Goal: Task Accomplishment & Management: Manage account settings

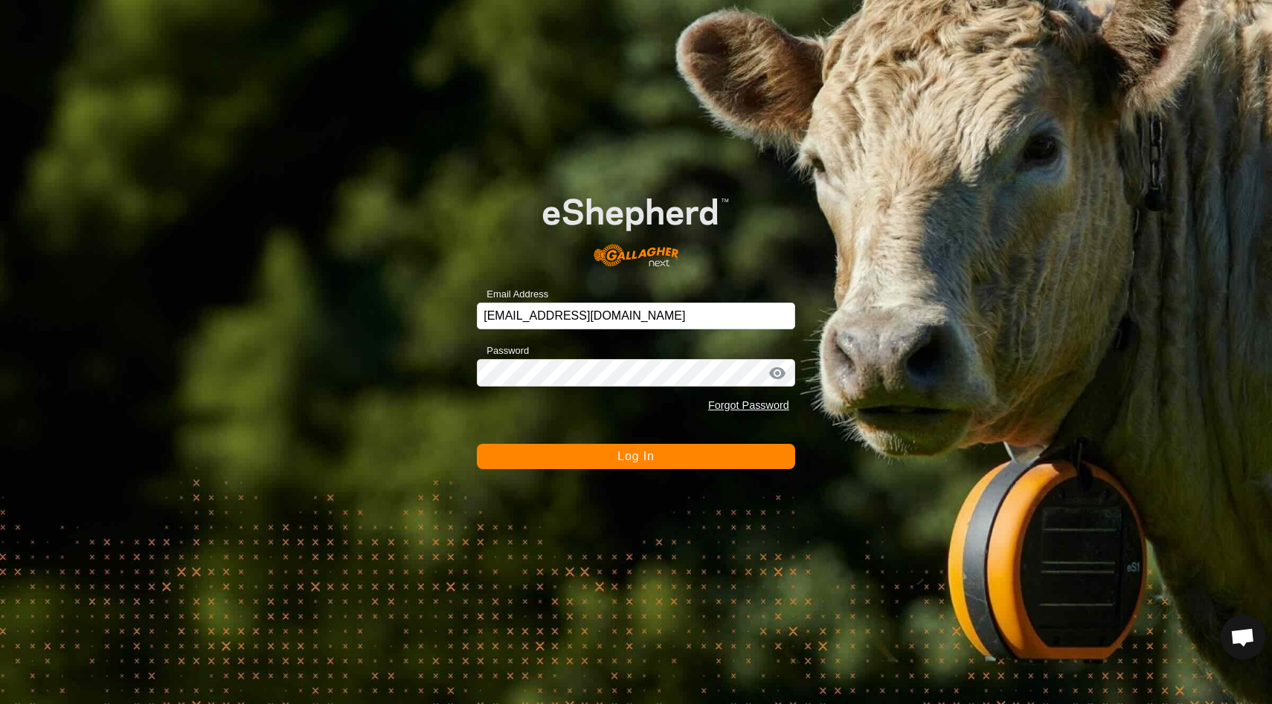
click at [635, 466] on button "Log In" at bounding box center [636, 456] width 318 height 25
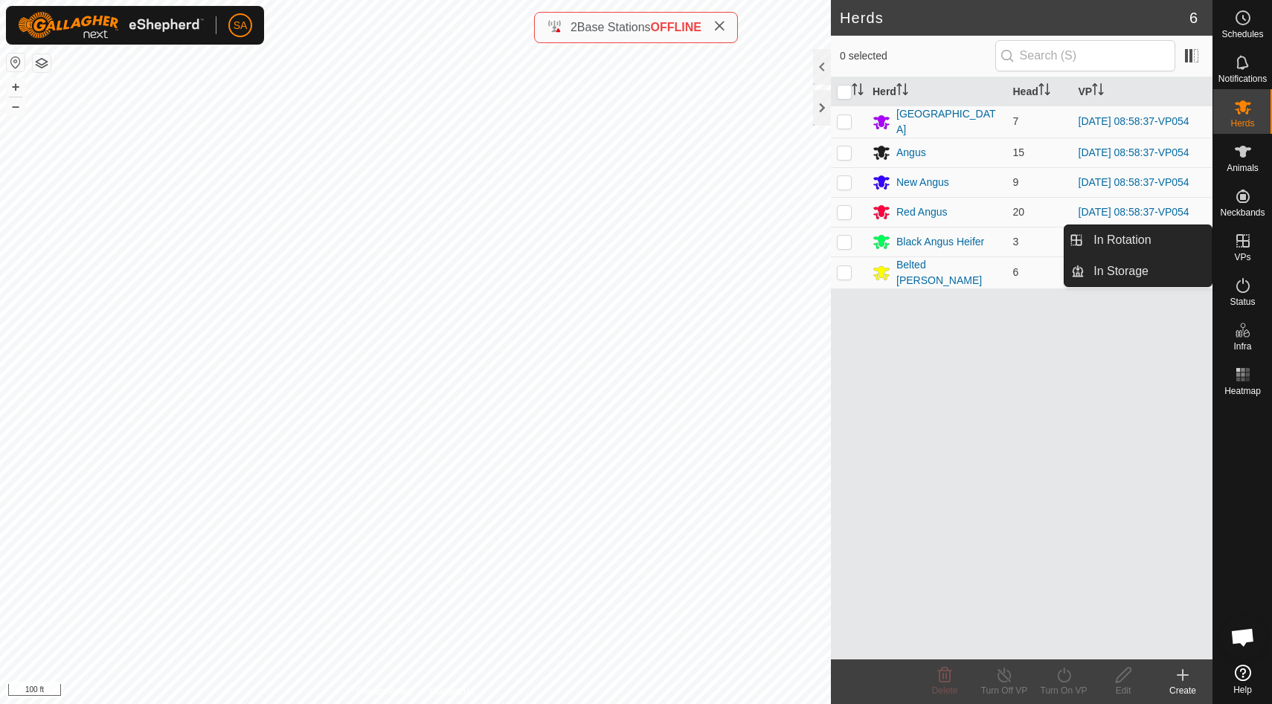
click at [1248, 246] on icon at bounding box center [1242, 240] width 13 height 13
click at [1108, 239] on link "In Rotation" at bounding box center [1147, 240] width 127 height 30
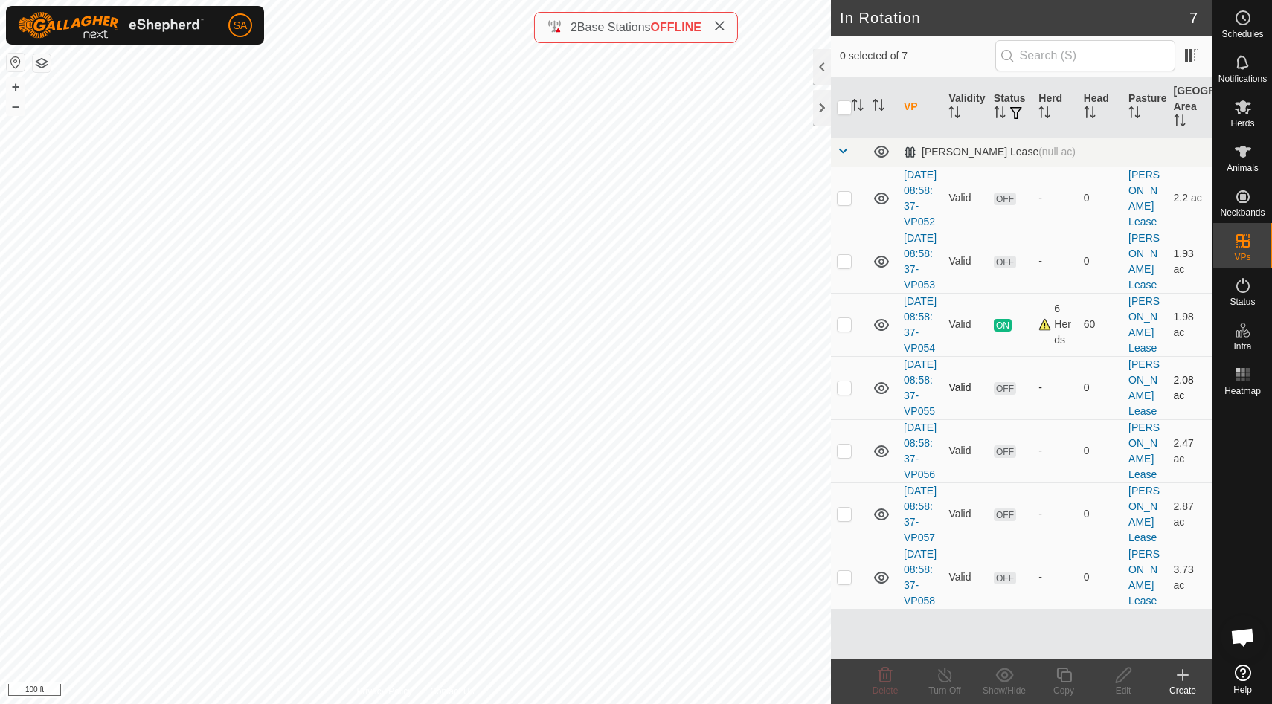
click at [846, 393] on p-checkbox at bounding box center [844, 388] width 15 height 12
checkbox input "true"
click at [1123, 680] on icon at bounding box center [1123, 675] width 19 height 18
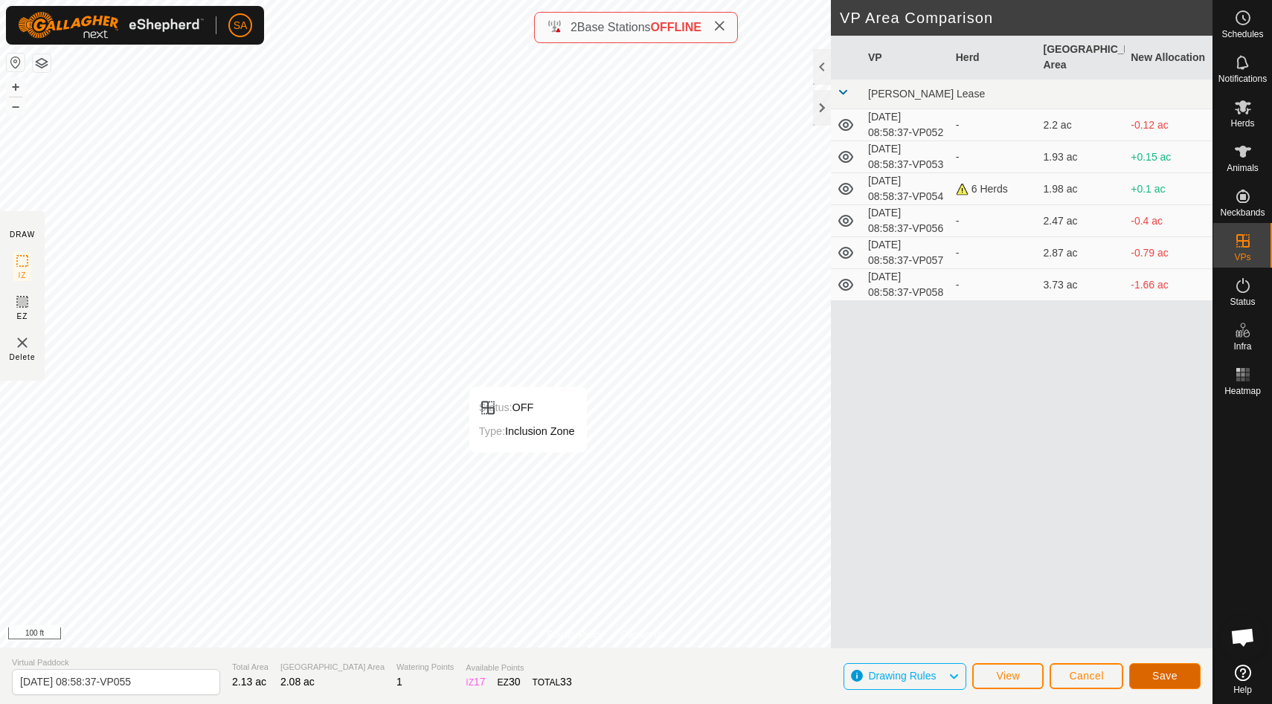
click at [1162, 676] on span "Save" at bounding box center [1164, 676] width 25 height 12
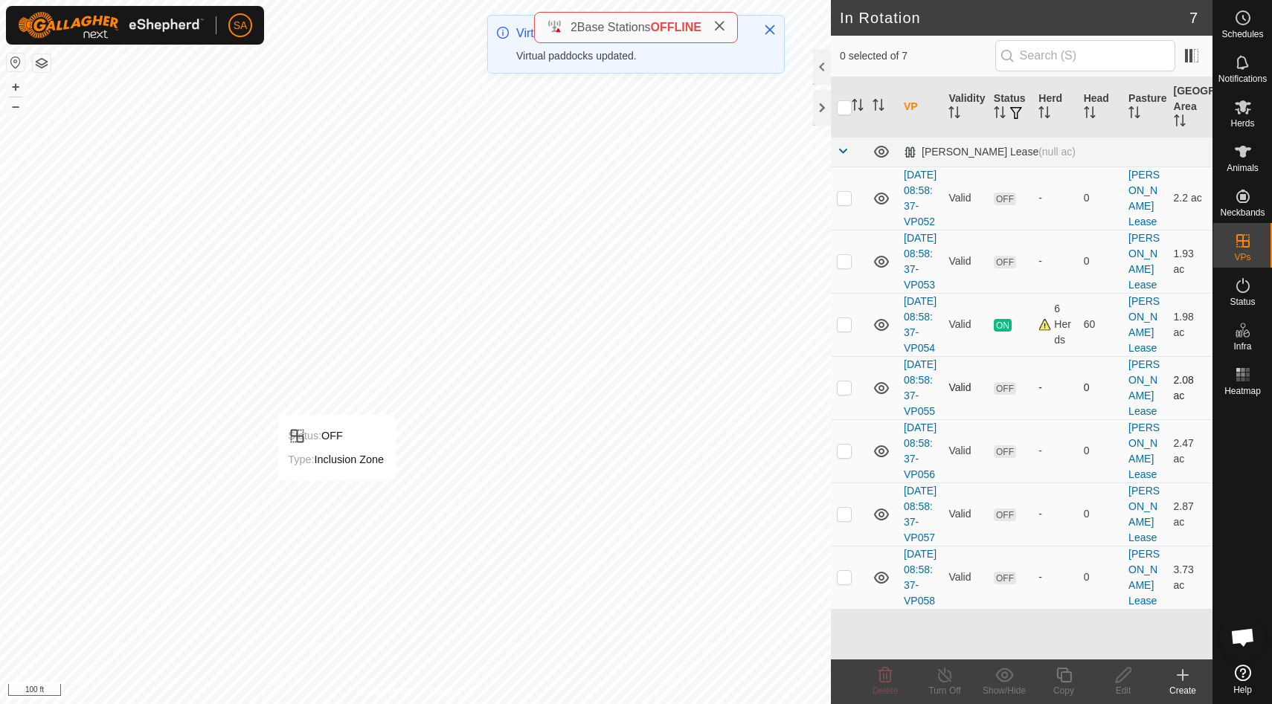
click at [847, 393] on p-checkbox at bounding box center [844, 388] width 15 height 12
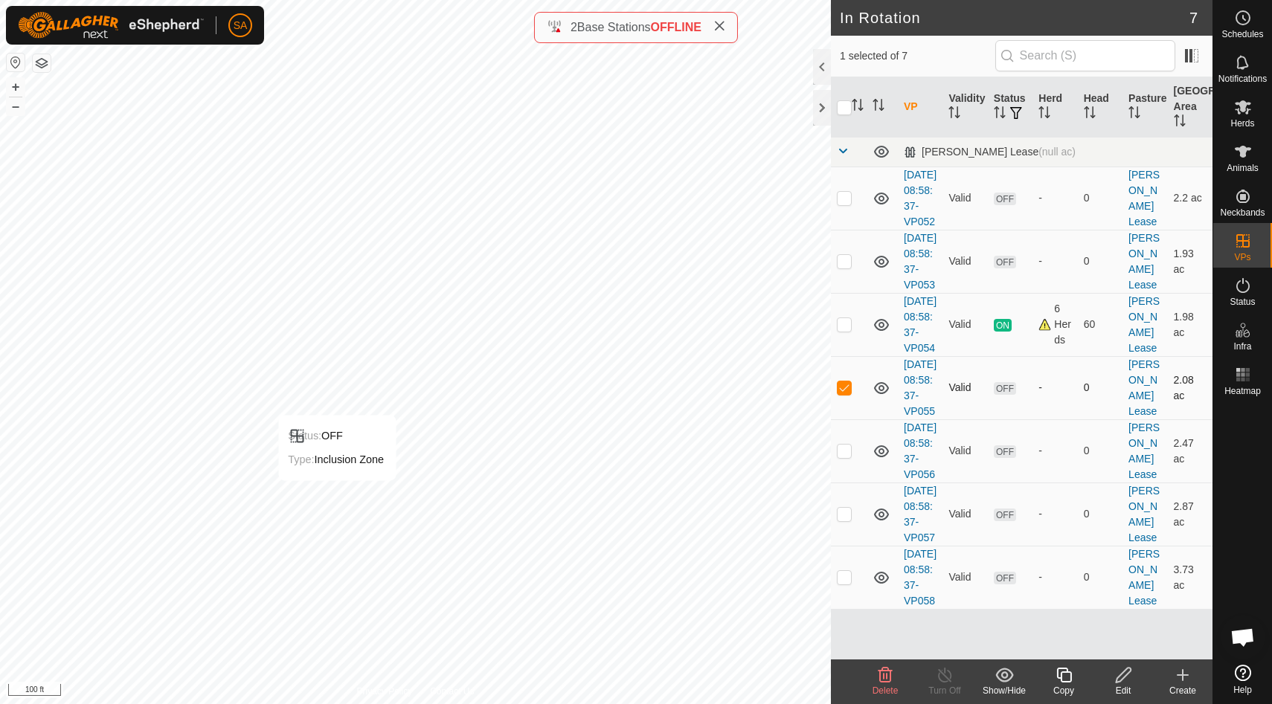
click at [847, 393] on p-checkbox at bounding box center [844, 388] width 15 height 12
checkbox input "false"
click at [843, 267] on p-checkbox at bounding box center [844, 261] width 15 height 12
checkbox input "false"
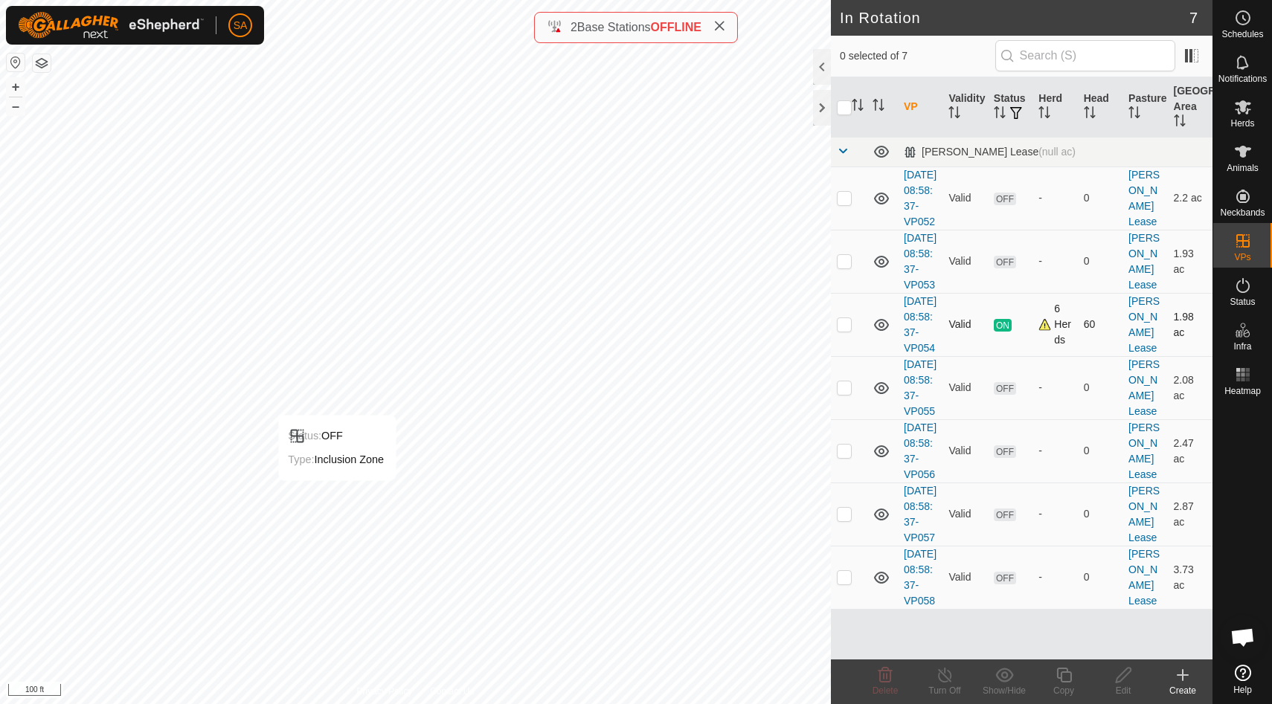
click at [846, 330] on p-checkbox at bounding box center [844, 324] width 15 height 12
checkbox input "false"
click at [843, 267] on p-checkbox at bounding box center [844, 261] width 15 height 12
click at [881, 678] on icon at bounding box center [885, 675] width 18 height 18
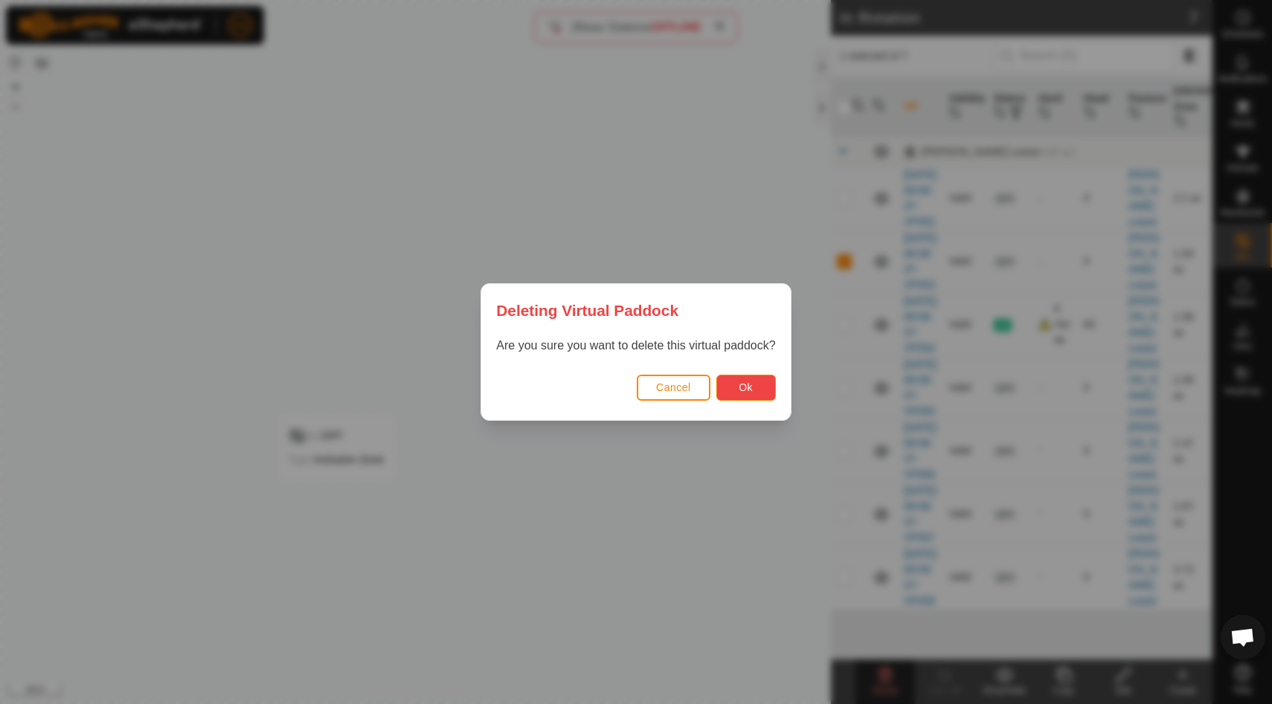
click at [747, 387] on span "Ok" at bounding box center [746, 388] width 14 height 12
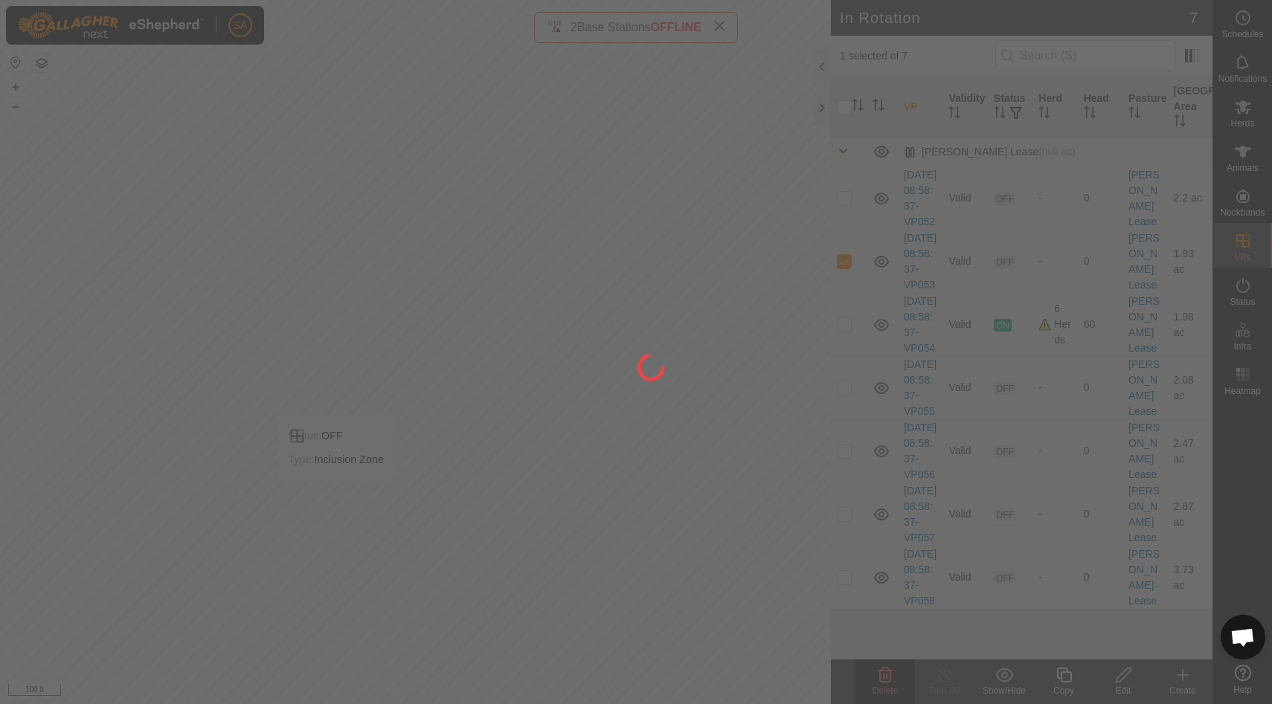
checkbox input "false"
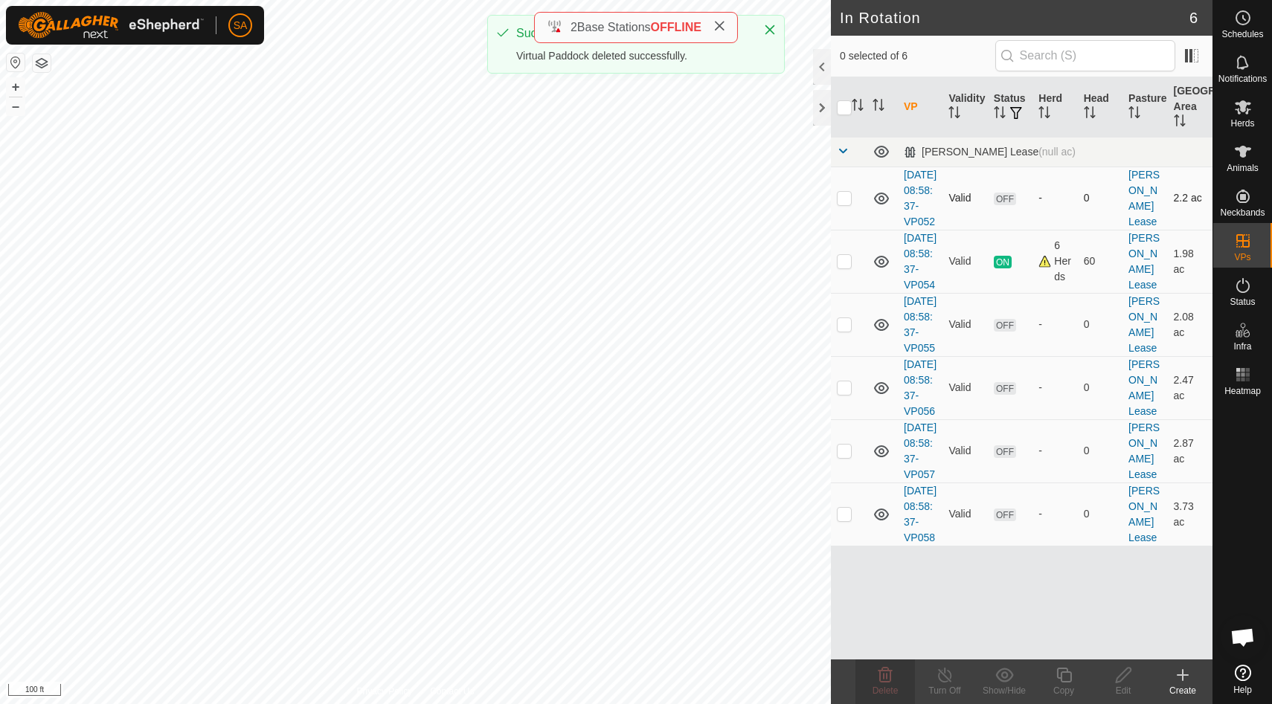
click at [846, 204] on p-checkbox at bounding box center [844, 198] width 15 height 12
checkbox input "true"
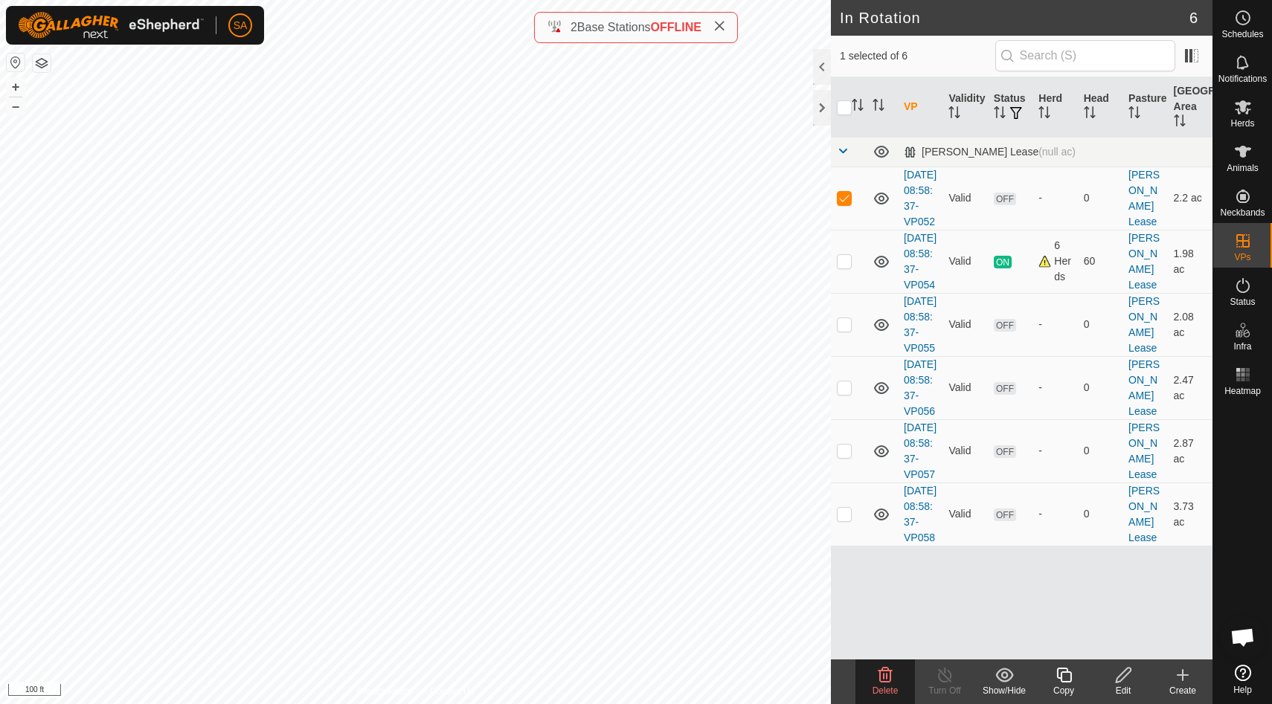
click at [884, 683] on icon at bounding box center [885, 675] width 18 height 18
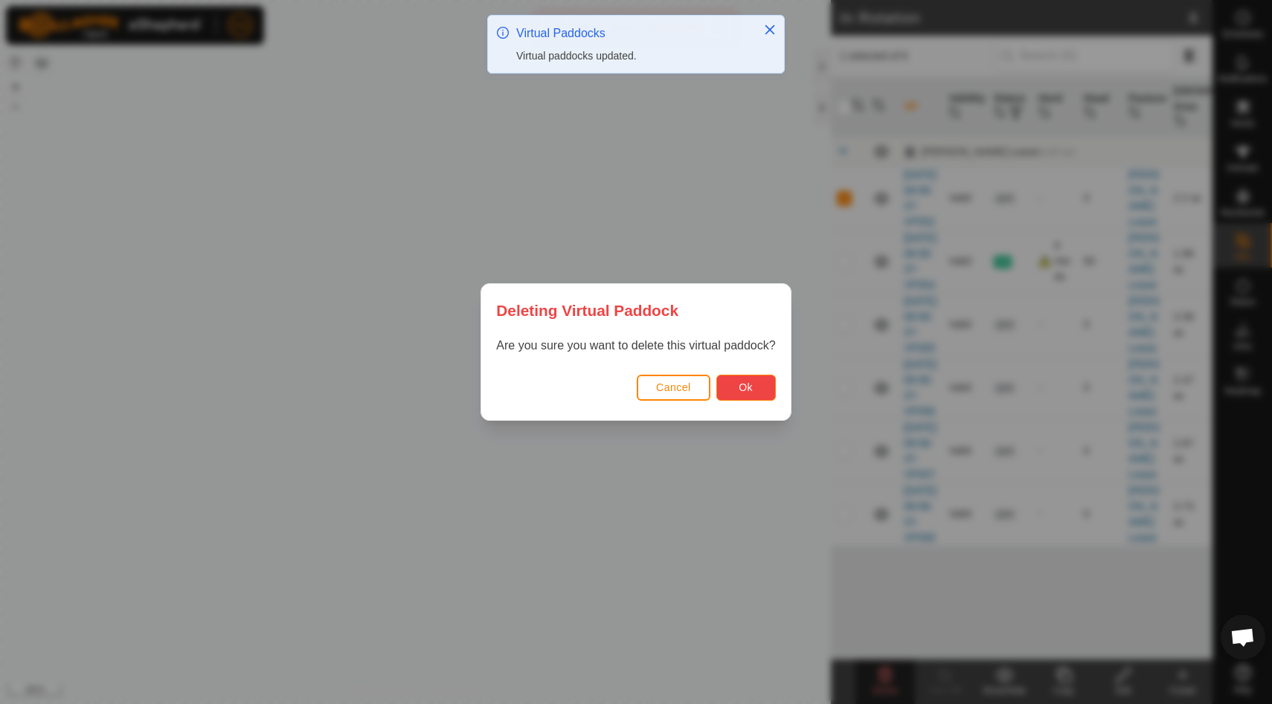
click at [747, 390] on span "Ok" at bounding box center [746, 388] width 14 height 12
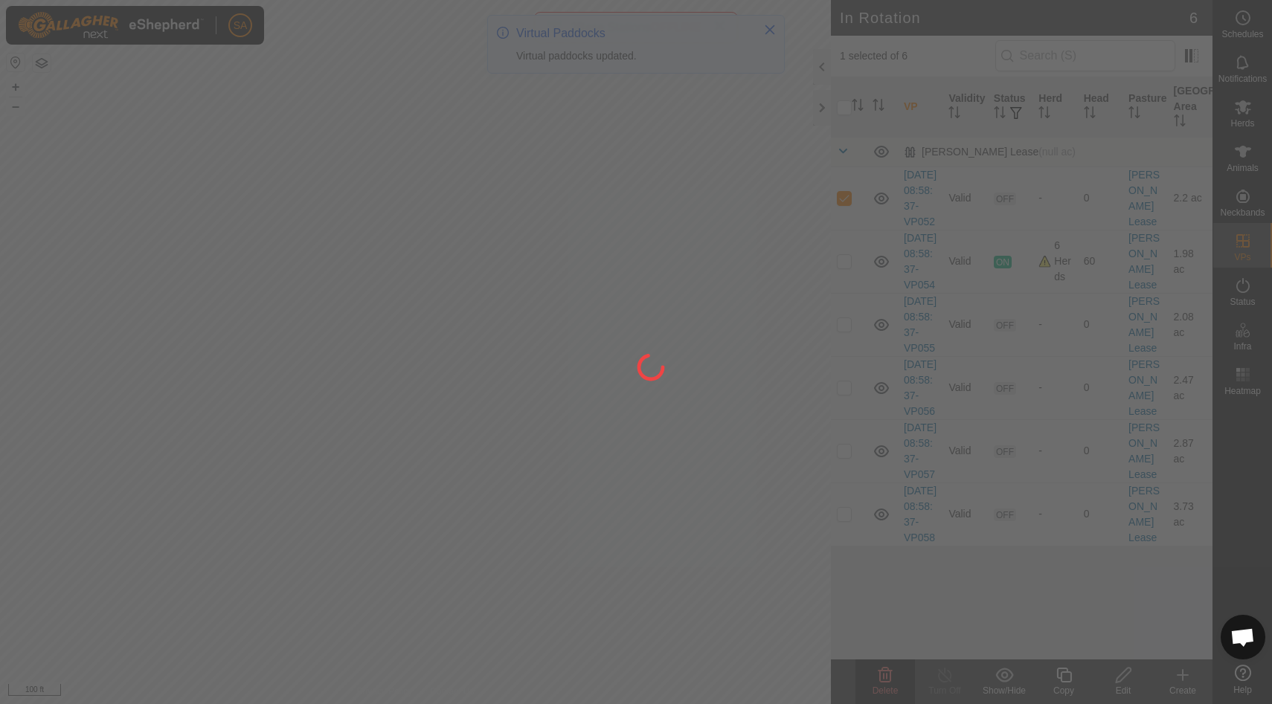
checkbox input "false"
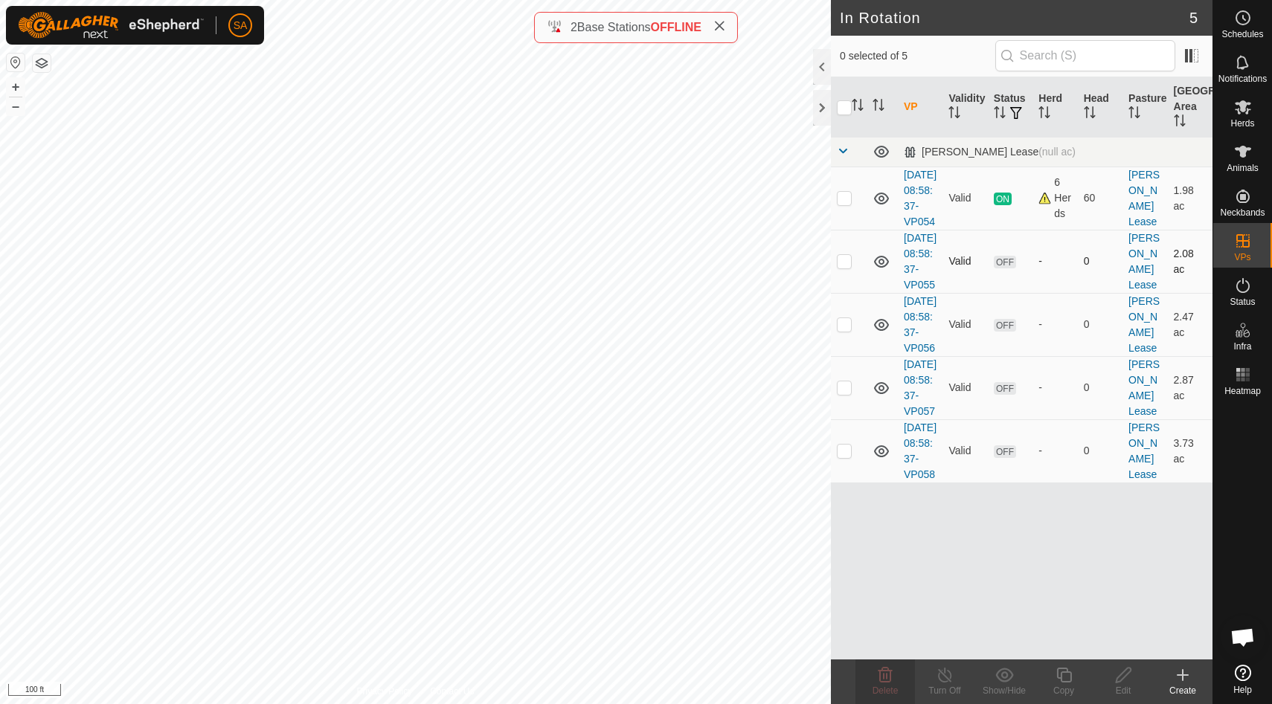
click at [847, 267] on p-checkbox at bounding box center [844, 261] width 15 height 12
checkbox input "true"
click at [849, 267] on p-checkbox at bounding box center [844, 261] width 15 height 12
checkbox input "false"
click at [844, 330] on p-checkbox at bounding box center [844, 324] width 15 height 12
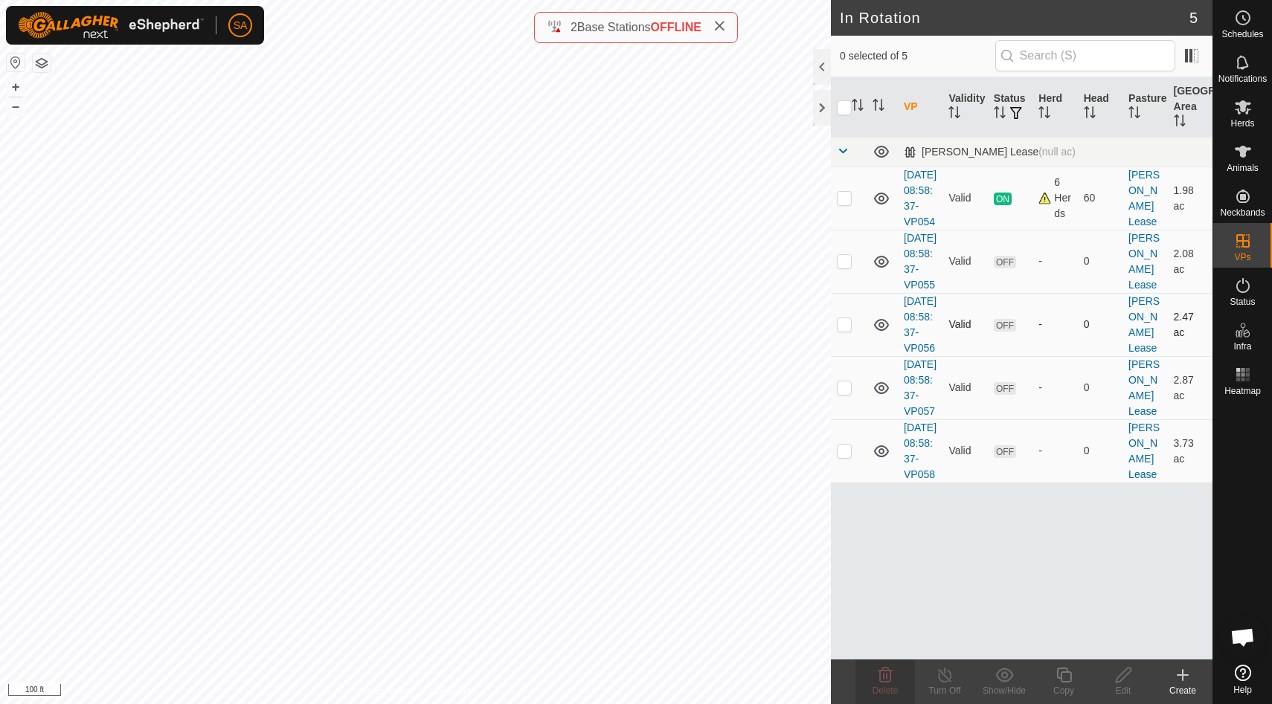
checkbox input "true"
click at [1128, 675] on icon at bounding box center [1123, 675] width 19 height 18
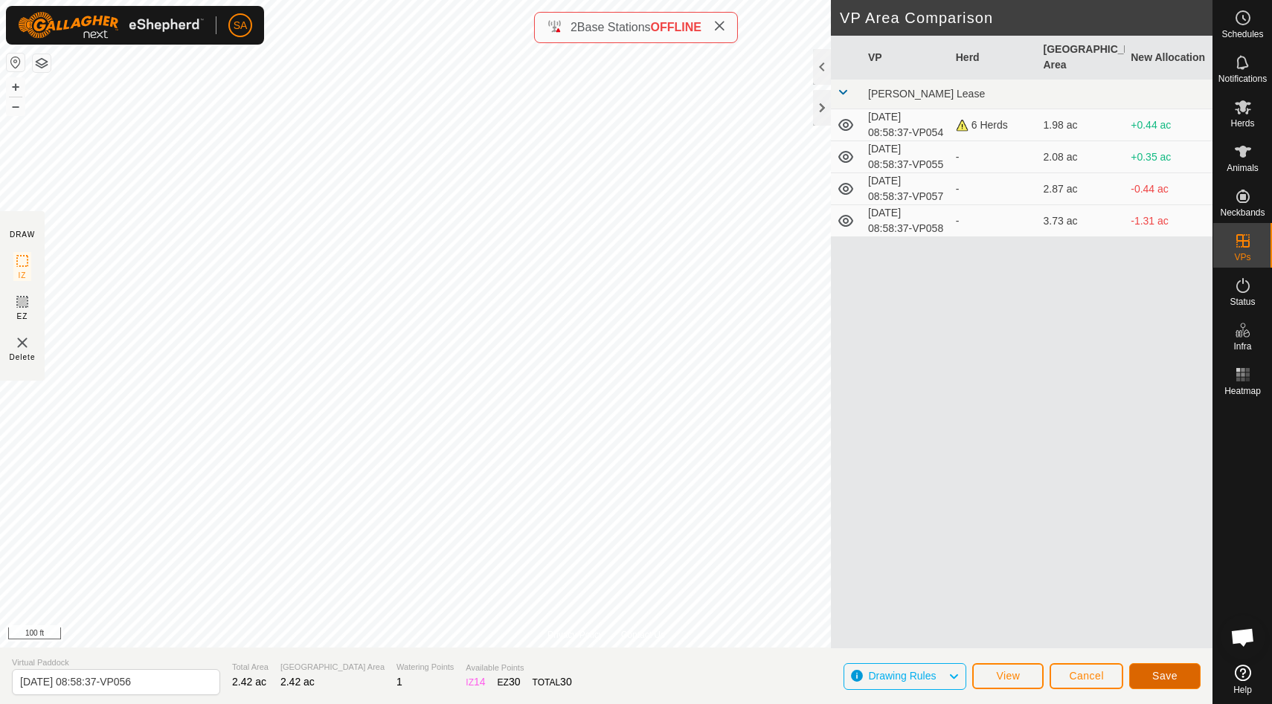
click at [1171, 679] on span "Save" at bounding box center [1164, 676] width 25 height 12
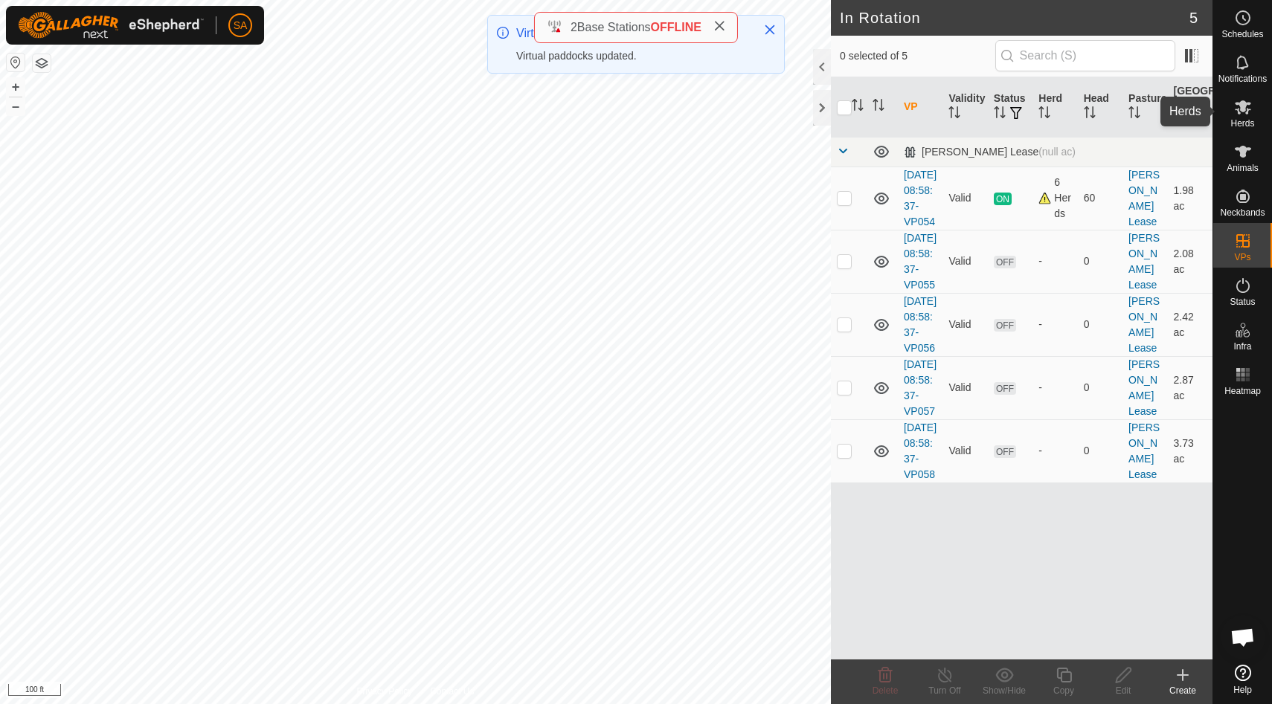
click at [1243, 115] on icon at bounding box center [1243, 107] width 18 height 18
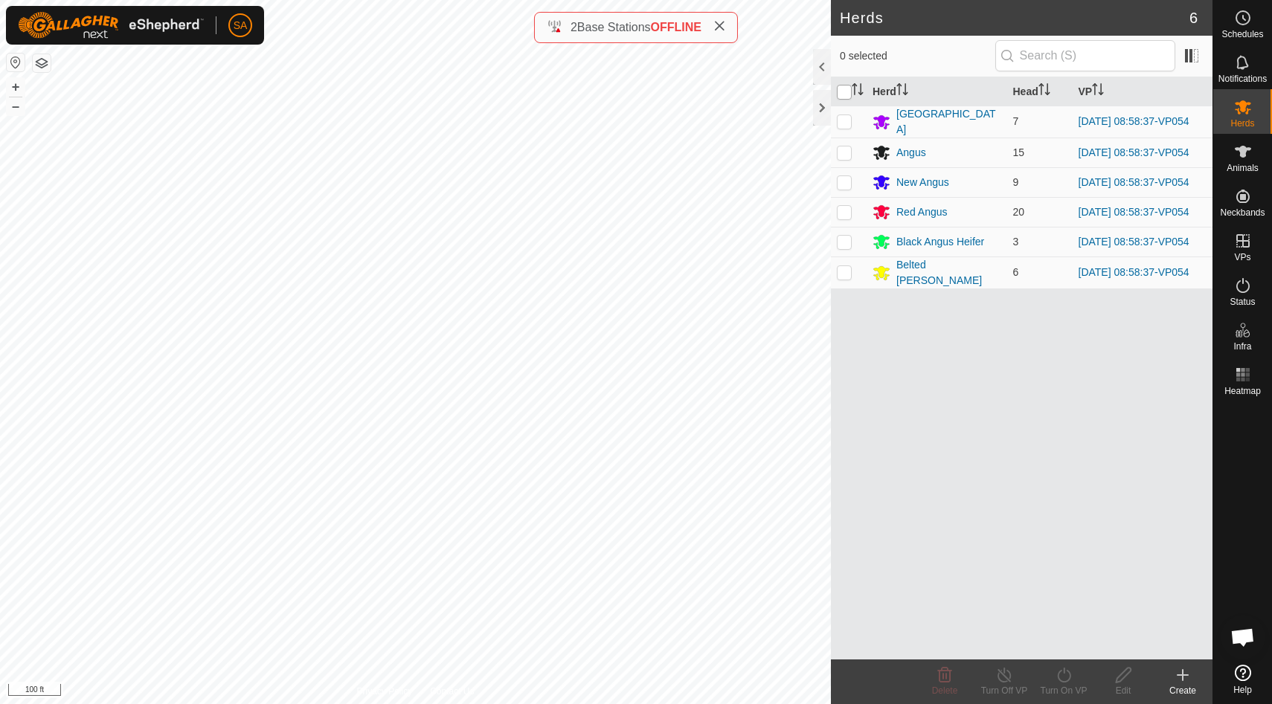
click at [843, 90] on input "checkbox" at bounding box center [844, 92] width 15 height 15
checkbox input "true"
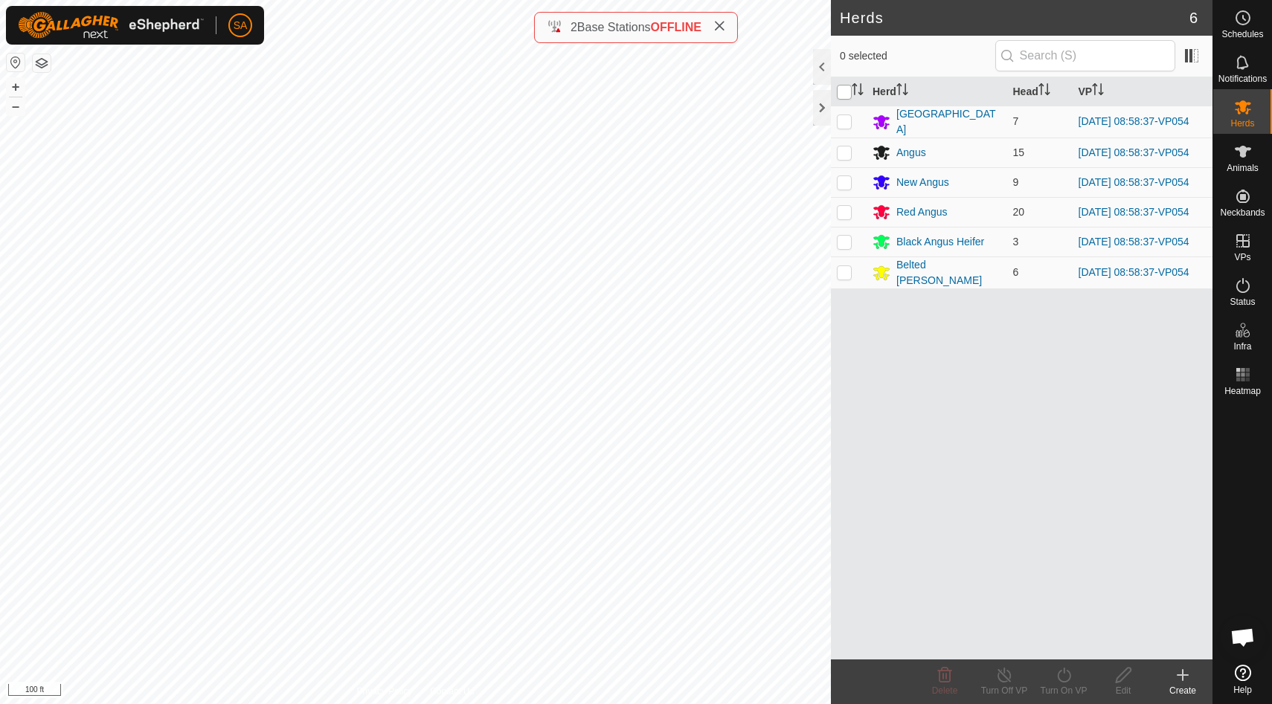
checkbox input "true"
click at [1061, 672] on icon at bounding box center [1064, 675] width 19 height 18
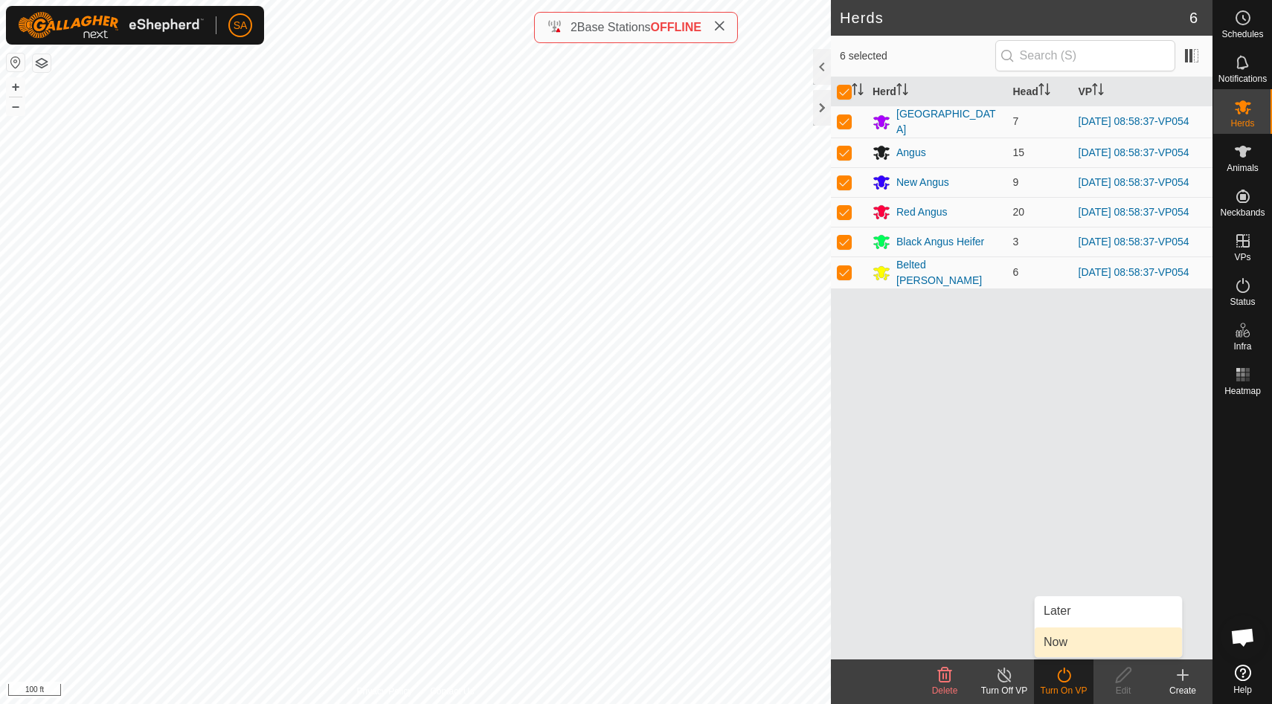
click at [1061, 651] on link "Now" at bounding box center [1108, 643] width 147 height 30
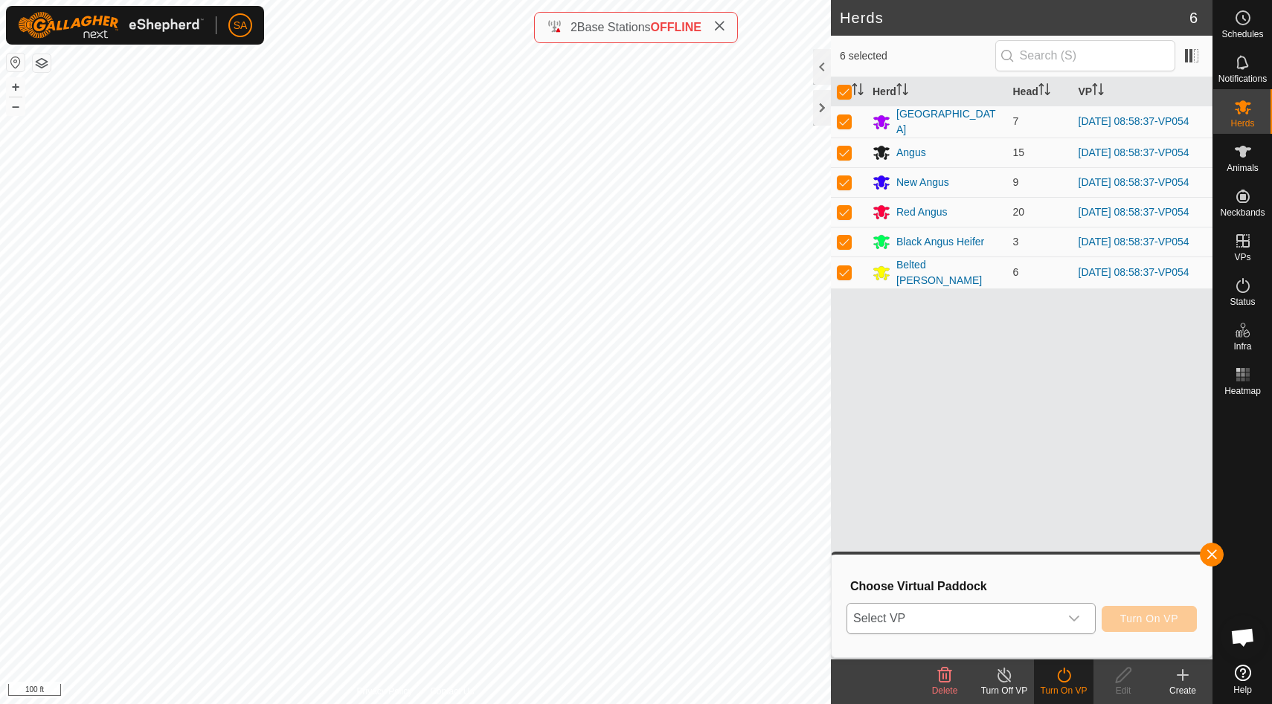
click at [1075, 618] on icon "dropdown trigger" at bounding box center [1074, 619] width 10 height 6
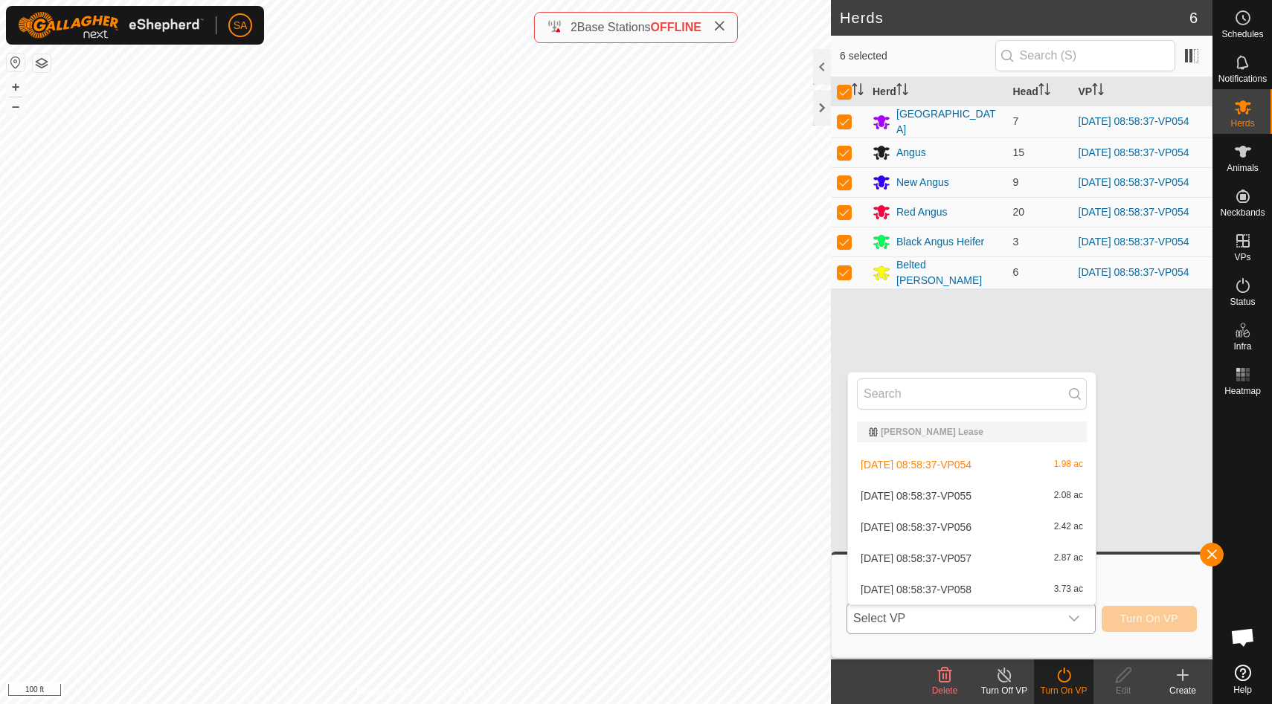
click at [1071, 492] on li "[DATE] 08:58:37-VP055 2.08 ac" at bounding box center [972, 496] width 248 height 30
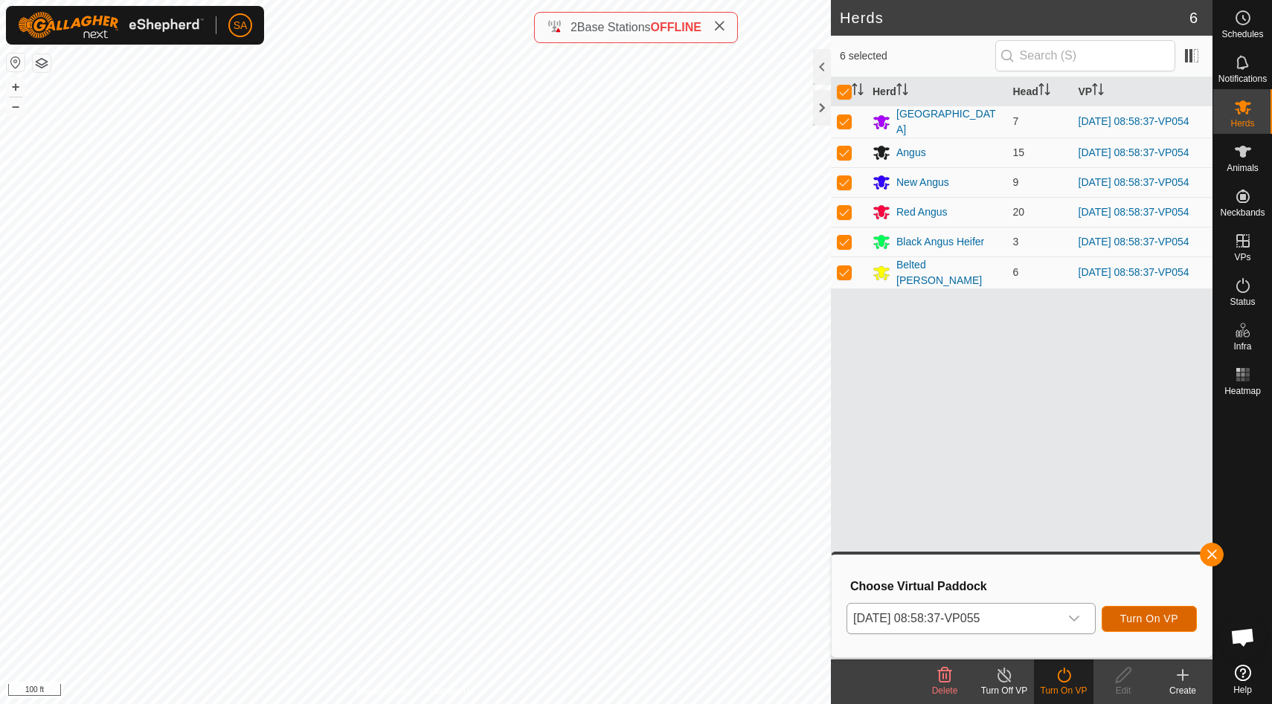
click at [1147, 618] on span "Turn On VP" at bounding box center [1149, 619] width 58 height 12
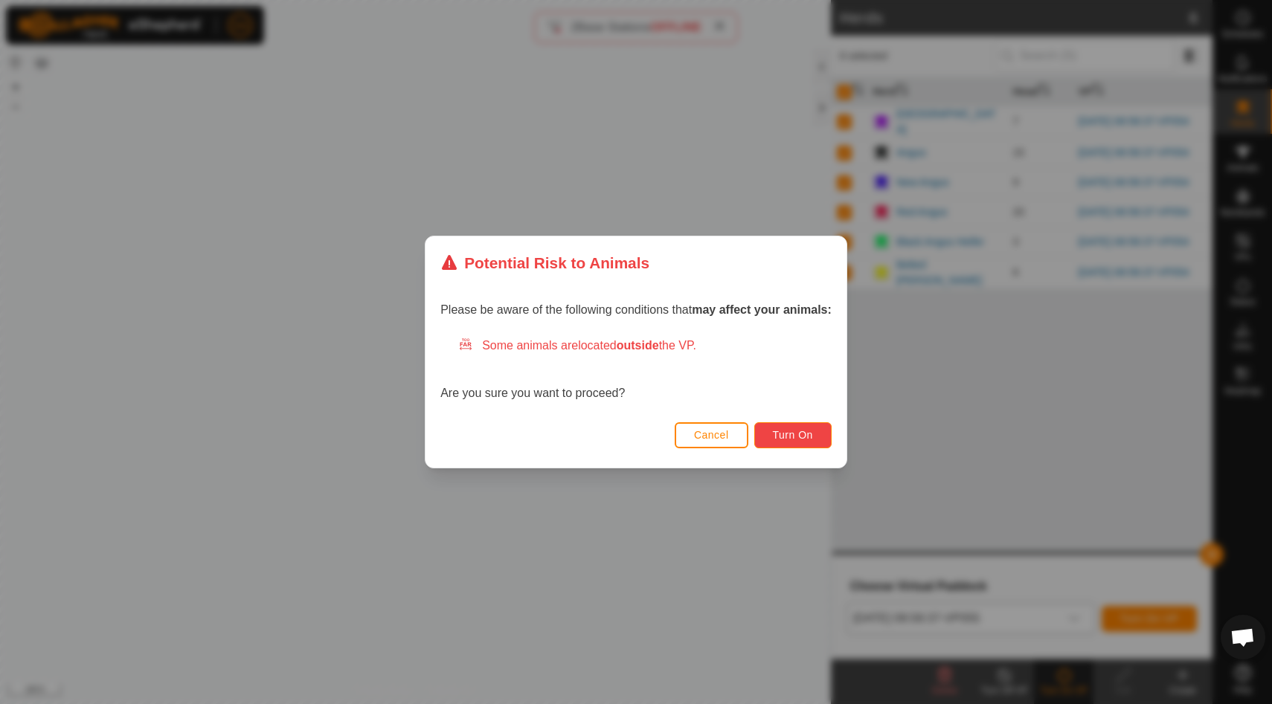
click at [800, 431] on span "Turn On" at bounding box center [793, 435] width 40 height 12
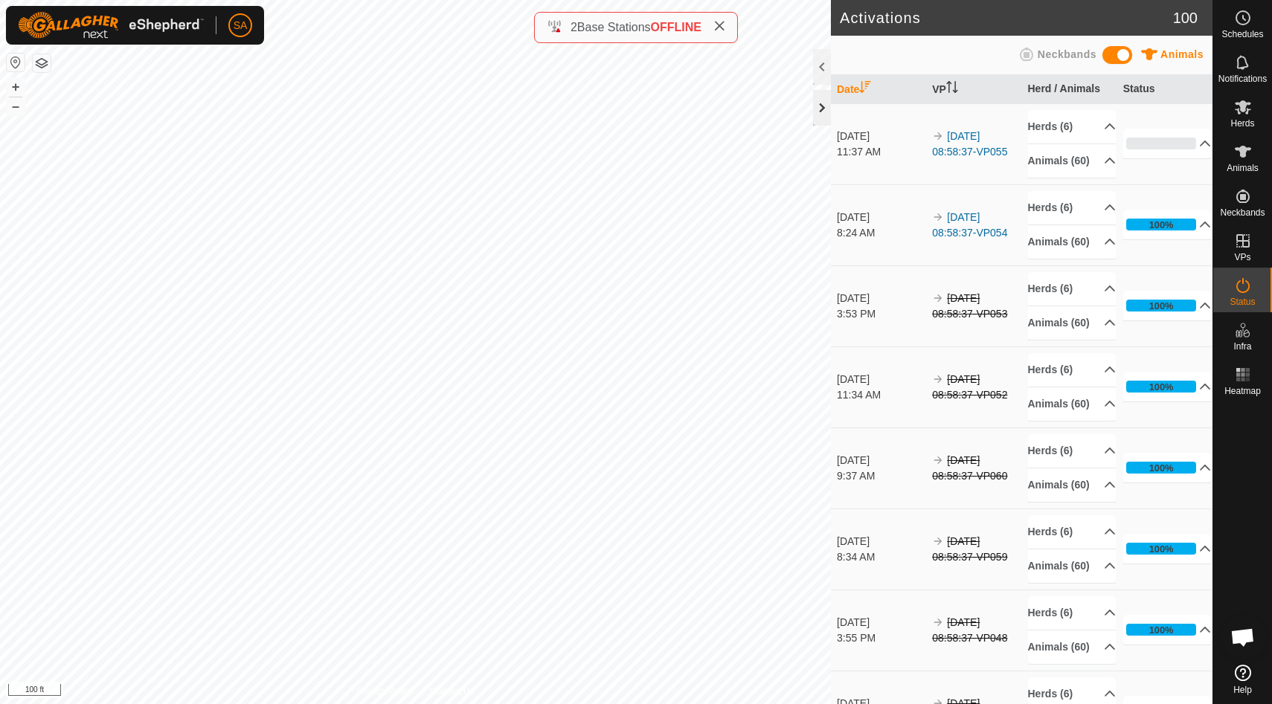
click at [818, 107] on div at bounding box center [822, 108] width 18 height 36
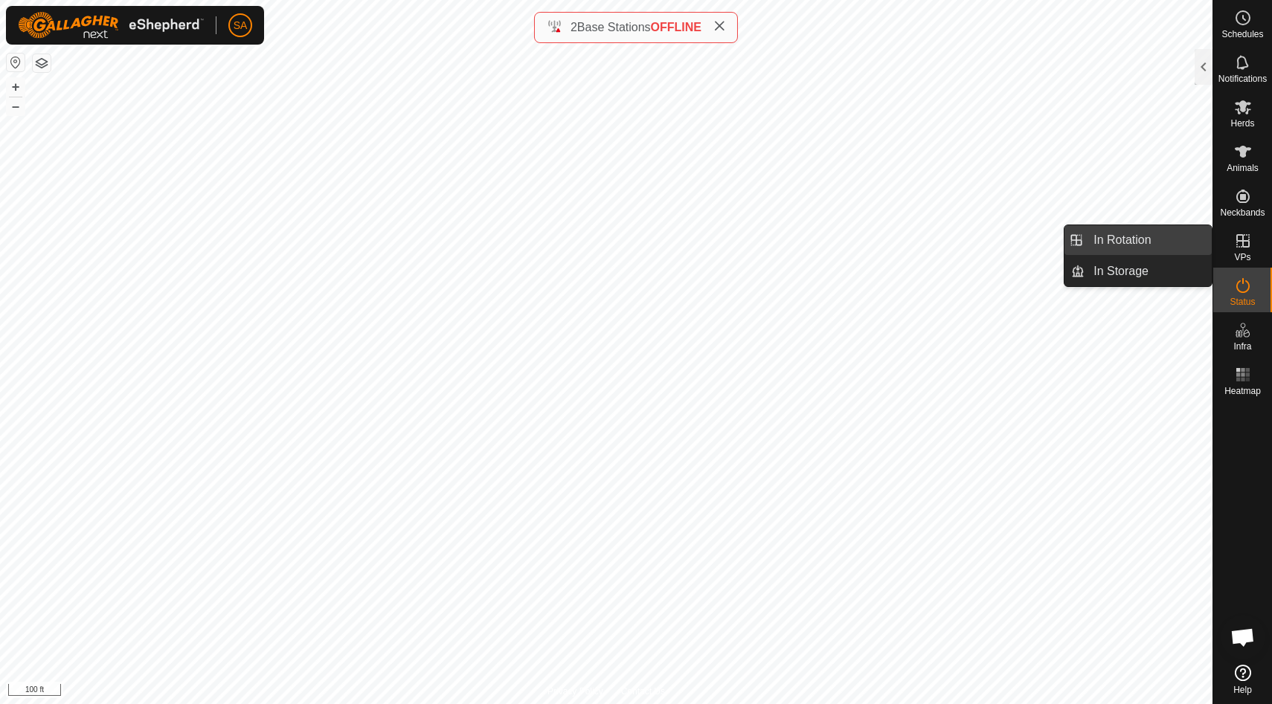
click at [1188, 249] on link "In Rotation" at bounding box center [1147, 240] width 127 height 30
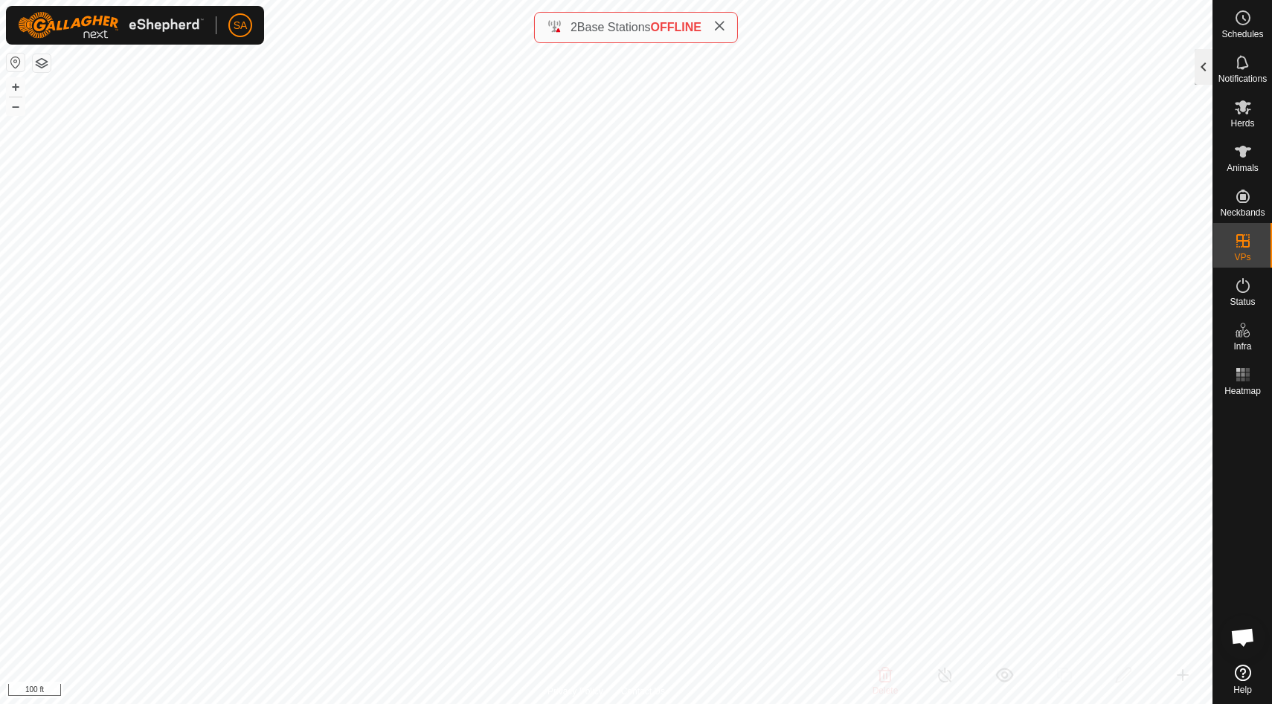
click at [1206, 68] on div at bounding box center [1203, 67] width 18 height 36
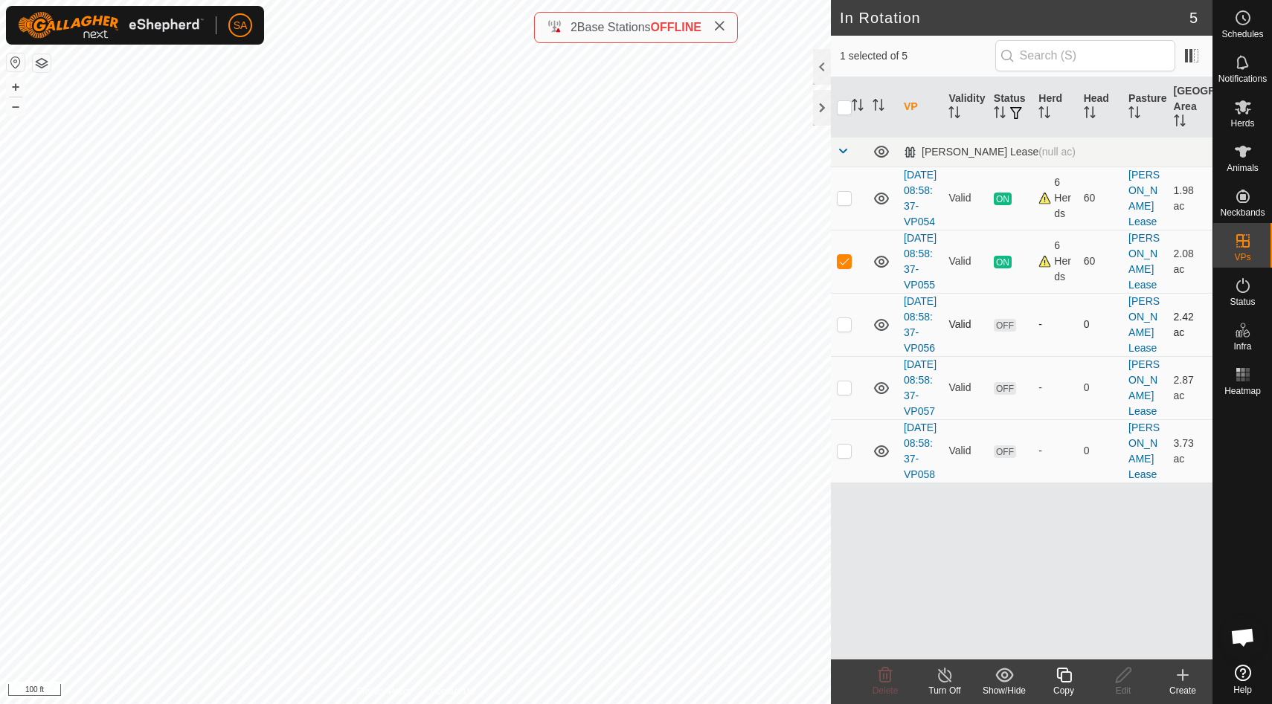
click at [843, 330] on p-checkbox at bounding box center [844, 324] width 15 height 12
checkbox input "true"
click at [846, 267] on p-checkbox at bounding box center [844, 261] width 15 height 12
checkbox input "false"
click at [1120, 676] on icon at bounding box center [1123, 675] width 19 height 18
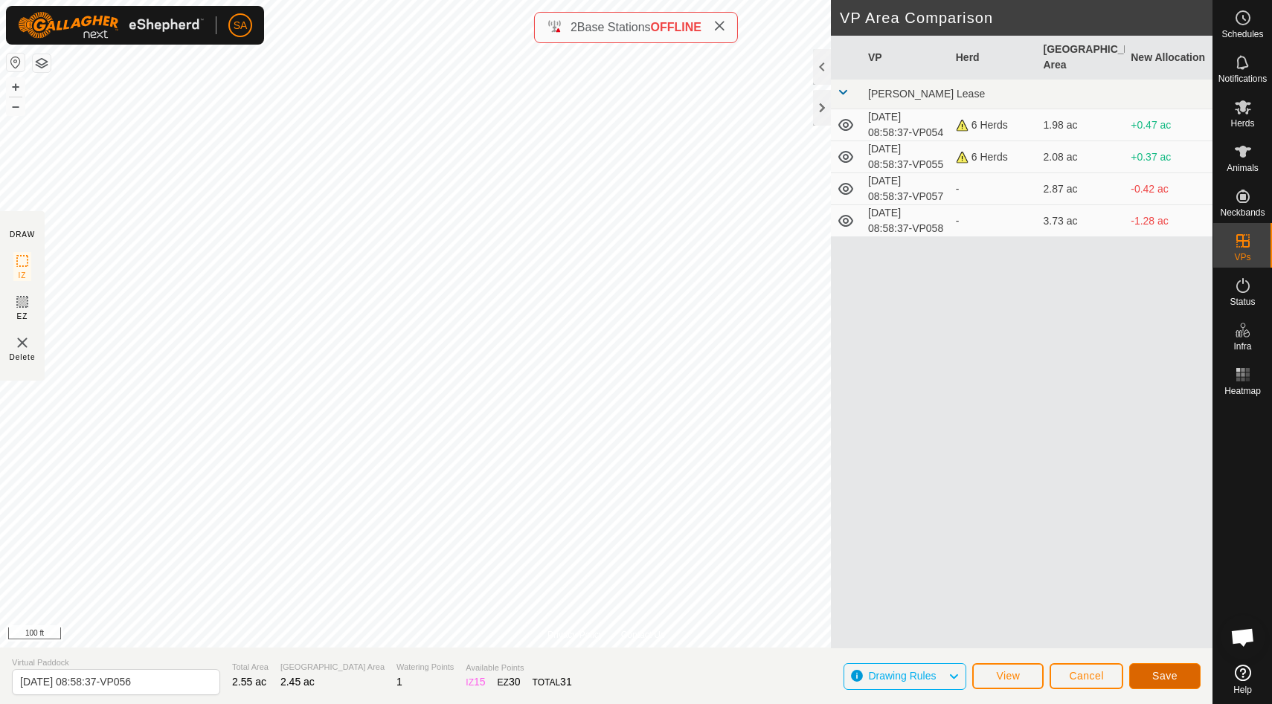
click at [1168, 675] on span "Save" at bounding box center [1164, 676] width 25 height 12
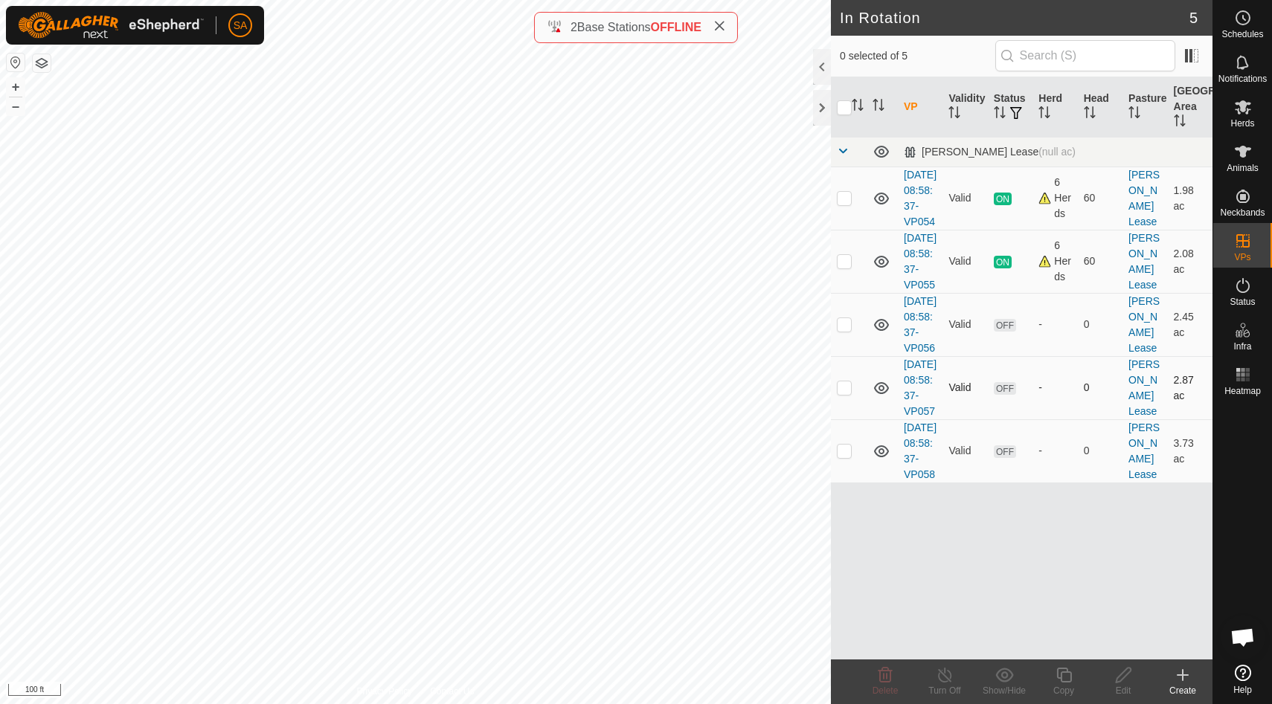
click at [846, 393] on p-checkbox at bounding box center [844, 388] width 15 height 12
checkbox input "true"
click at [846, 393] on p-checkbox at bounding box center [844, 388] width 15 height 12
checkbox input "false"
click at [842, 483] on td at bounding box center [849, 450] width 36 height 63
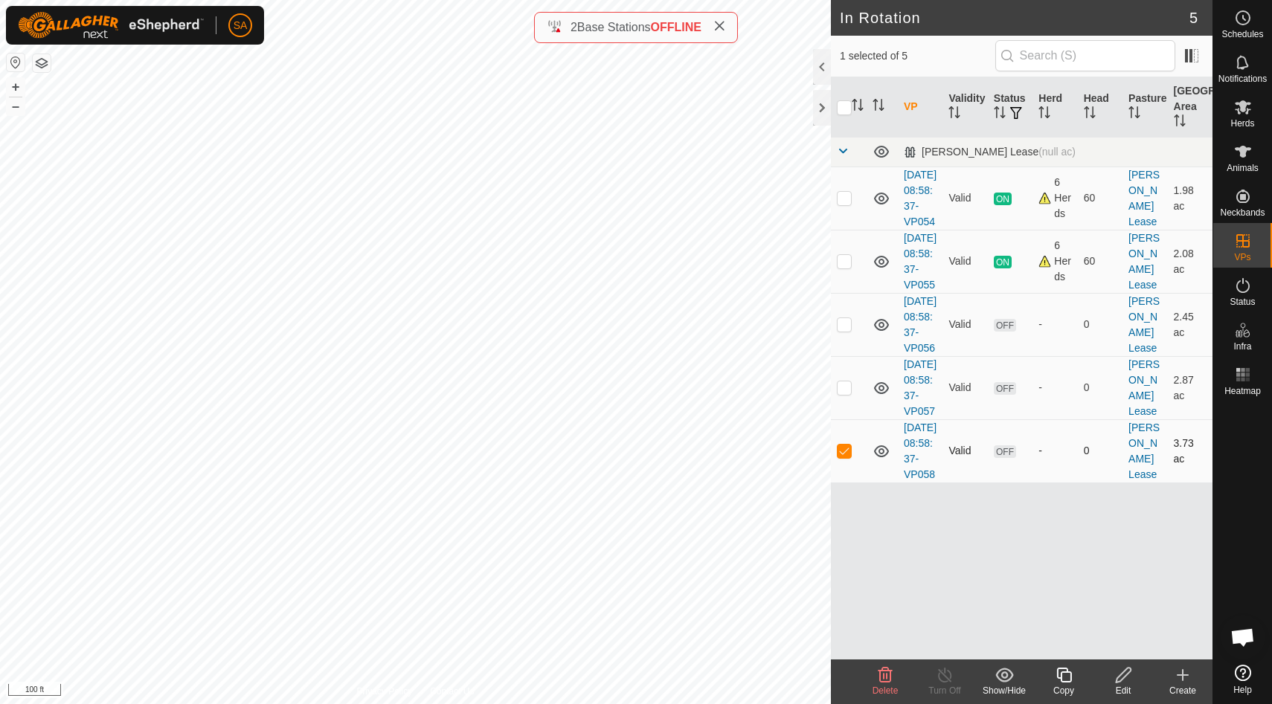
click at [849, 457] on p-checkbox at bounding box center [844, 451] width 15 height 12
checkbox input "false"
click at [845, 393] on p-checkbox at bounding box center [844, 388] width 15 height 12
checkbox input "true"
click at [1127, 674] on icon at bounding box center [1123, 675] width 15 height 15
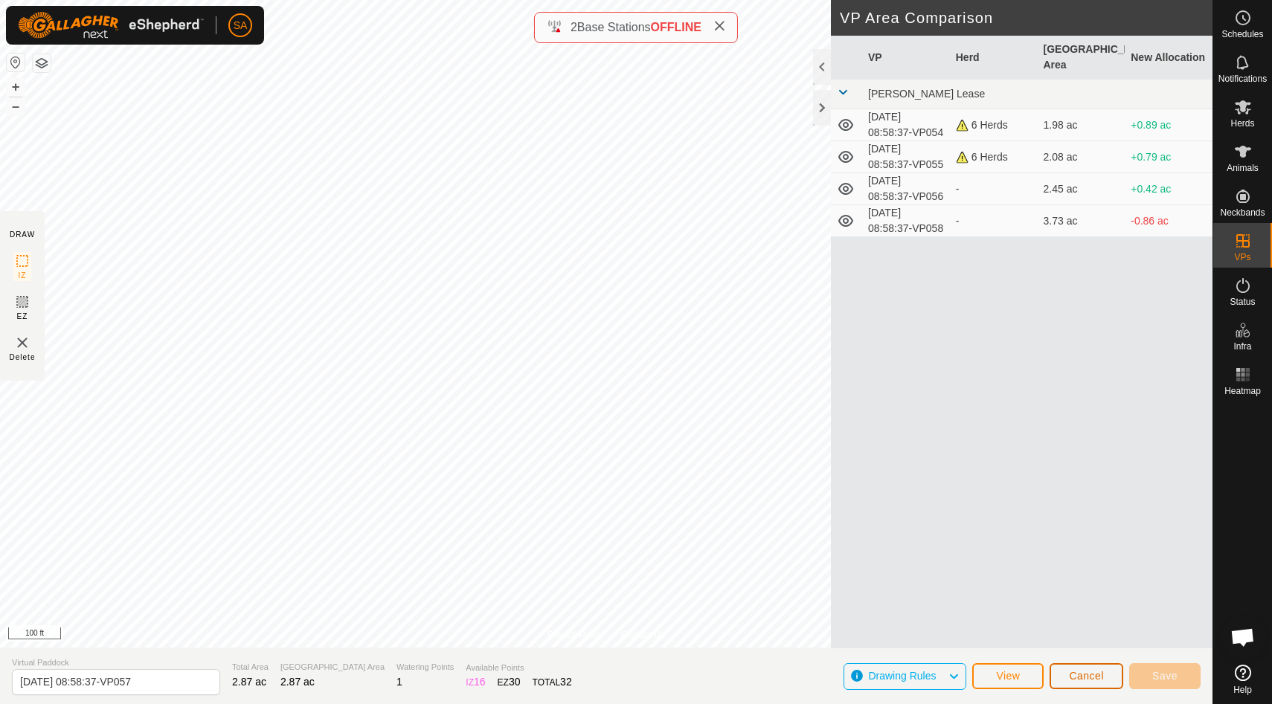
click at [1093, 675] on span "Cancel" at bounding box center [1086, 676] width 35 height 12
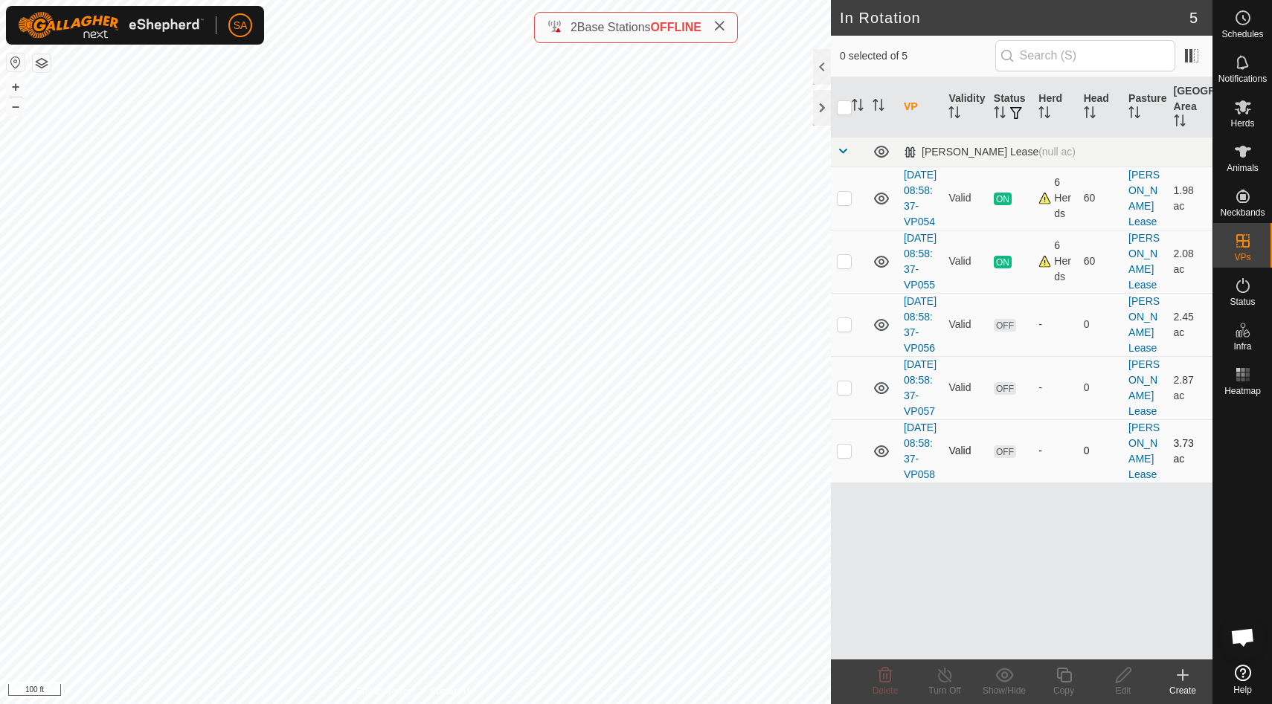
click at [843, 457] on p-checkbox at bounding box center [844, 451] width 15 height 12
checkbox input "true"
click at [1128, 675] on icon at bounding box center [1123, 675] width 19 height 18
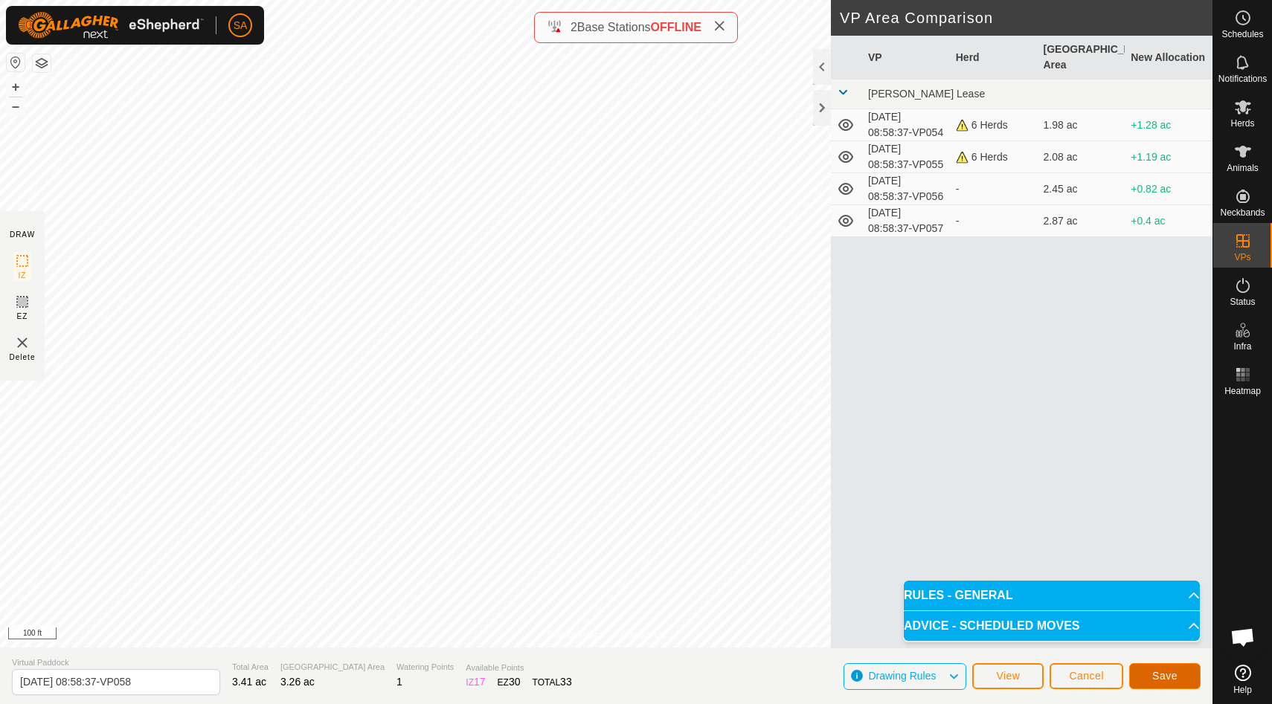
click at [1169, 674] on span "Save" at bounding box center [1164, 676] width 25 height 12
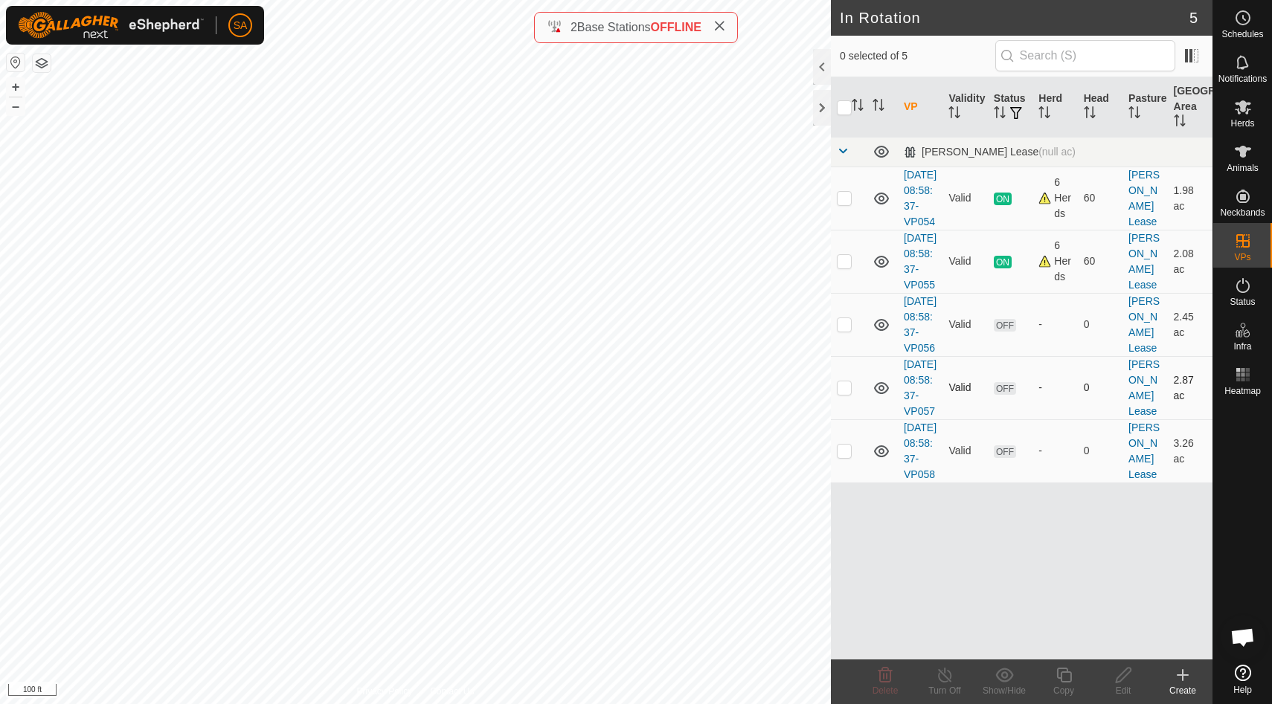
click at [849, 393] on p-checkbox at bounding box center [844, 388] width 15 height 12
checkbox input "true"
click at [1120, 678] on icon at bounding box center [1123, 675] width 19 height 18
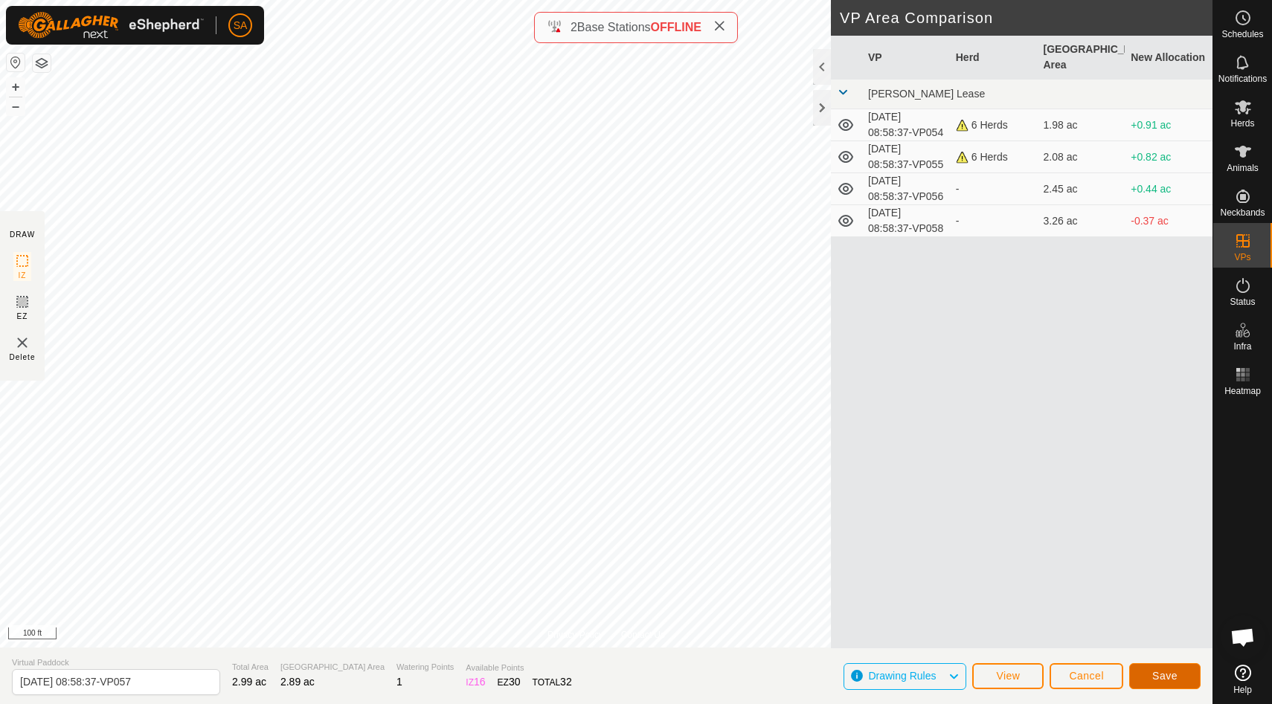
click at [1167, 675] on span "Save" at bounding box center [1164, 676] width 25 height 12
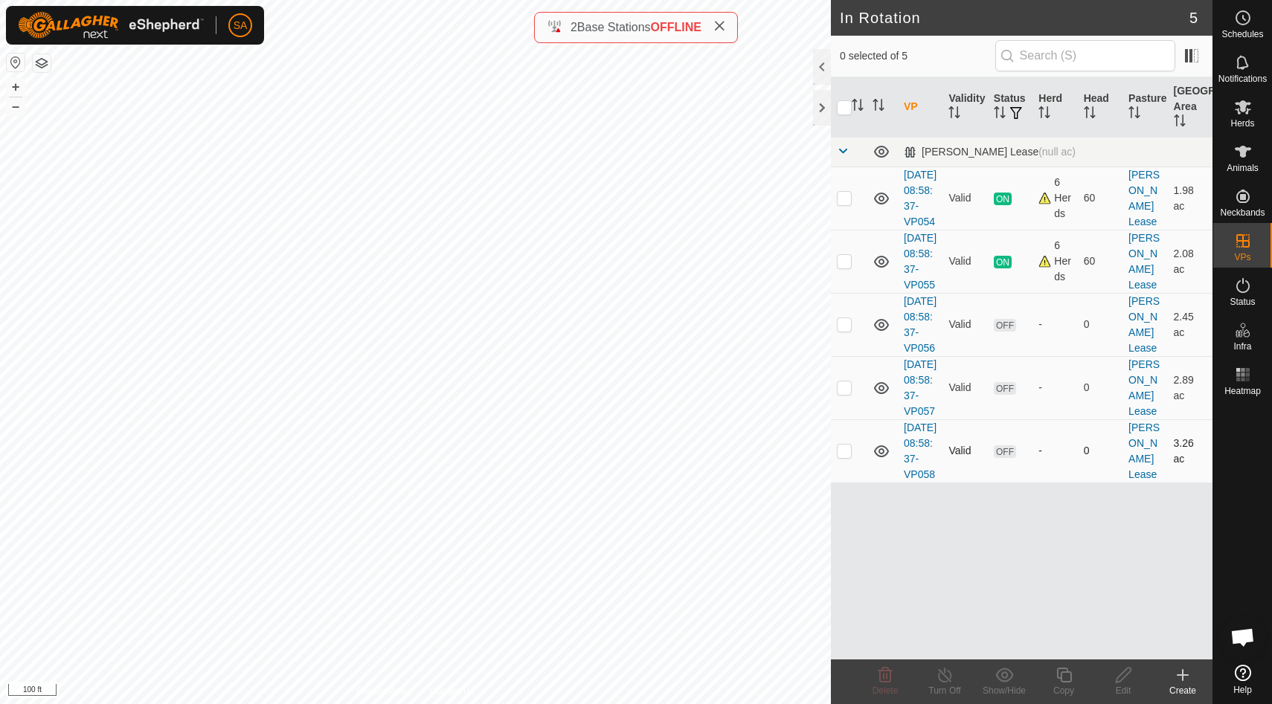
click at [848, 457] on p-checkbox at bounding box center [844, 451] width 15 height 12
checkbox input "true"
click at [1119, 678] on icon at bounding box center [1123, 675] width 19 height 18
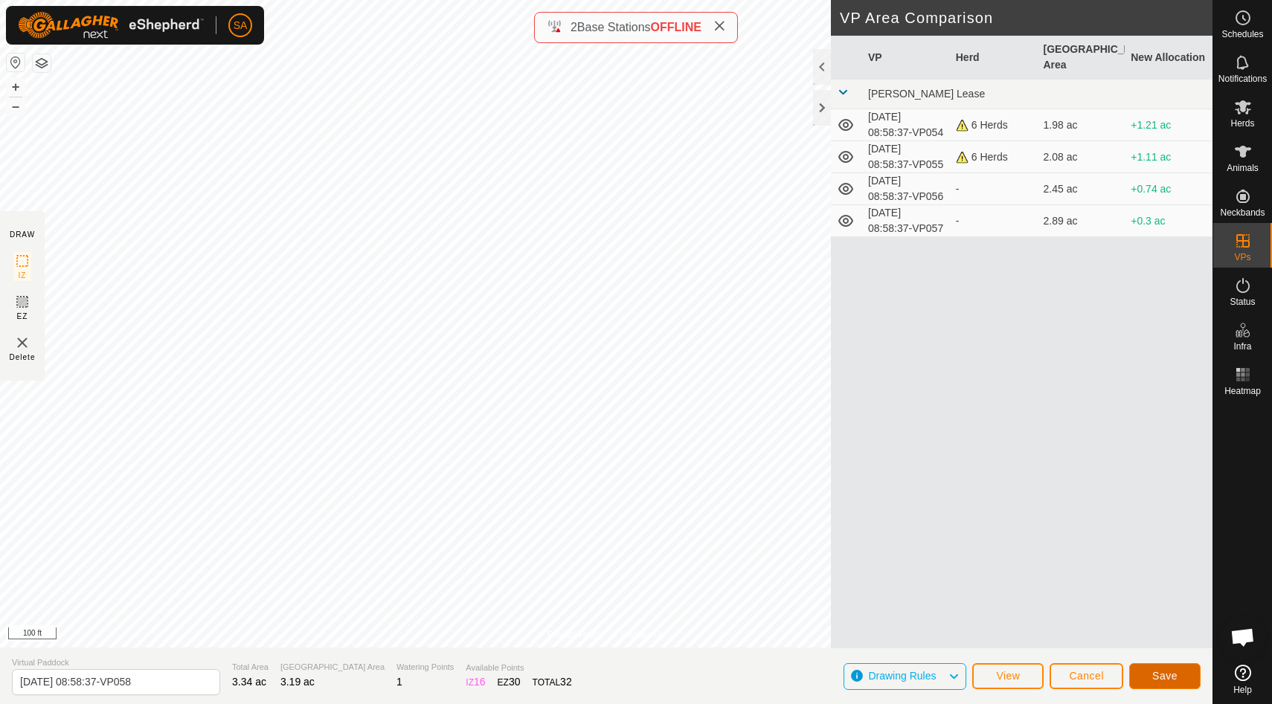
click at [1167, 674] on span "Save" at bounding box center [1164, 676] width 25 height 12
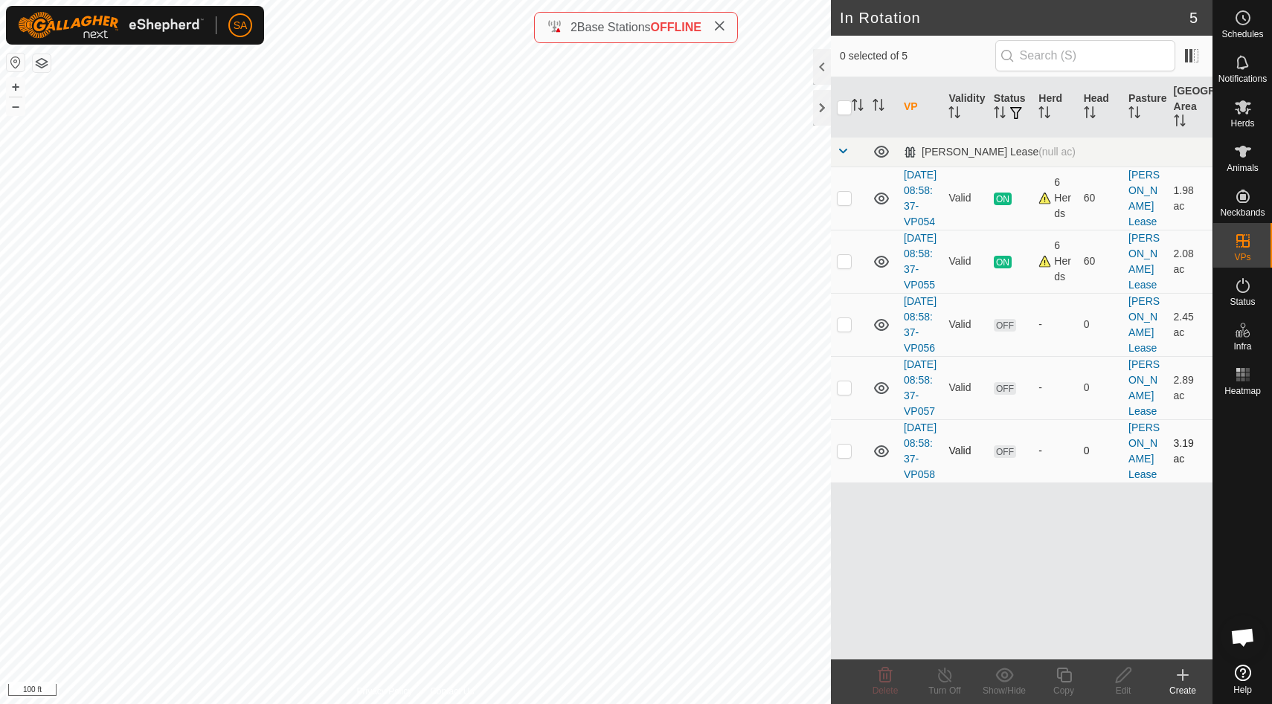
click at [844, 457] on p-checkbox at bounding box center [844, 451] width 15 height 12
checkbox input "true"
click at [1066, 676] on icon at bounding box center [1064, 675] width 19 height 18
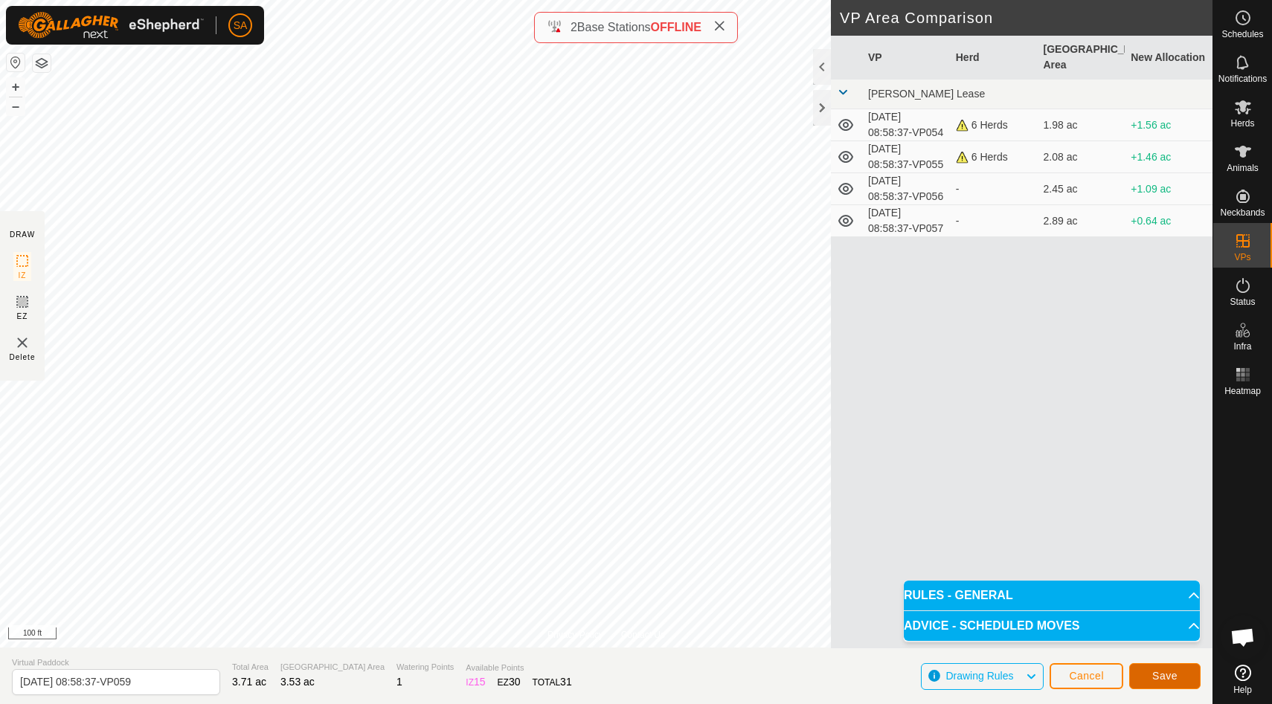
click at [1166, 675] on span "Save" at bounding box center [1164, 676] width 25 height 12
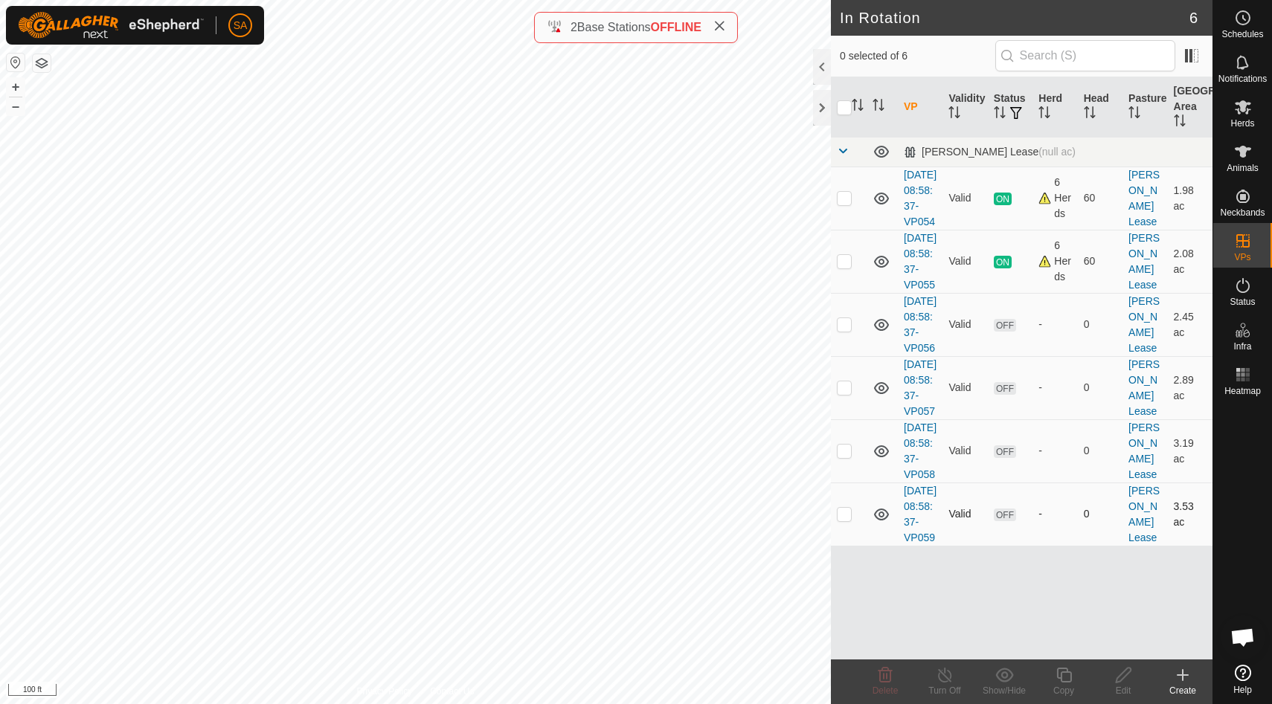
click at [845, 520] on p-checkbox at bounding box center [844, 514] width 15 height 12
checkbox input "true"
click at [1066, 681] on icon at bounding box center [1064, 675] width 19 height 18
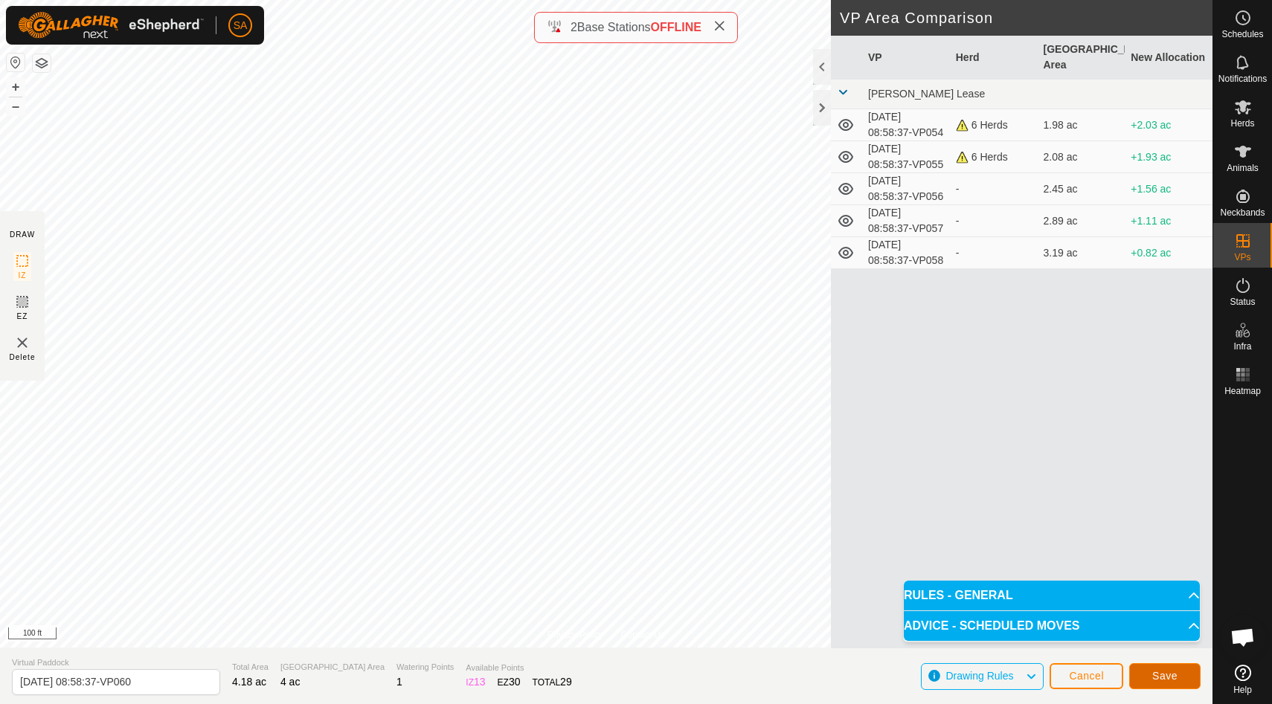
click at [1168, 673] on span "Save" at bounding box center [1164, 676] width 25 height 12
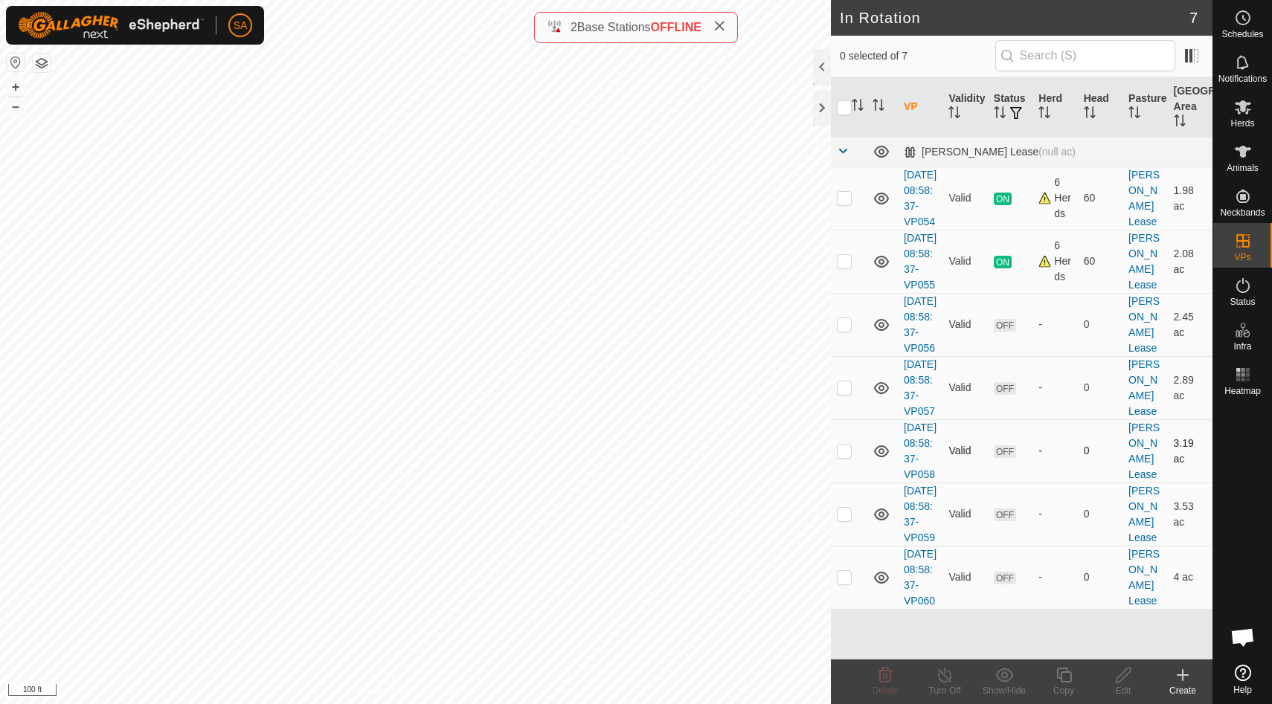
scroll to position [59, 0]
click at [844, 583] on p-checkbox at bounding box center [844, 577] width 15 height 12
checkbox input "true"
click at [1062, 679] on icon at bounding box center [1064, 675] width 19 height 18
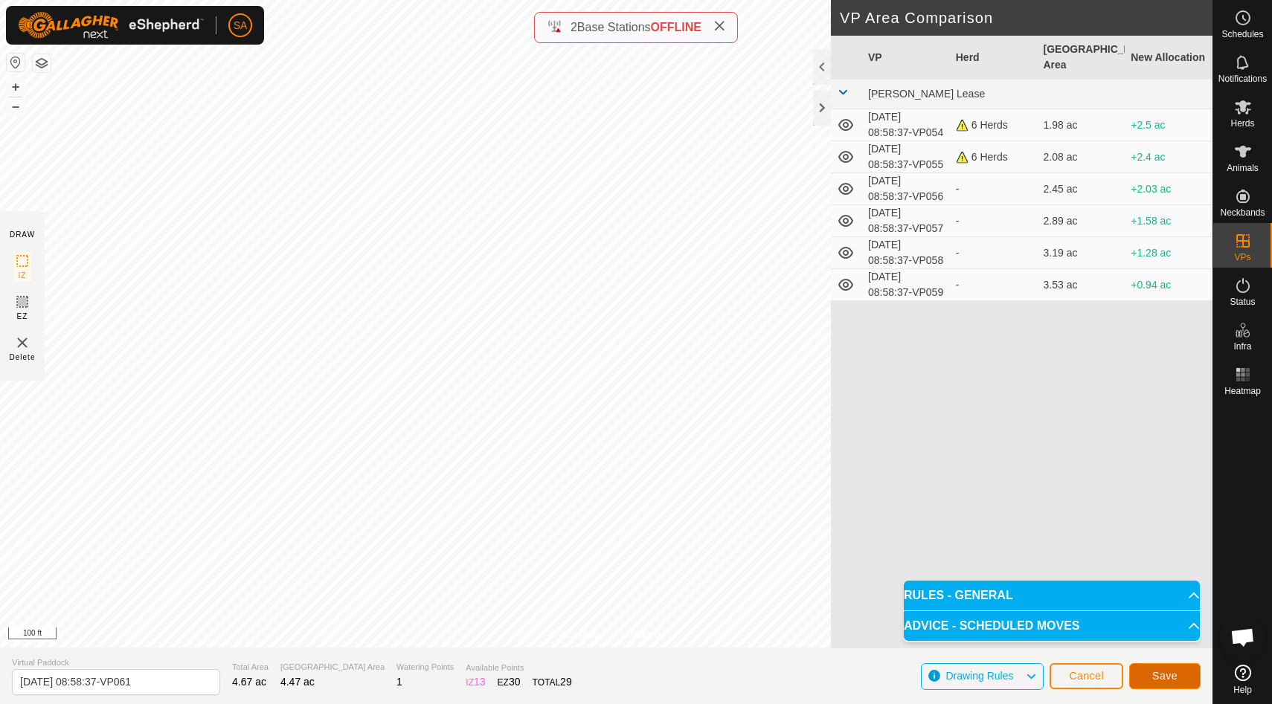
click at [1171, 676] on span "Save" at bounding box center [1164, 676] width 25 height 12
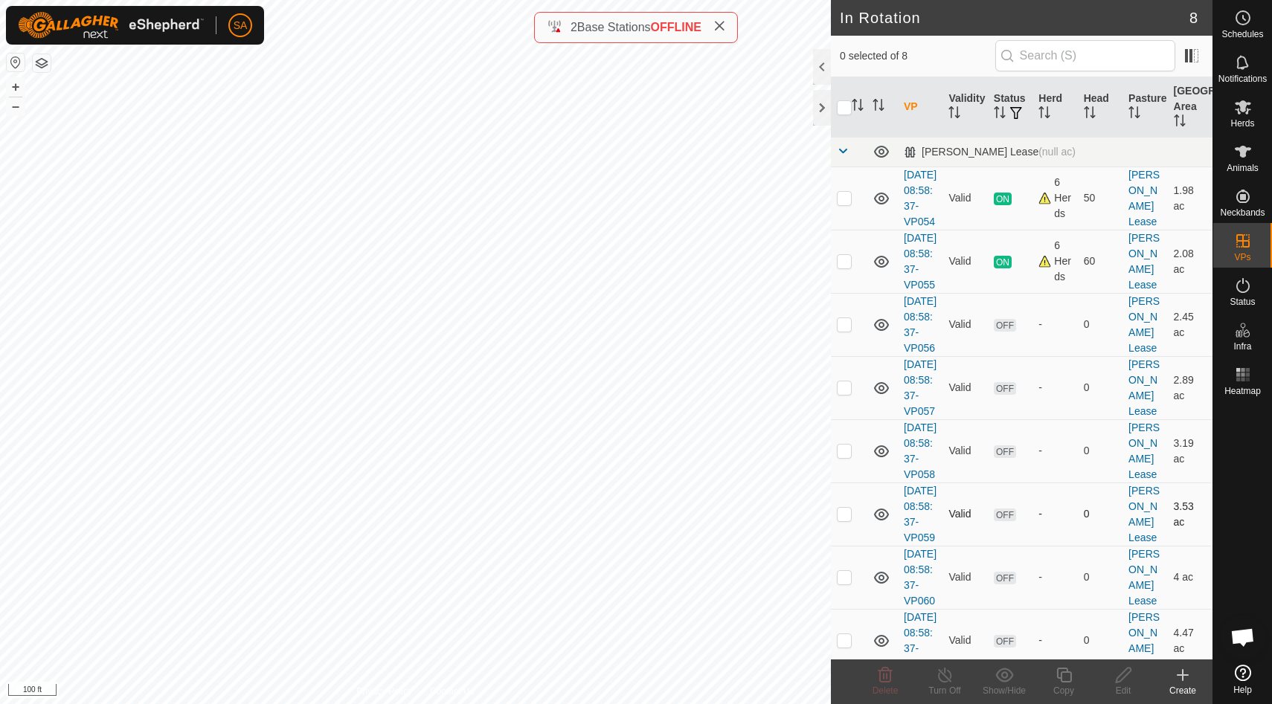
scroll to position [138, 0]
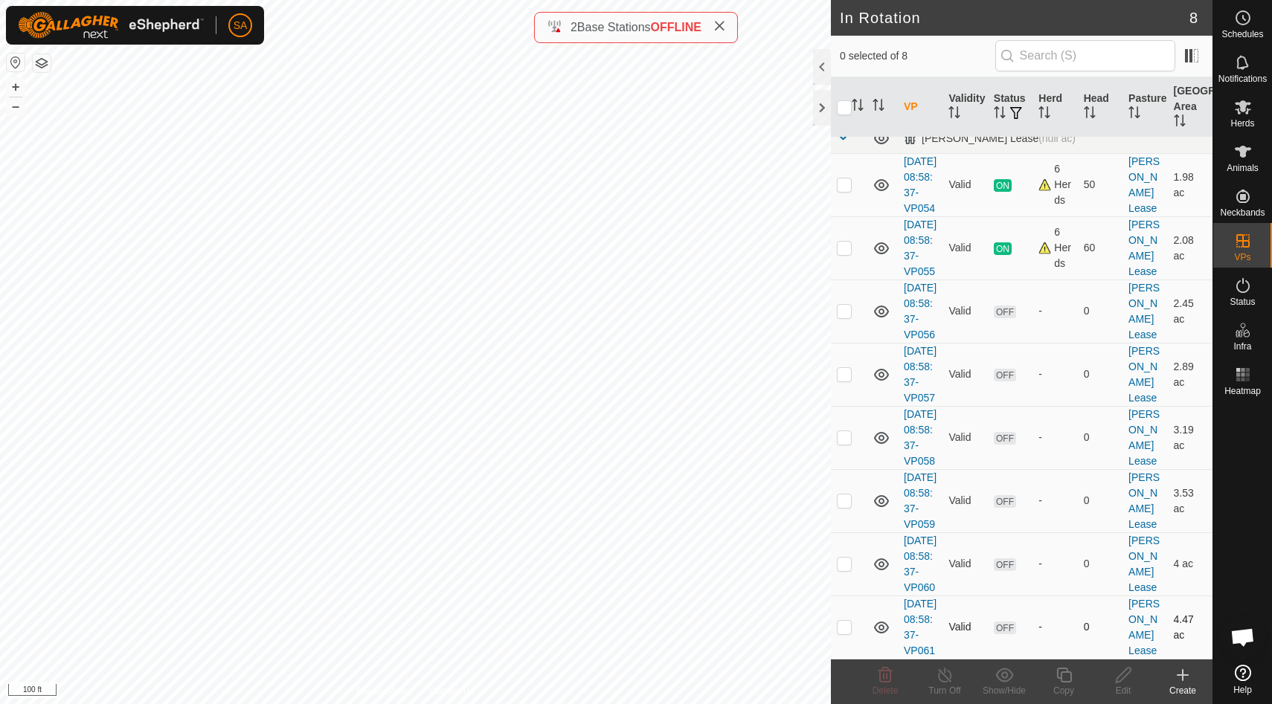
click at [846, 621] on p-checkbox at bounding box center [844, 627] width 15 height 12
checkbox input "true"
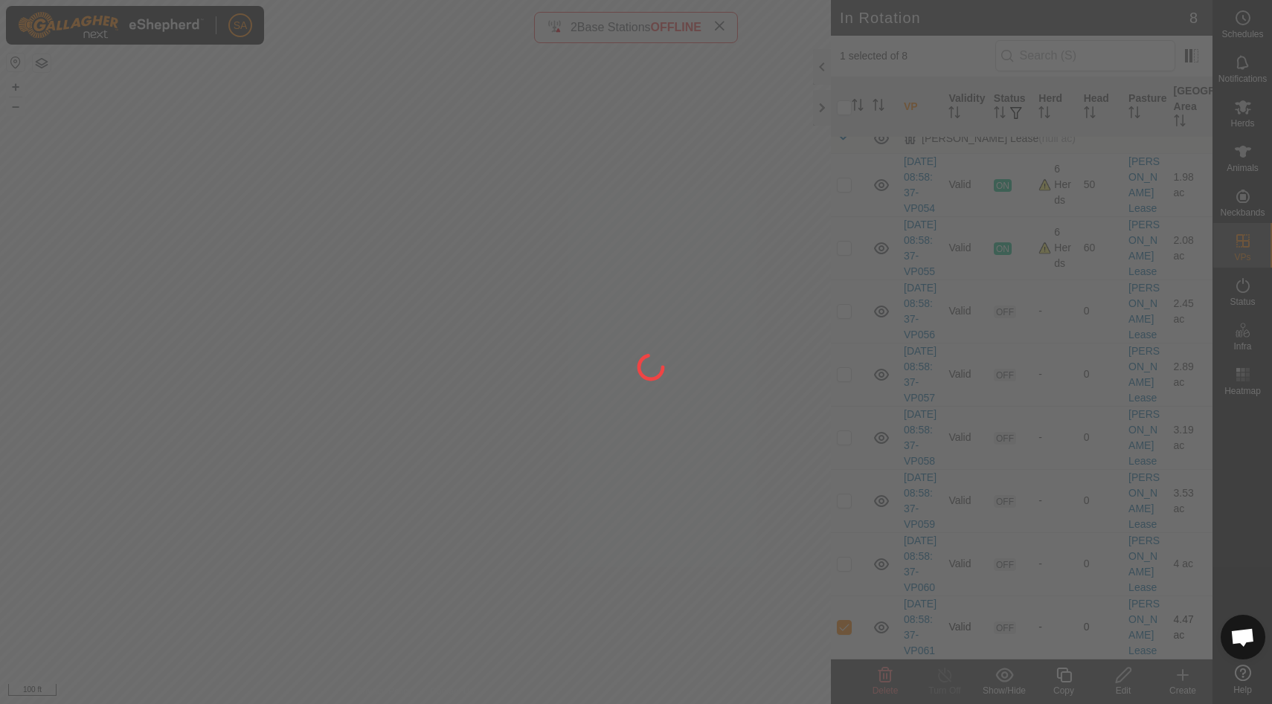
scroll to position [0, 0]
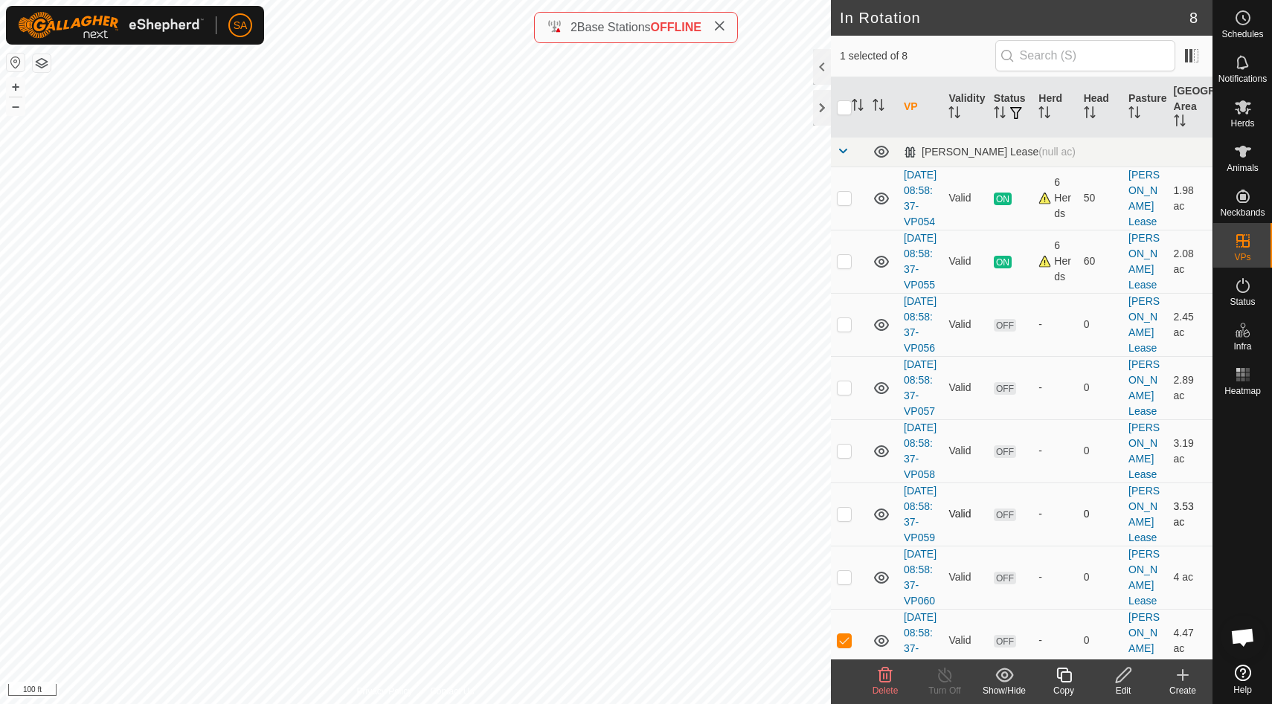
click at [847, 520] on p-checkbox at bounding box center [844, 514] width 15 height 12
checkbox input "true"
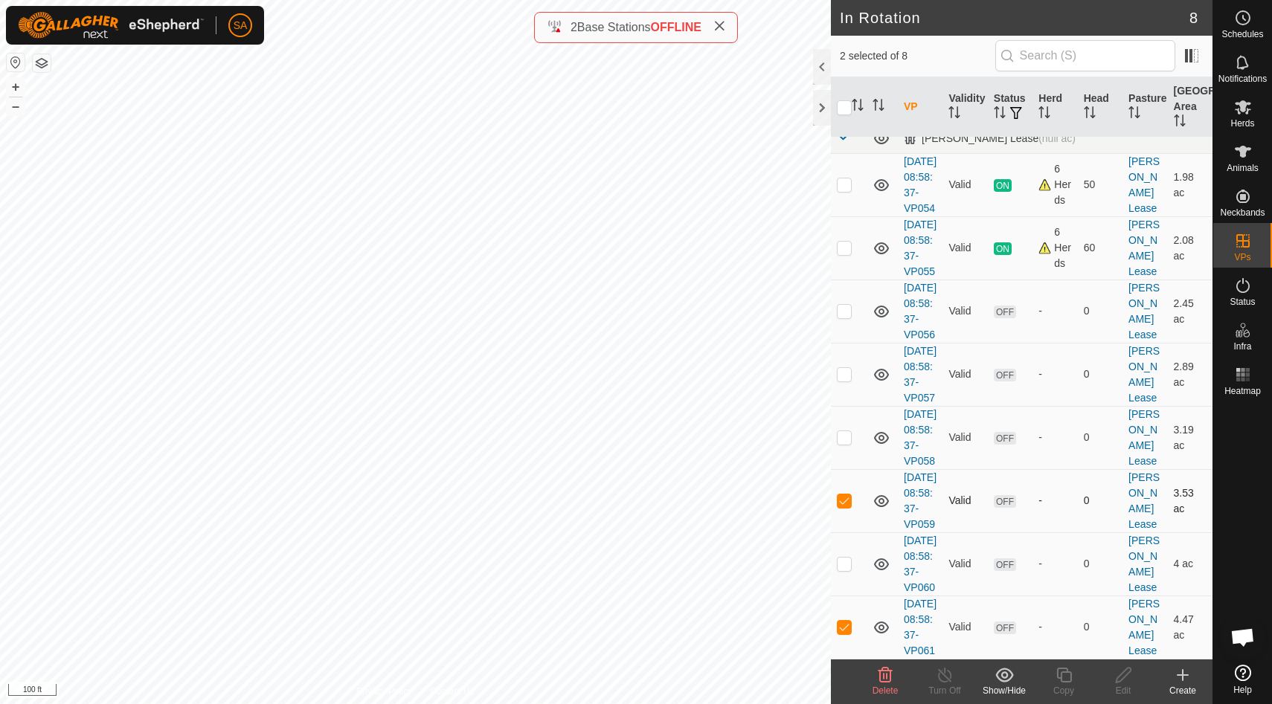
scroll to position [138, 0]
click at [845, 621] on p-checkbox at bounding box center [844, 627] width 15 height 12
checkbox input "false"
click at [844, 495] on p-checkbox at bounding box center [844, 501] width 15 height 12
checkbox input "false"
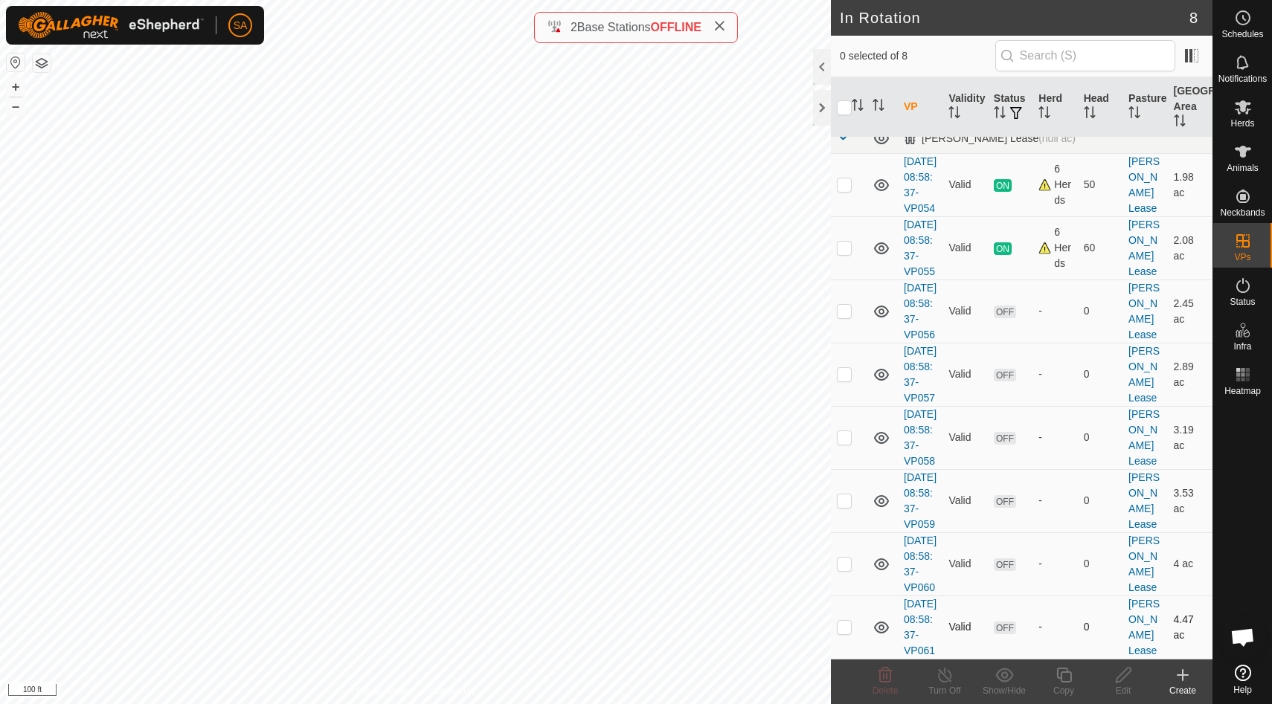
click at [843, 621] on p-checkbox at bounding box center [844, 627] width 15 height 12
checkbox input "true"
click at [1064, 677] on icon at bounding box center [1064, 675] width 19 height 18
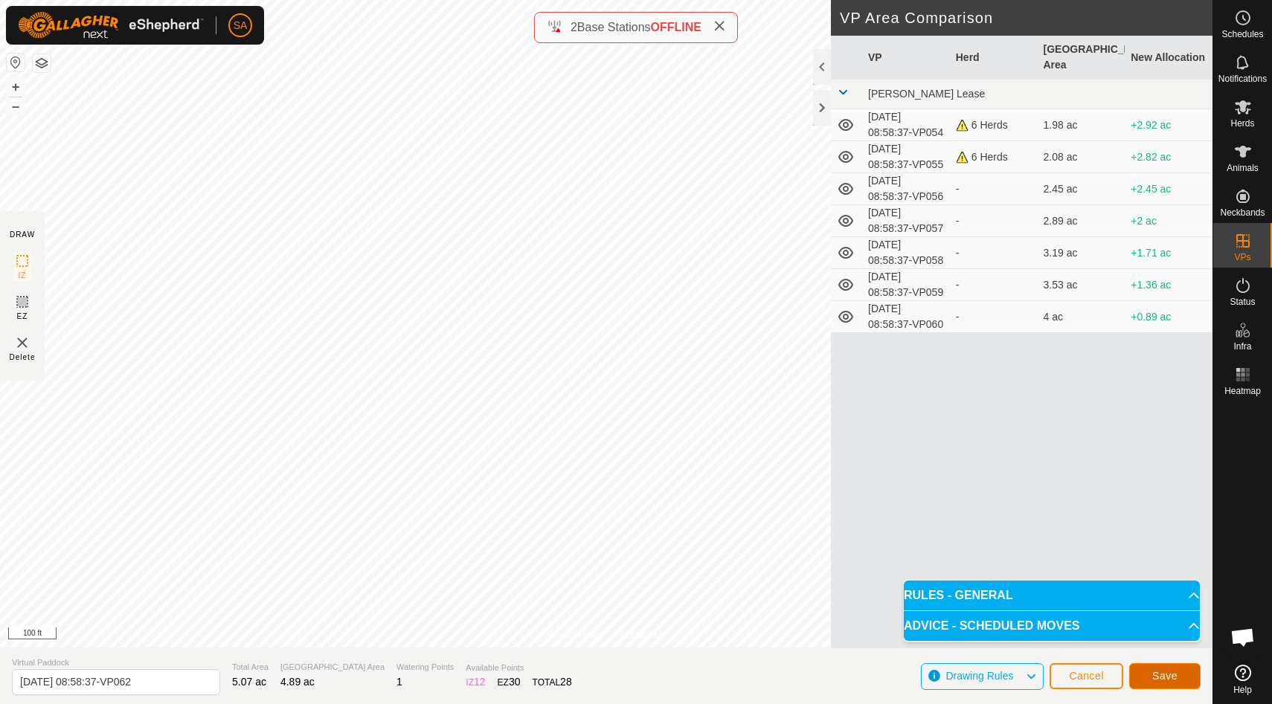
click at [1172, 675] on span "Save" at bounding box center [1164, 676] width 25 height 12
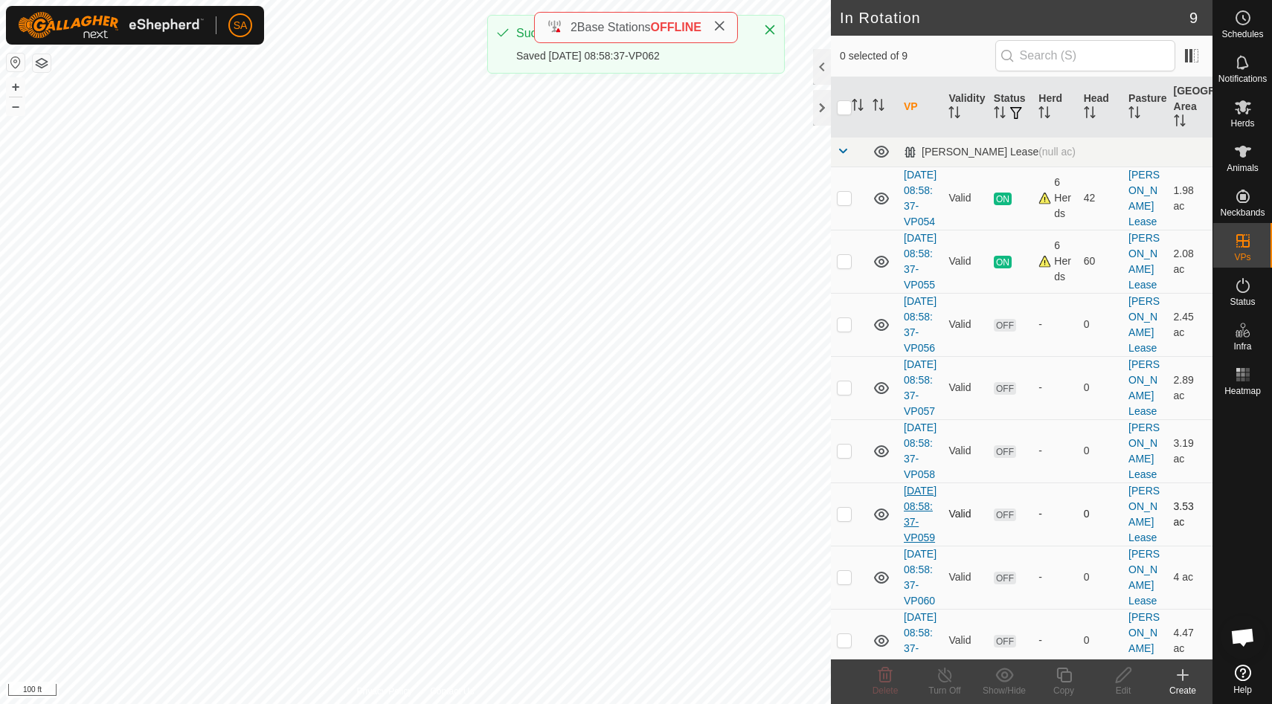
scroll to position [216, 0]
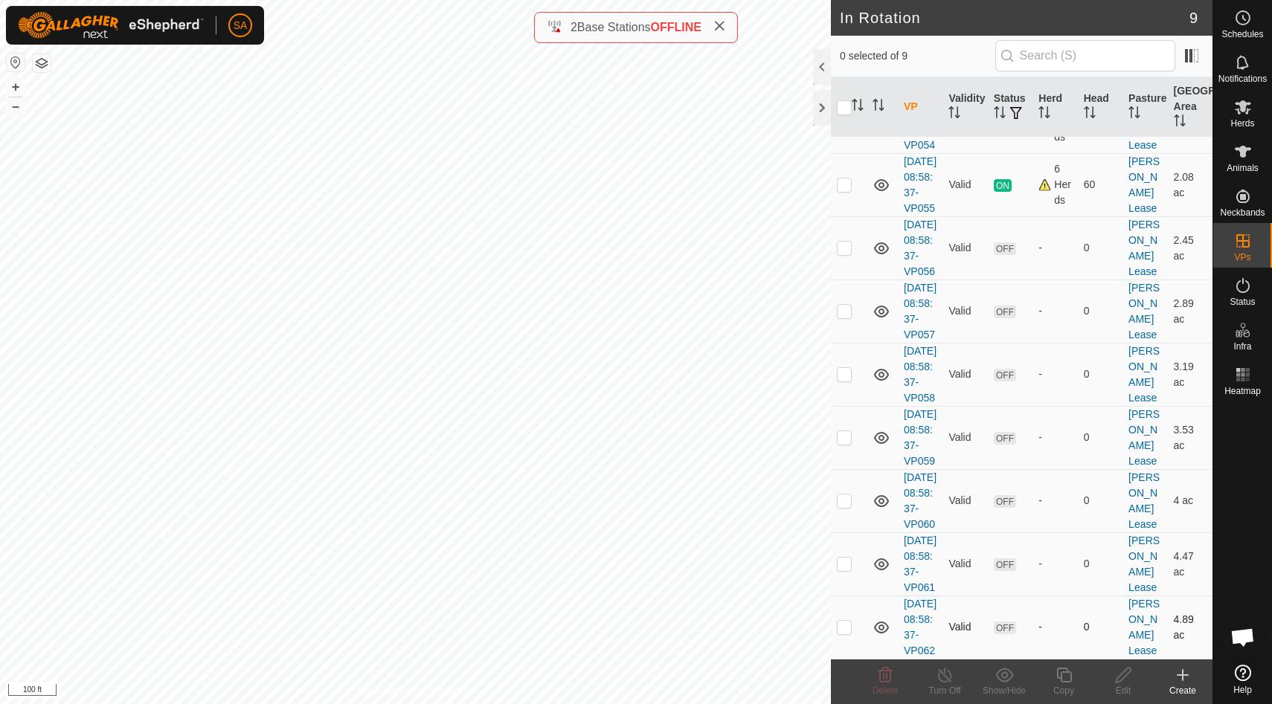
click at [846, 623] on p-checkbox at bounding box center [844, 627] width 15 height 12
checkbox input "true"
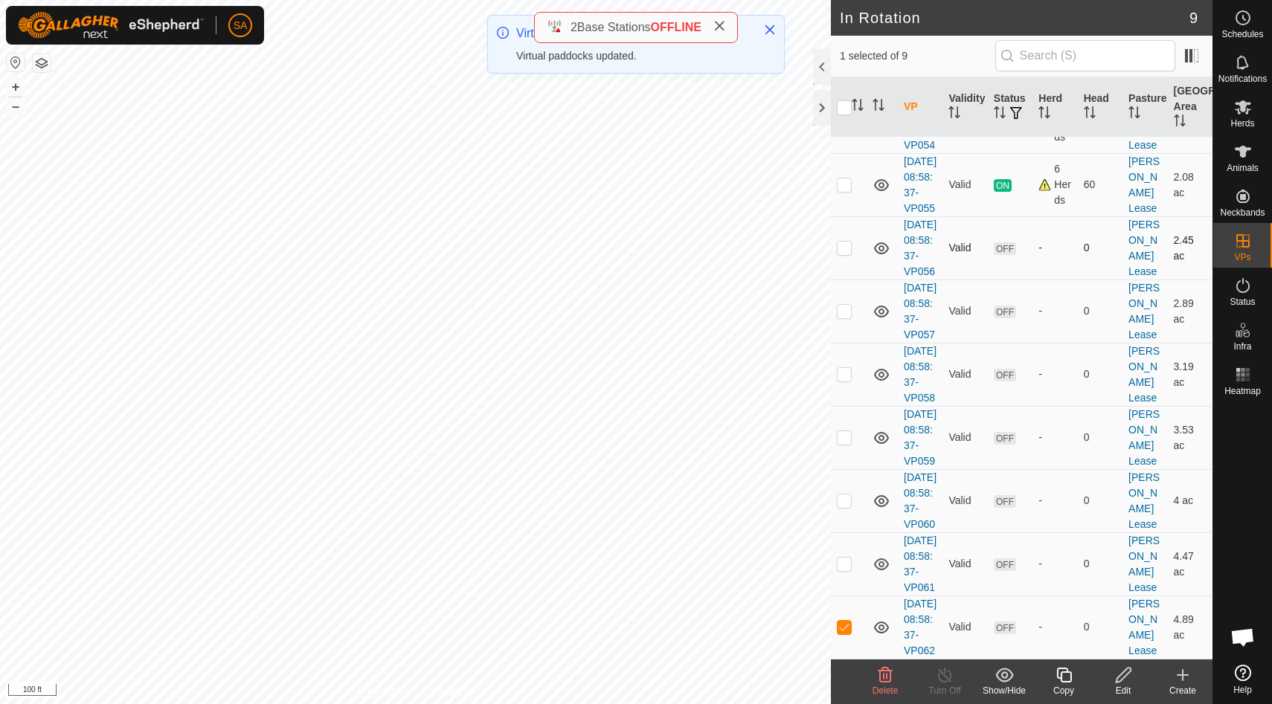
scroll to position [0, 0]
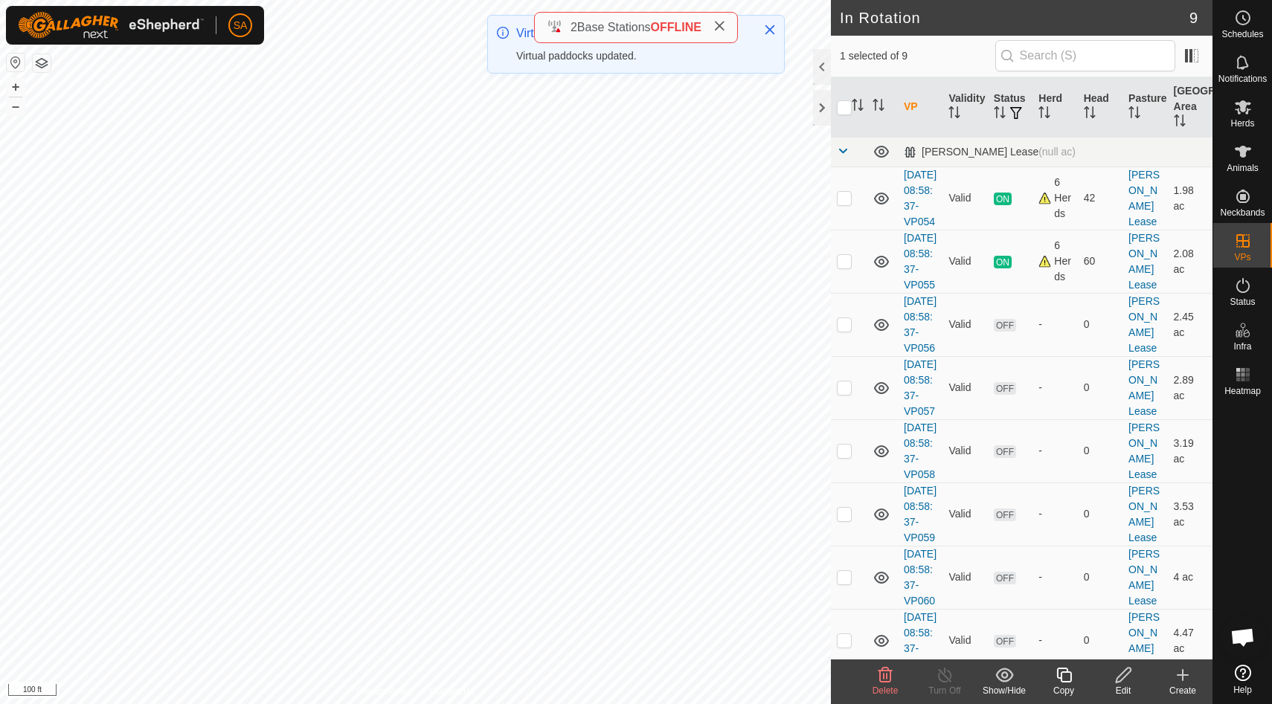
click at [1065, 678] on icon at bounding box center [1064, 675] width 19 height 18
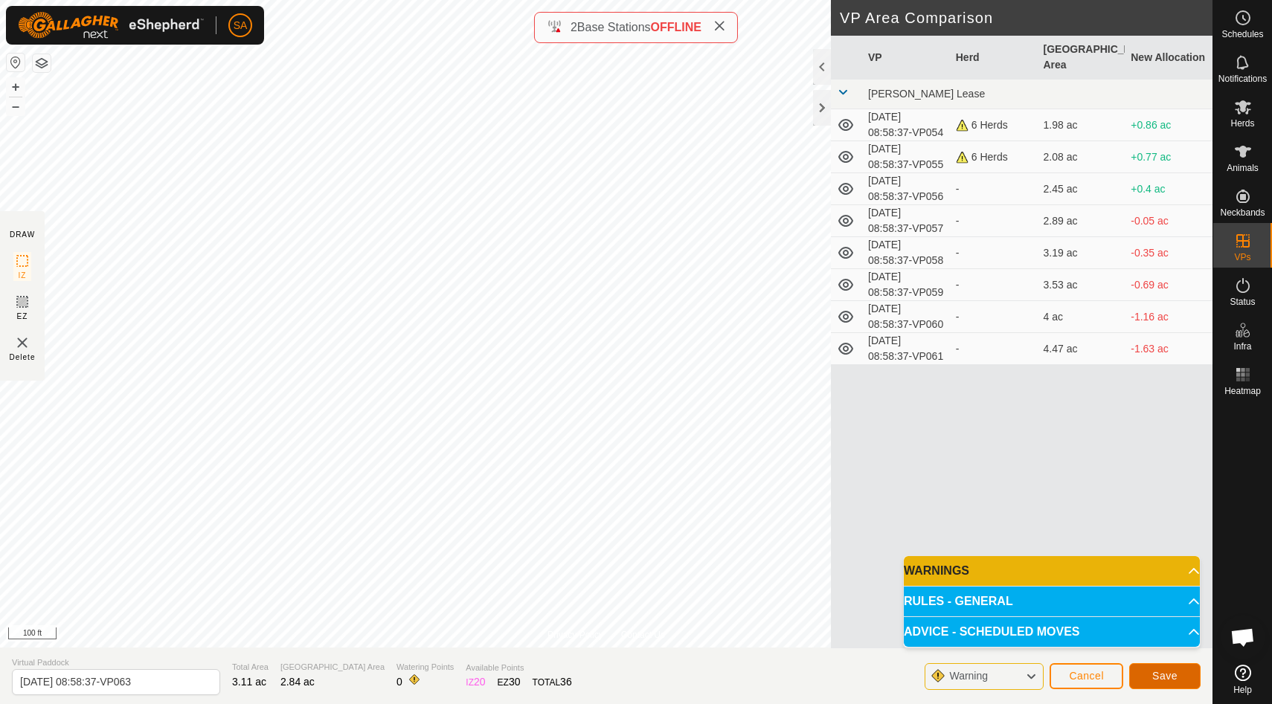
click at [1168, 678] on span "Save" at bounding box center [1164, 676] width 25 height 12
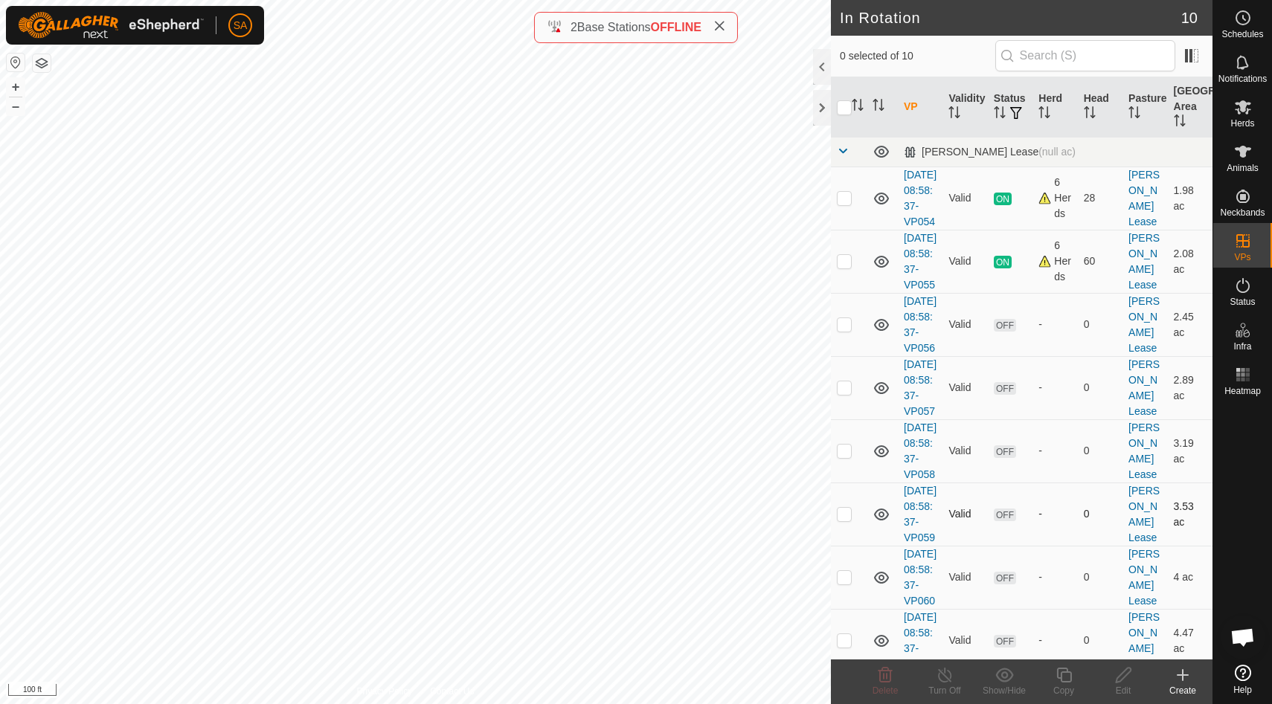
scroll to position [295, 0]
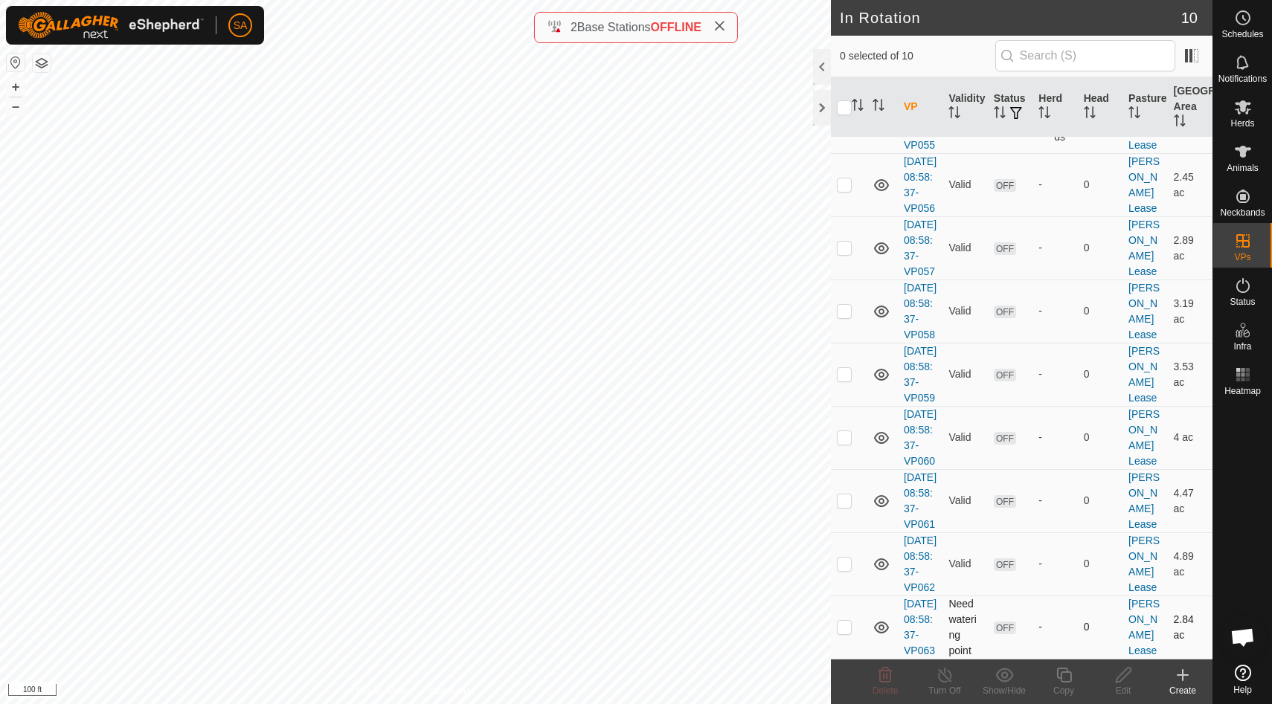
click at [846, 621] on p-checkbox at bounding box center [844, 627] width 15 height 12
checkbox input "true"
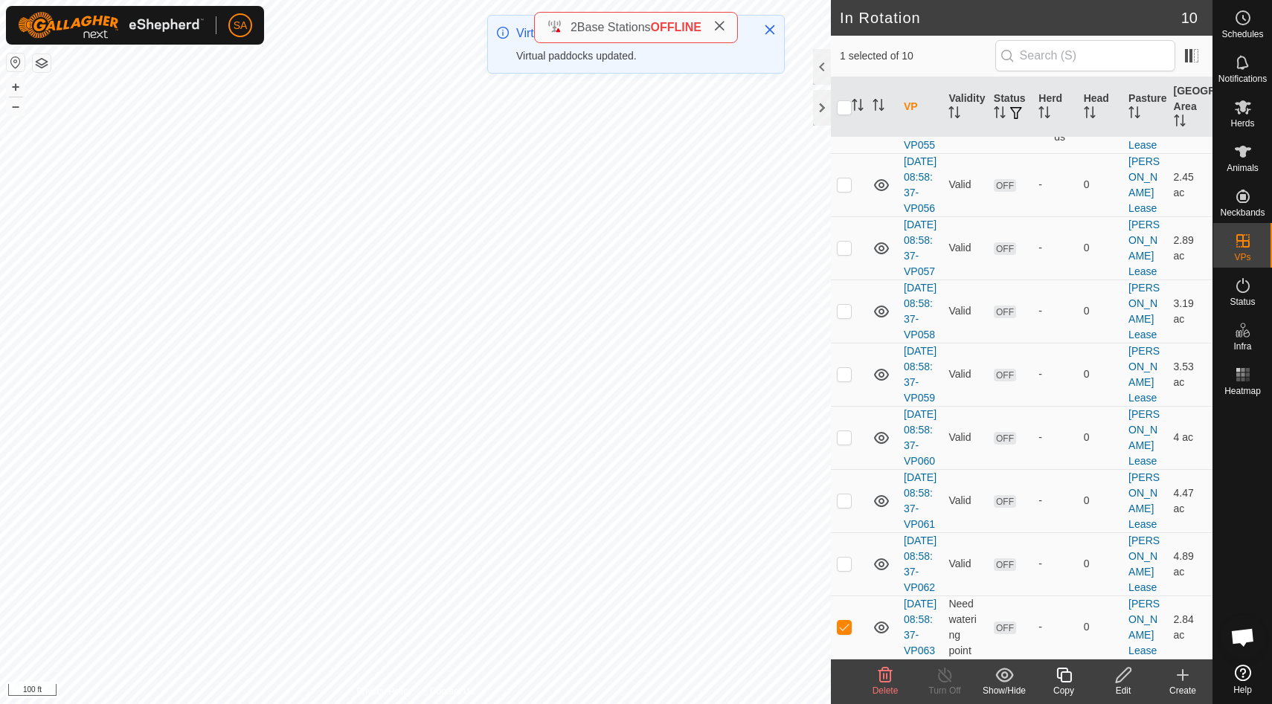
scroll to position [0, 0]
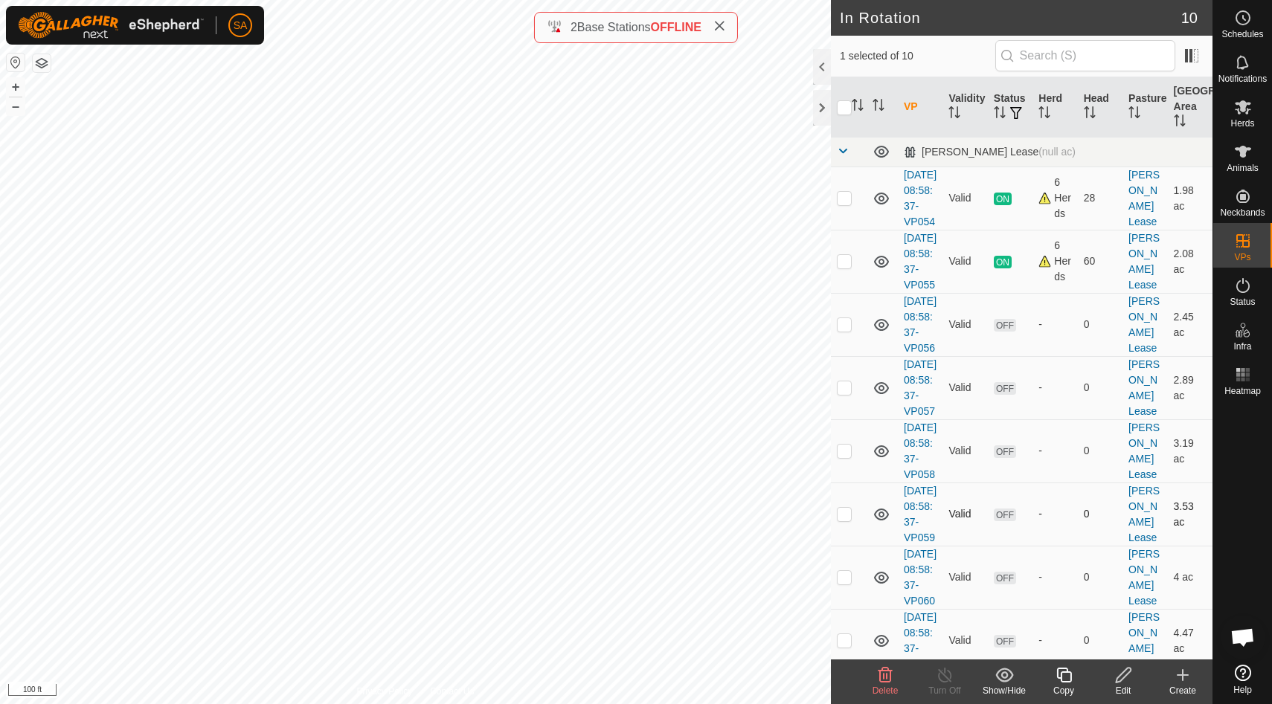
click at [844, 520] on p-checkbox at bounding box center [844, 514] width 15 height 12
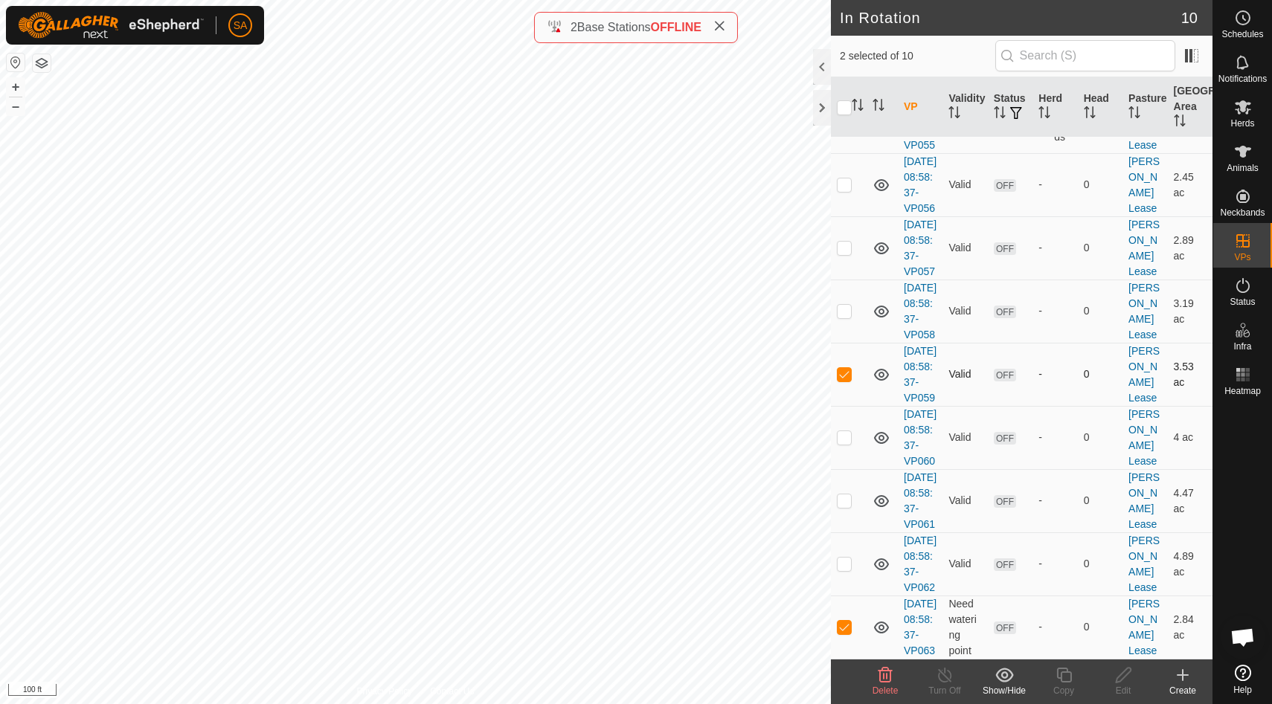
click at [847, 368] on p-checkbox at bounding box center [844, 374] width 15 height 12
checkbox input "false"
click at [1067, 678] on icon at bounding box center [1064, 675] width 19 height 18
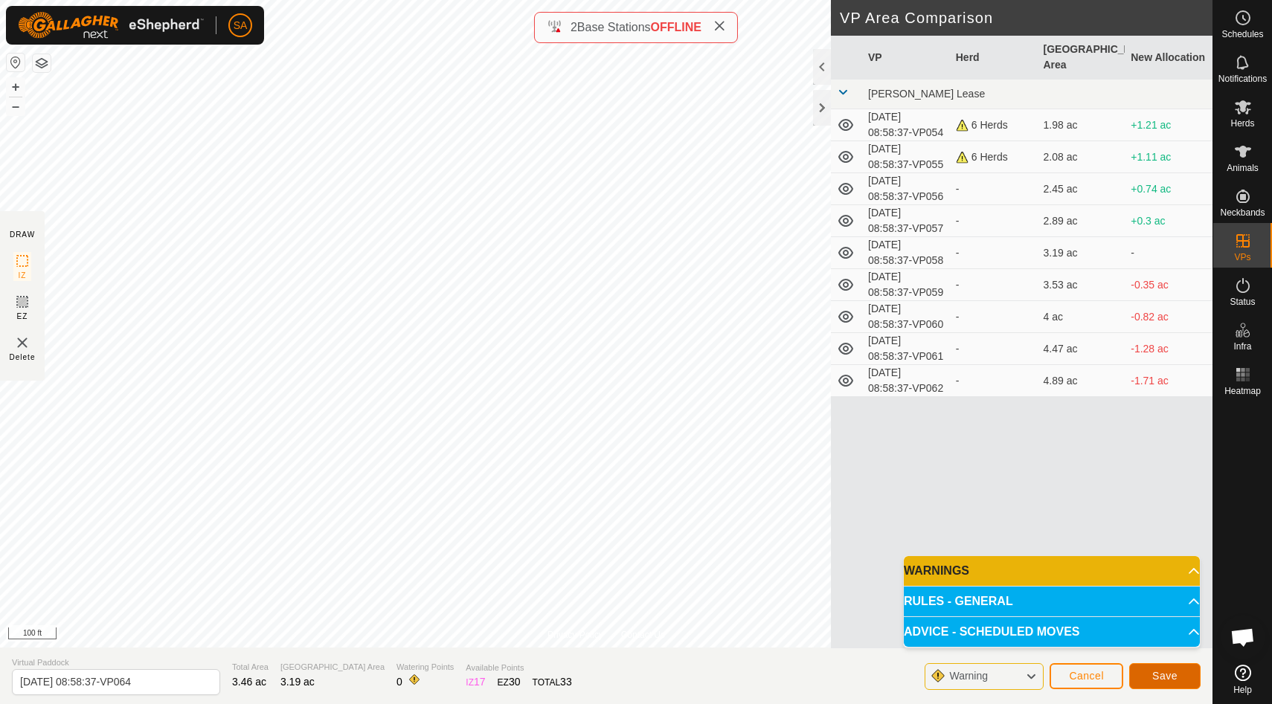
click at [1162, 673] on span "Save" at bounding box center [1164, 676] width 25 height 12
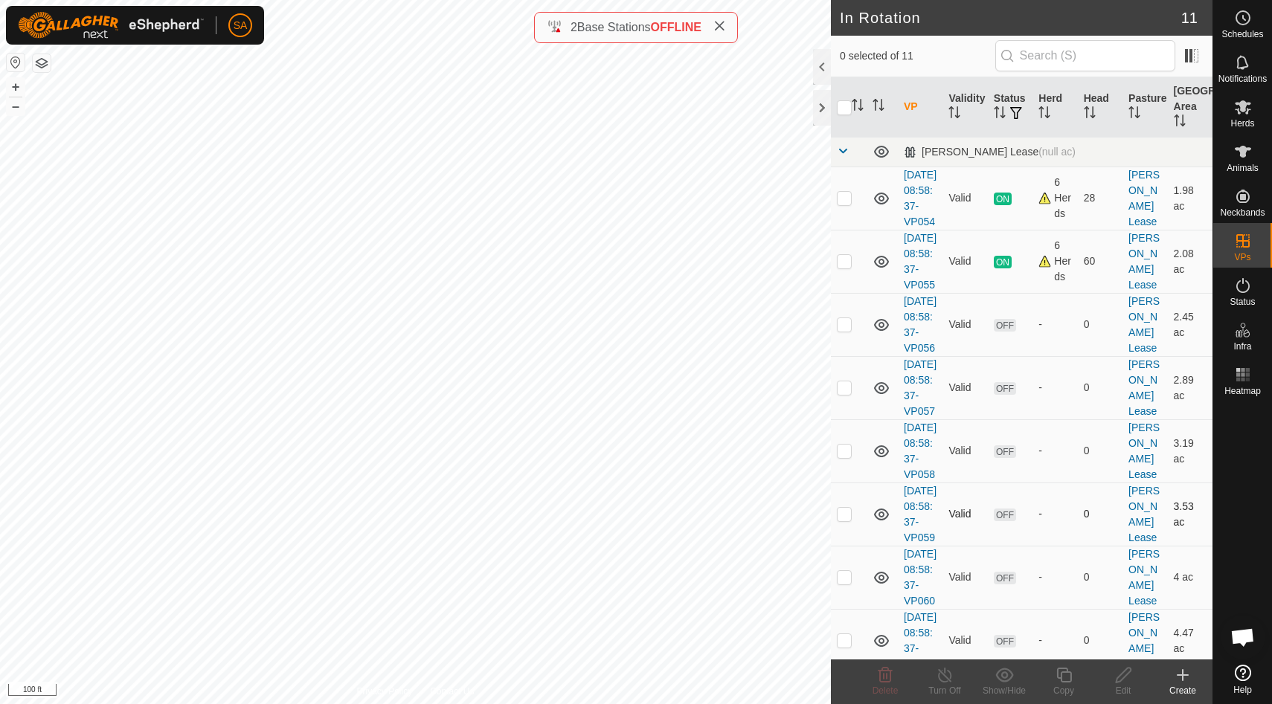
scroll to position [374, 0]
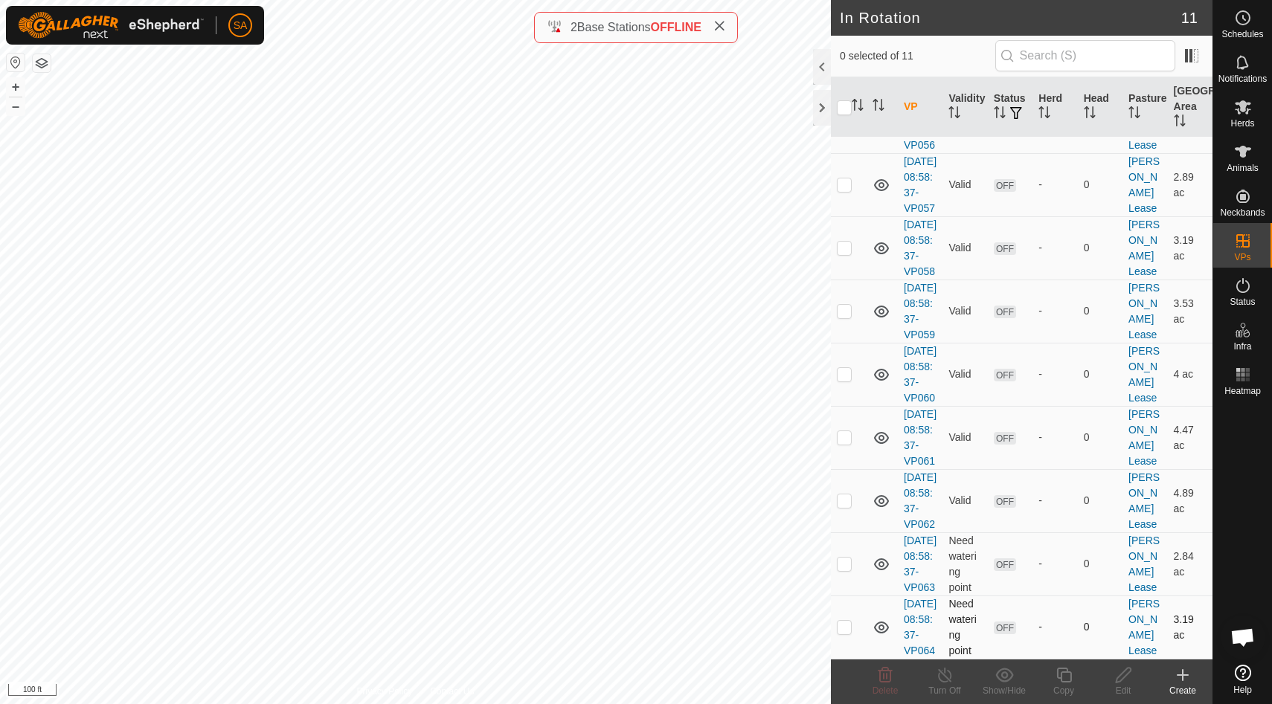
click at [848, 621] on p-checkbox at bounding box center [844, 627] width 15 height 12
checkbox input "true"
click at [1126, 678] on icon at bounding box center [1123, 675] width 19 height 18
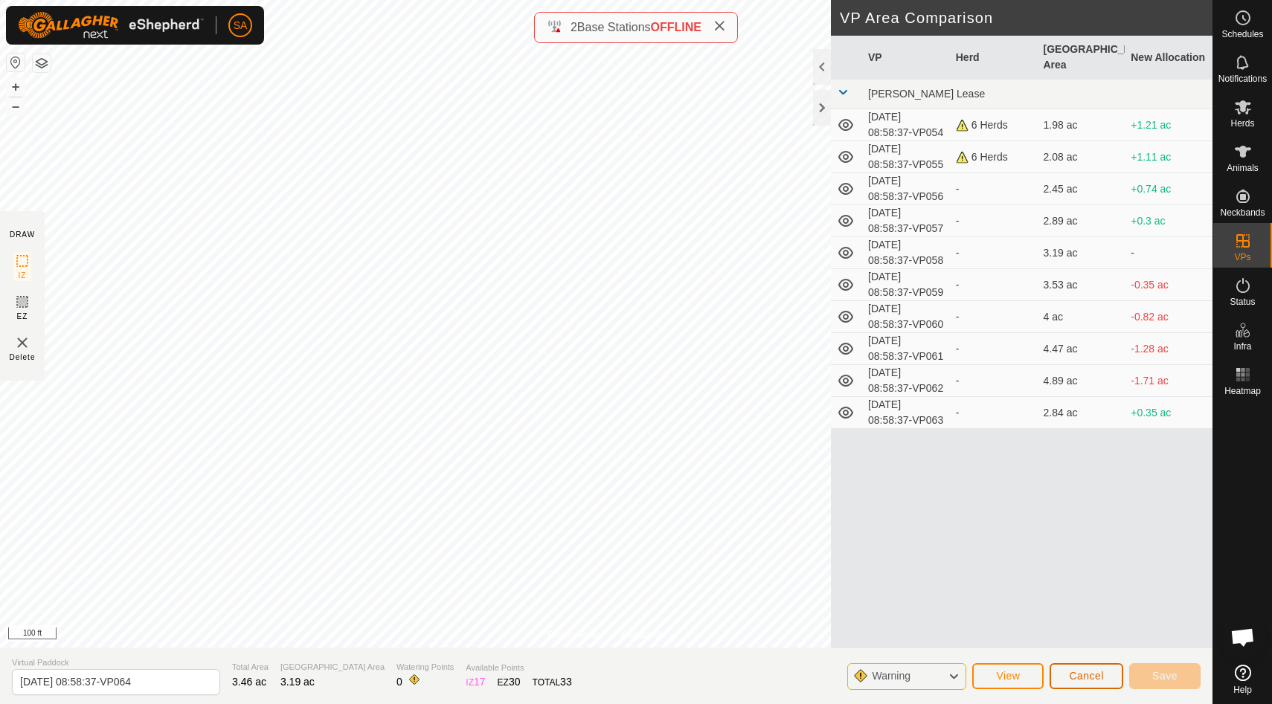
click at [1087, 678] on span "Cancel" at bounding box center [1086, 676] width 35 height 12
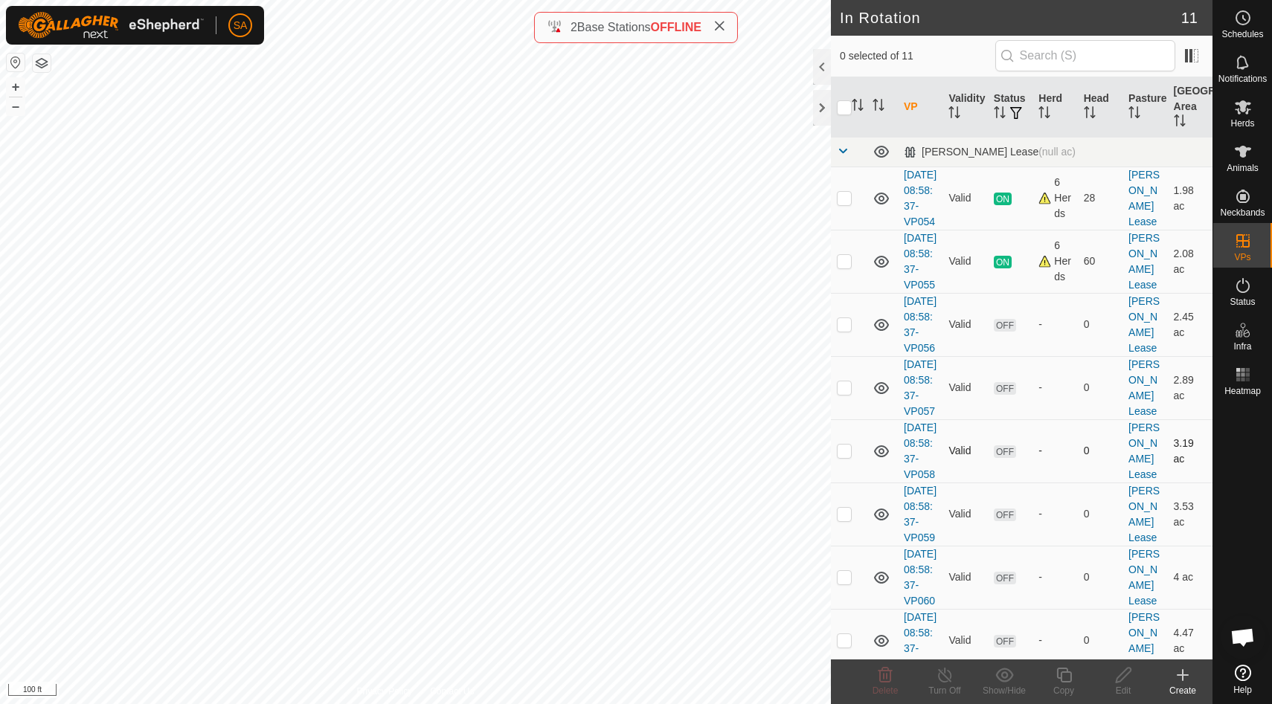
scroll to position [374, 0]
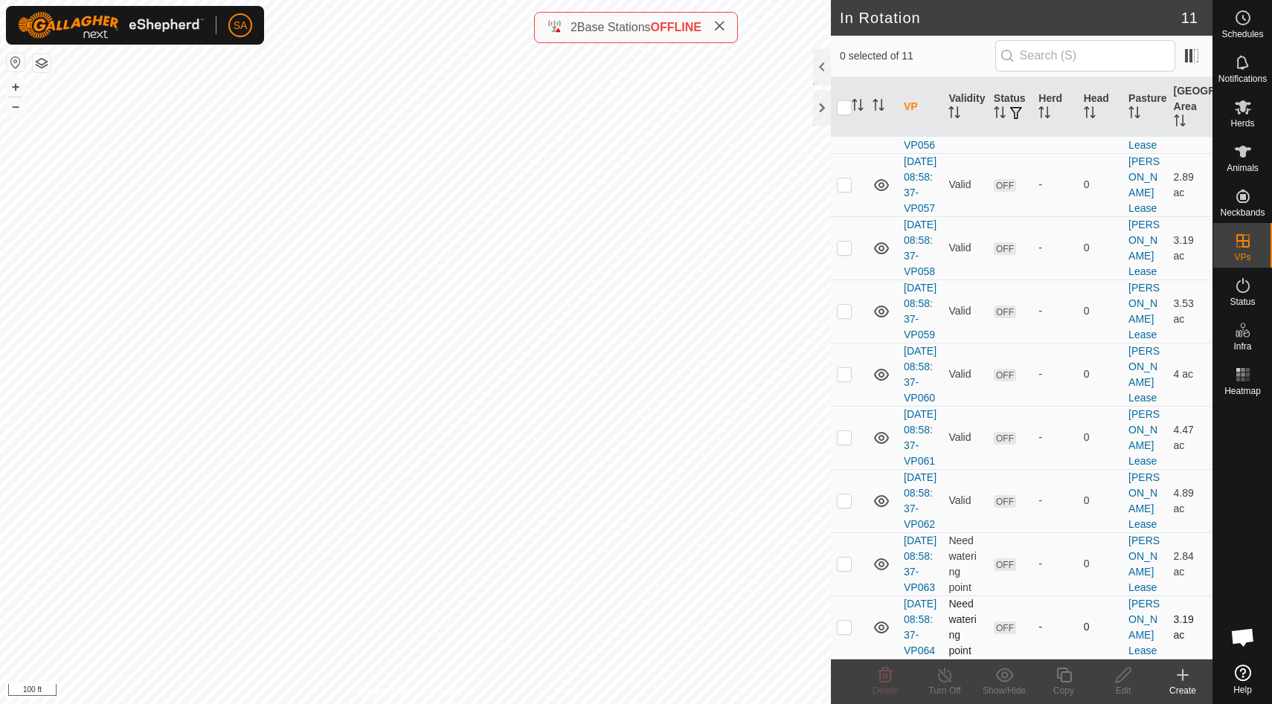
click at [847, 624] on p-checkbox at bounding box center [844, 627] width 15 height 12
checkbox input "true"
click at [1064, 676] on icon at bounding box center [1064, 675] width 19 height 18
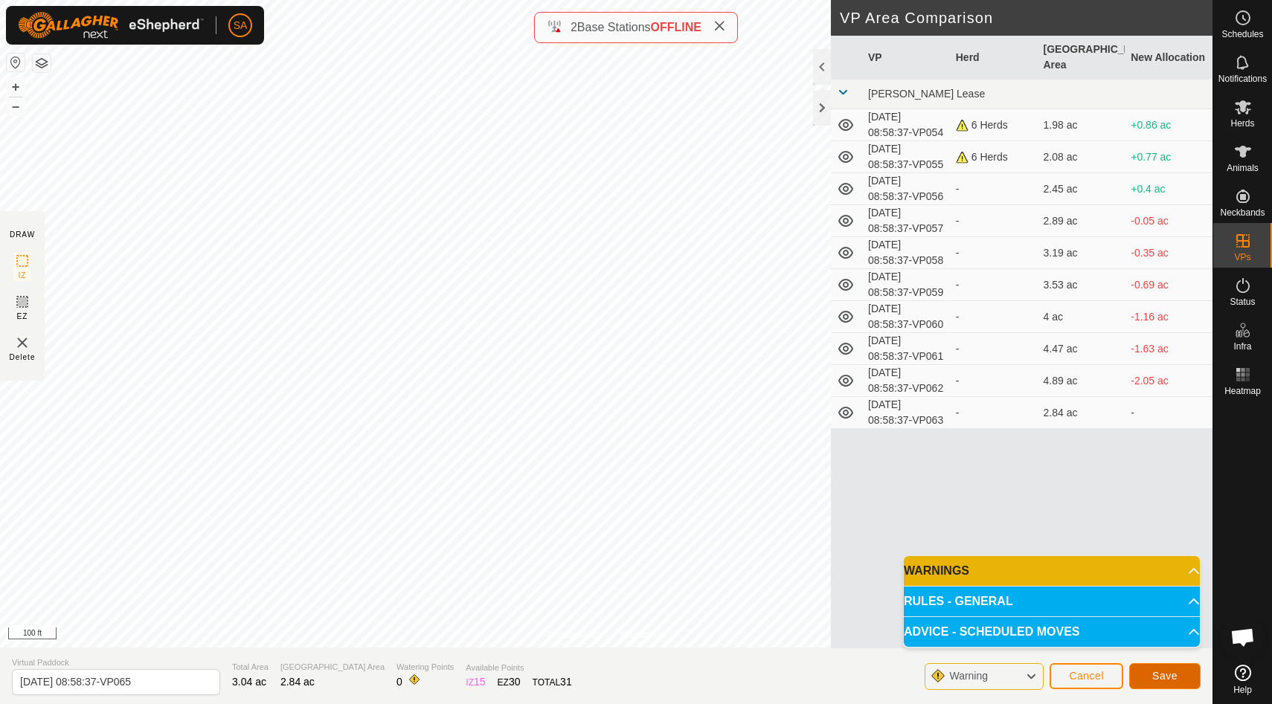
click at [1177, 674] on span "Save" at bounding box center [1164, 676] width 25 height 12
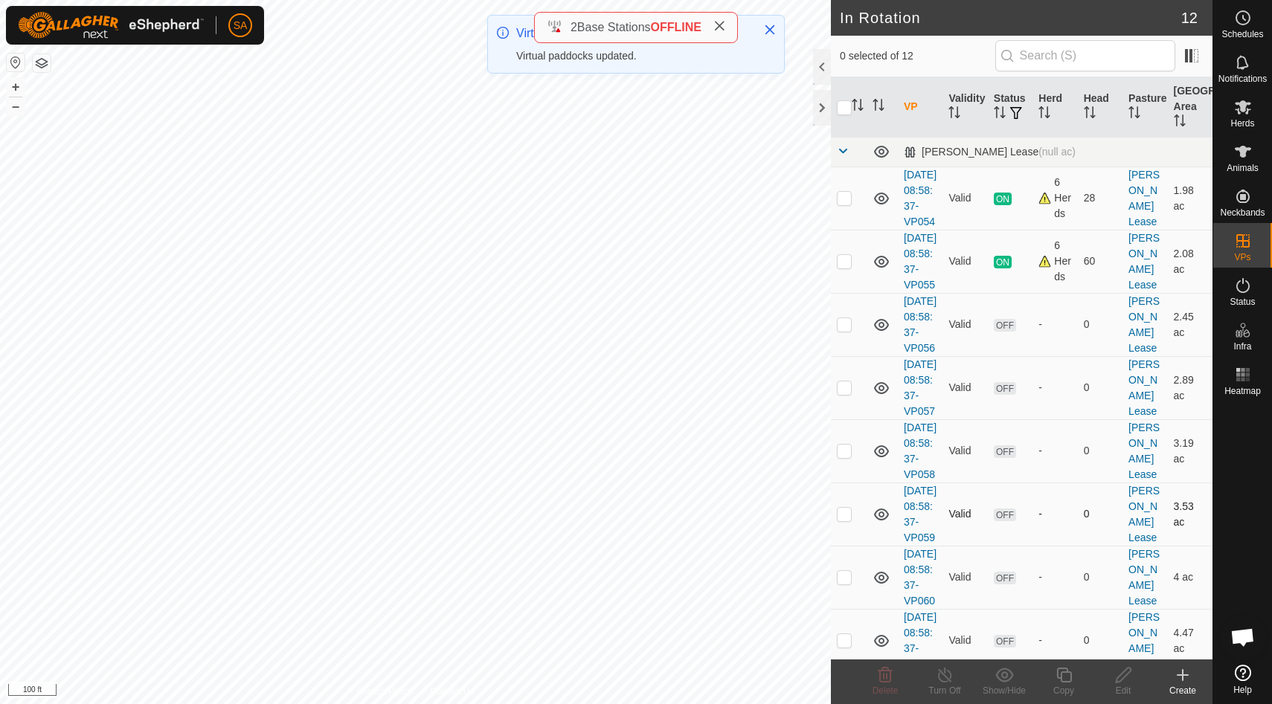
click at [847, 520] on p-checkbox at bounding box center [844, 514] width 15 height 12
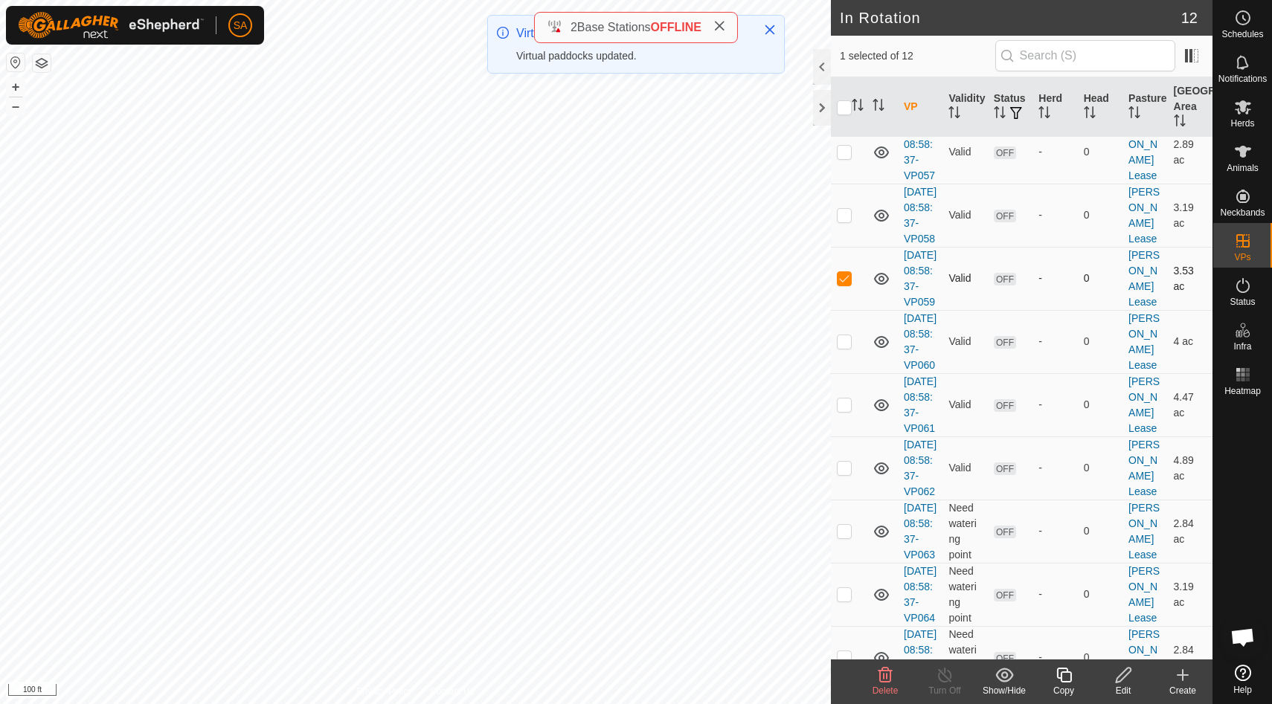
scroll to position [453, 0]
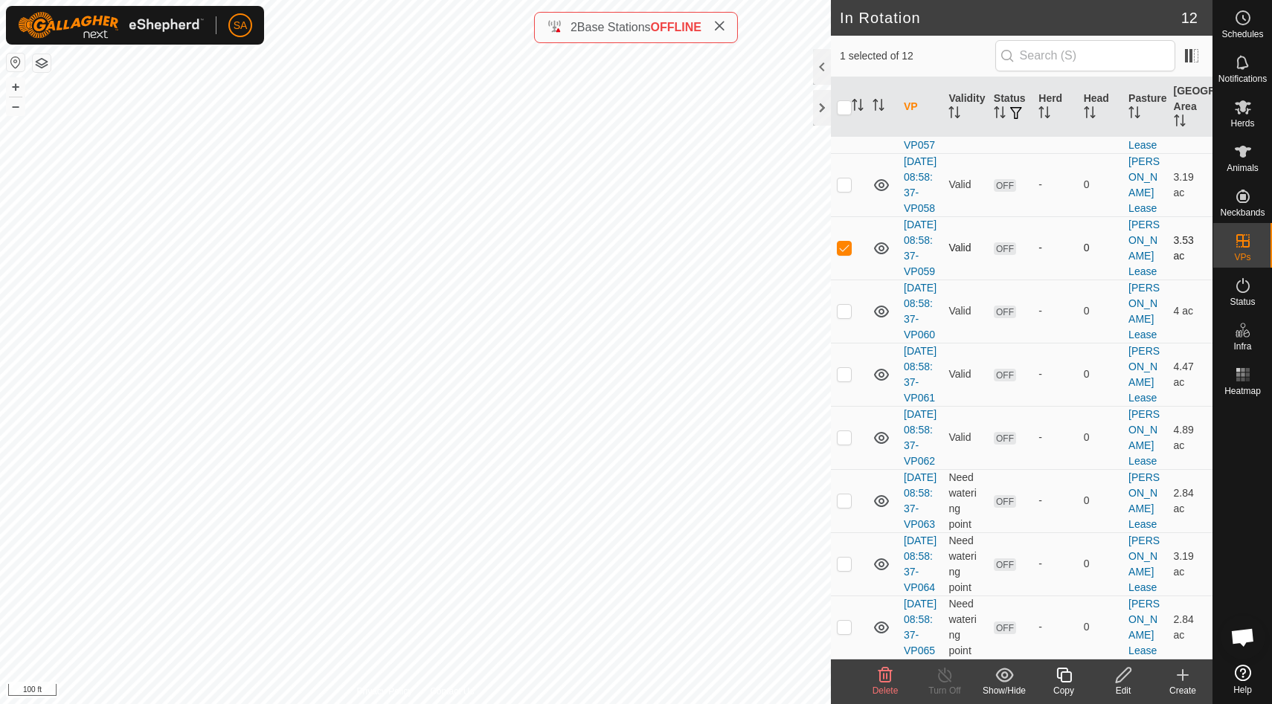
click at [848, 242] on p-checkbox at bounding box center [844, 248] width 15 height 12
checkbox input "false"
click at [846, 621] on p-checkbox at bounding box center [844, 627] width 15 height 12
checkbox input "true"
click at [1065, 678] on icon at bounding box center [1064, 675] width 19 height 18
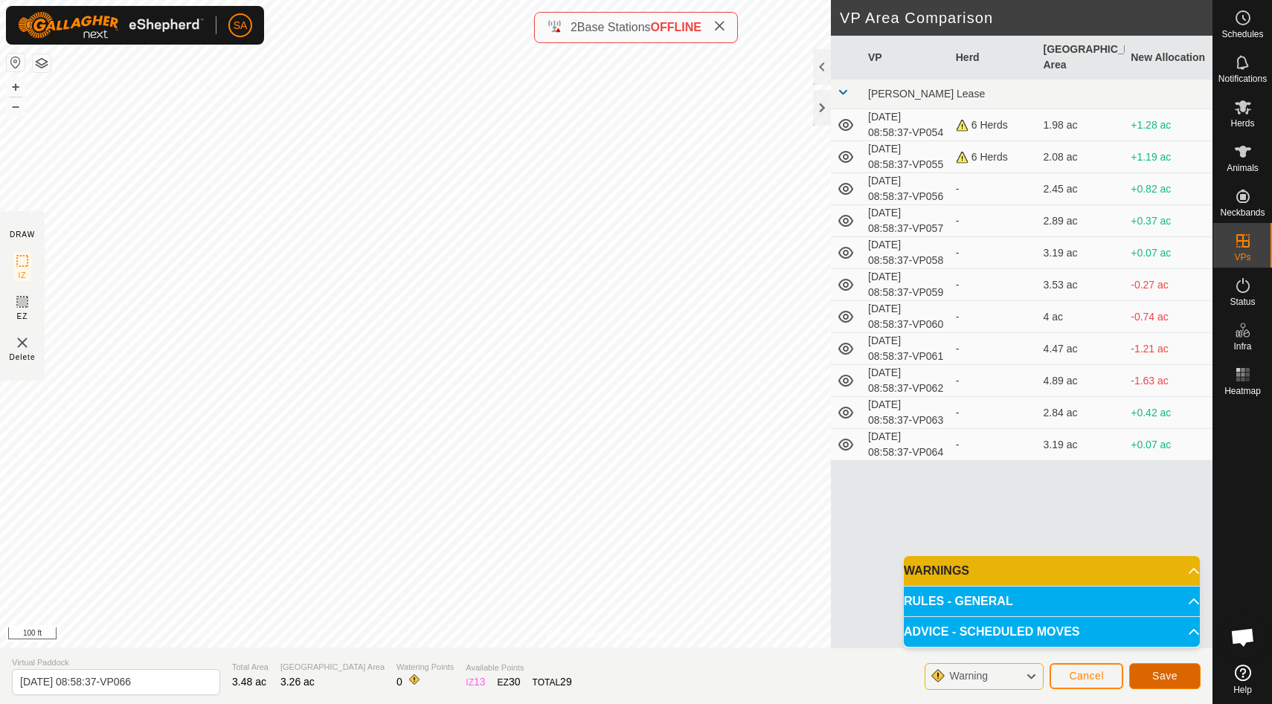
click at [1165, 675] on span "Save" at bounding box center [1164, 676] width 25 height 12
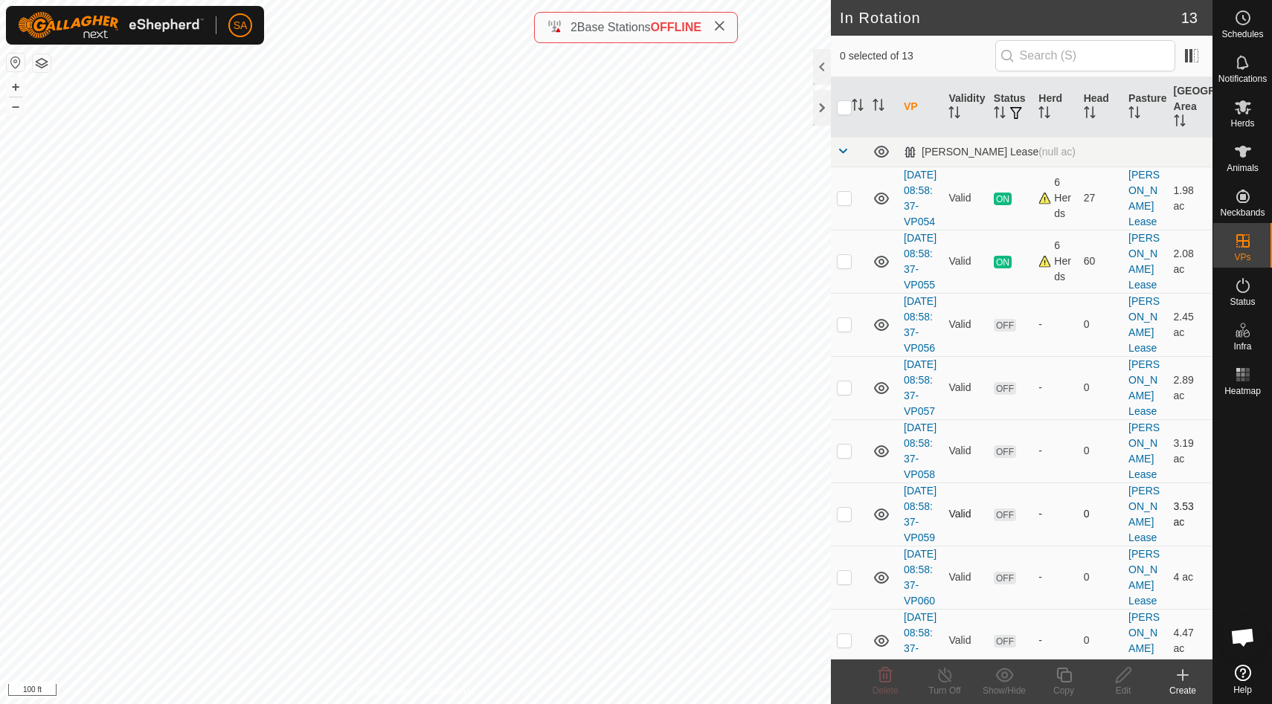
scroll to position [532, 0]
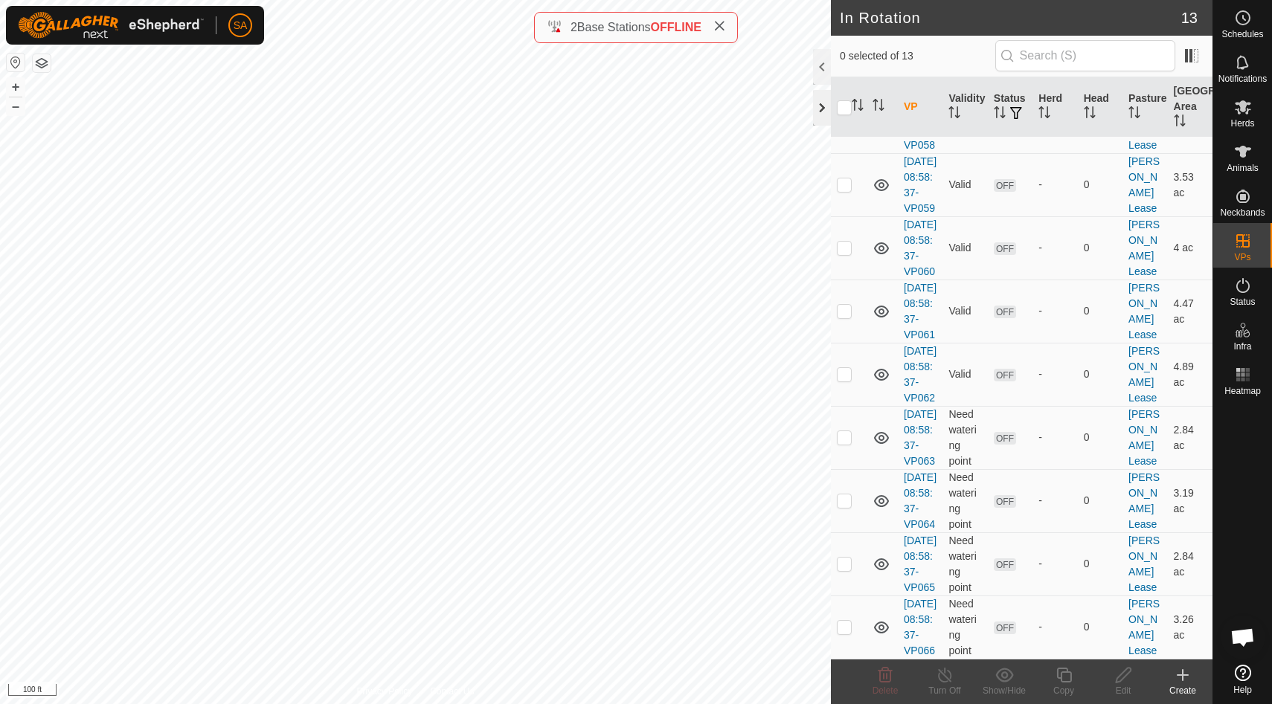
click at [827, 106] on div at bounding box center [822, 108] width 18 height 36
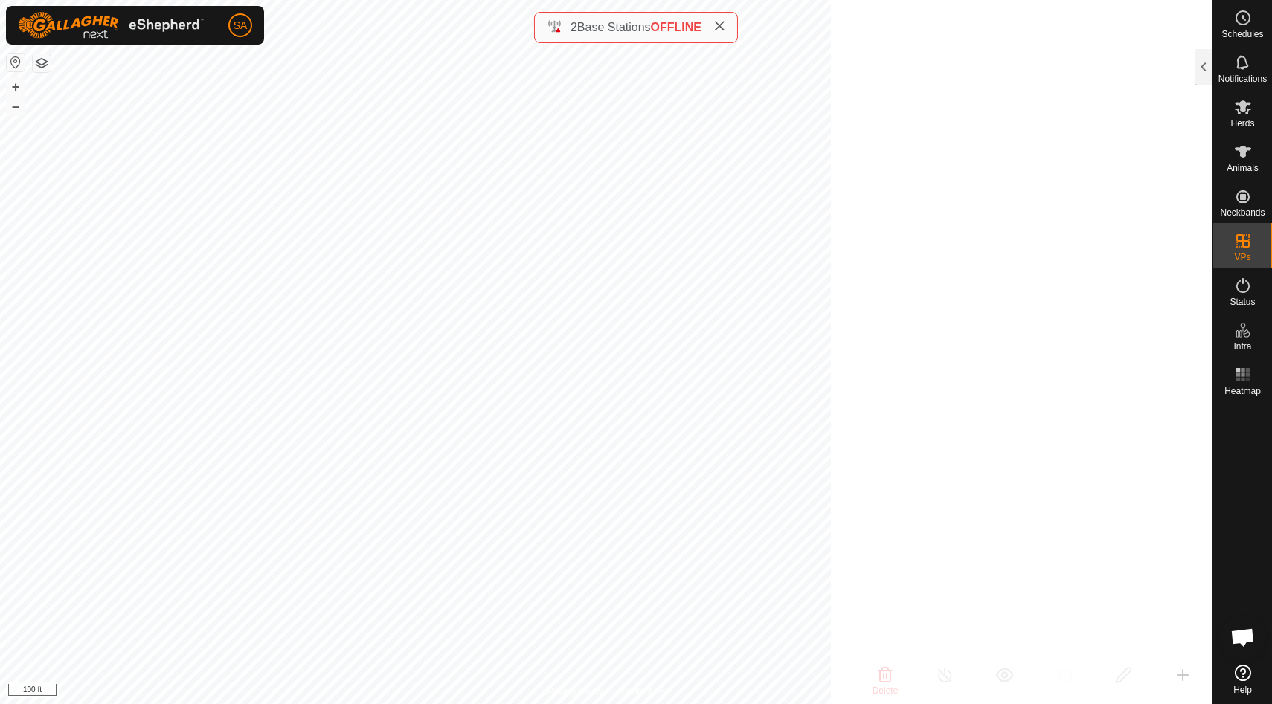
scroll to position [2225, 0]
click at [1203, 71] on div at bounding box center [1203, 67] width 18 height 36
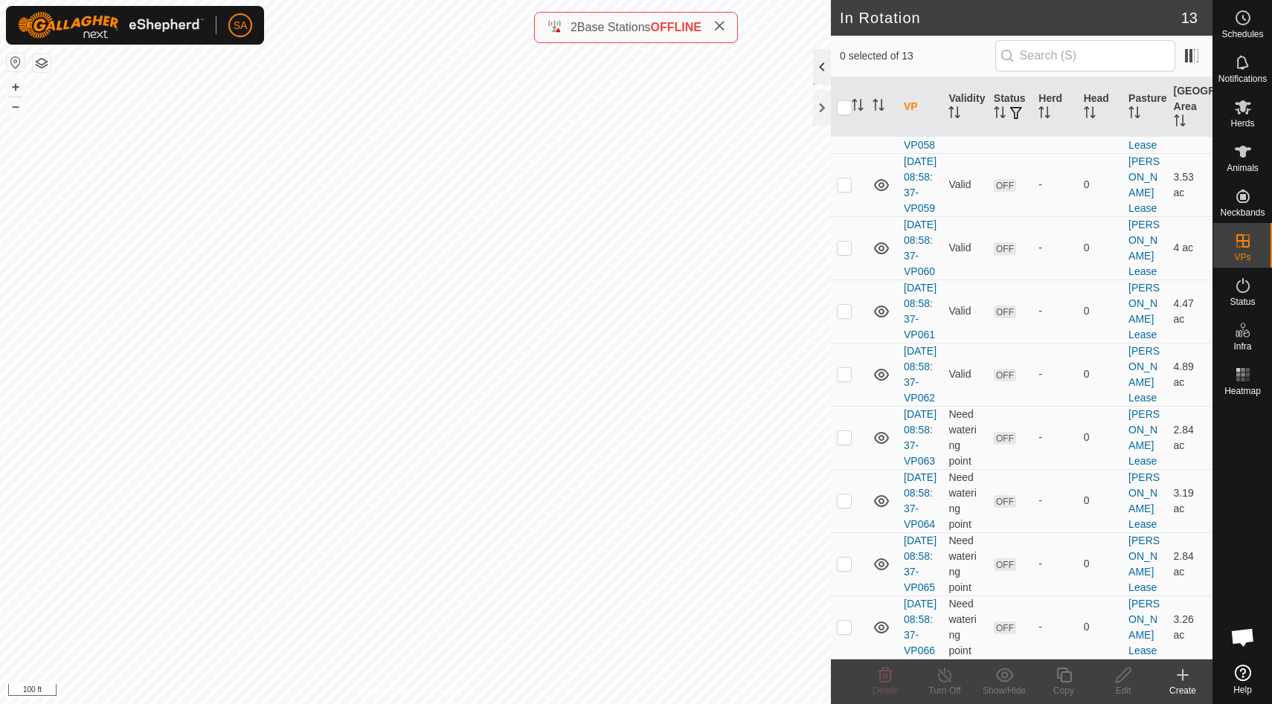
scroll to position [532, 0]
click at [821, 106] on div at bounding box center [822, 108] width 18 height 36
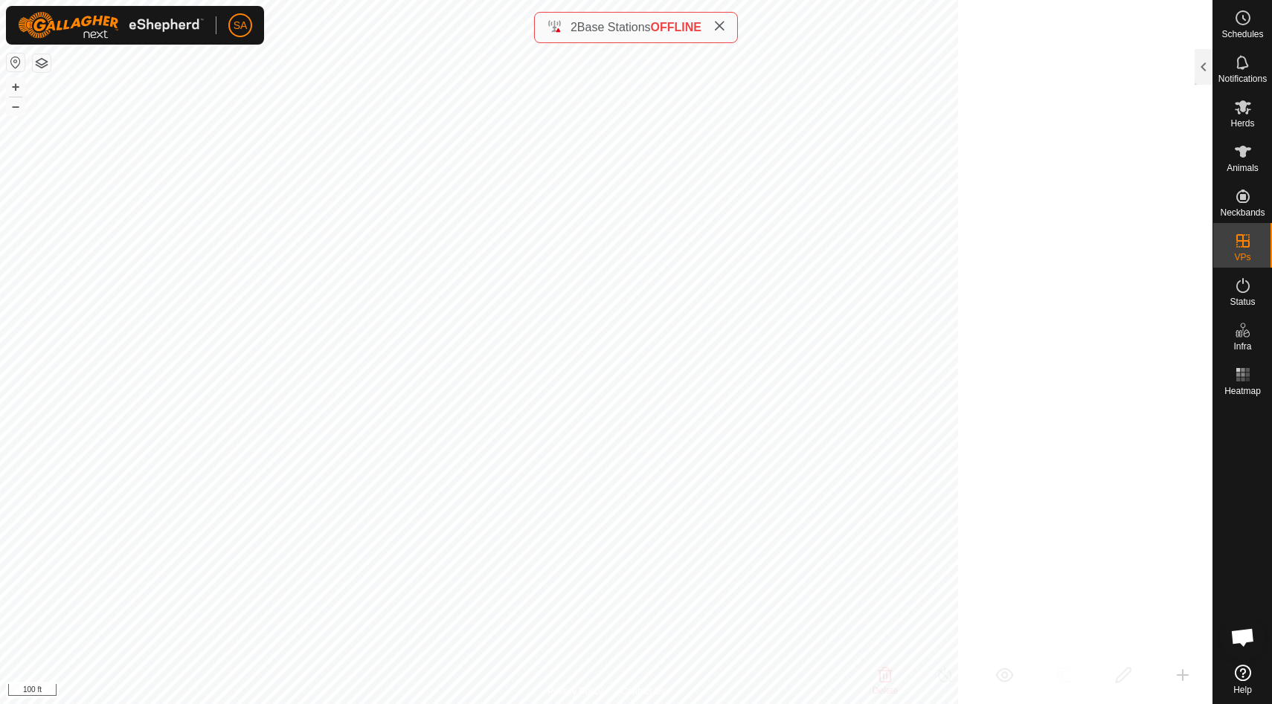
scroll to position [2225, 0]
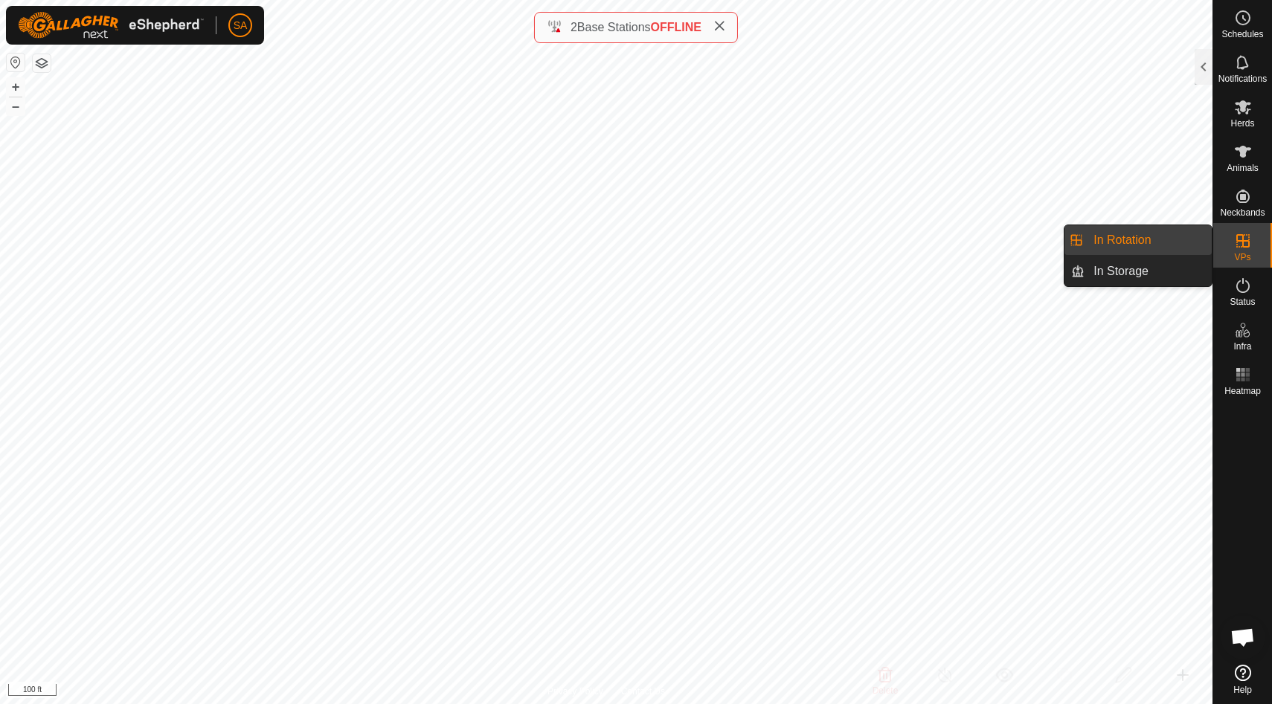
click at [1142, 236] on link "In Rotation" at bounding box center [1147, 240] width 127 height 30
click at [1206, 56] on div at bounding box center [1203, 67] width 18 height 36
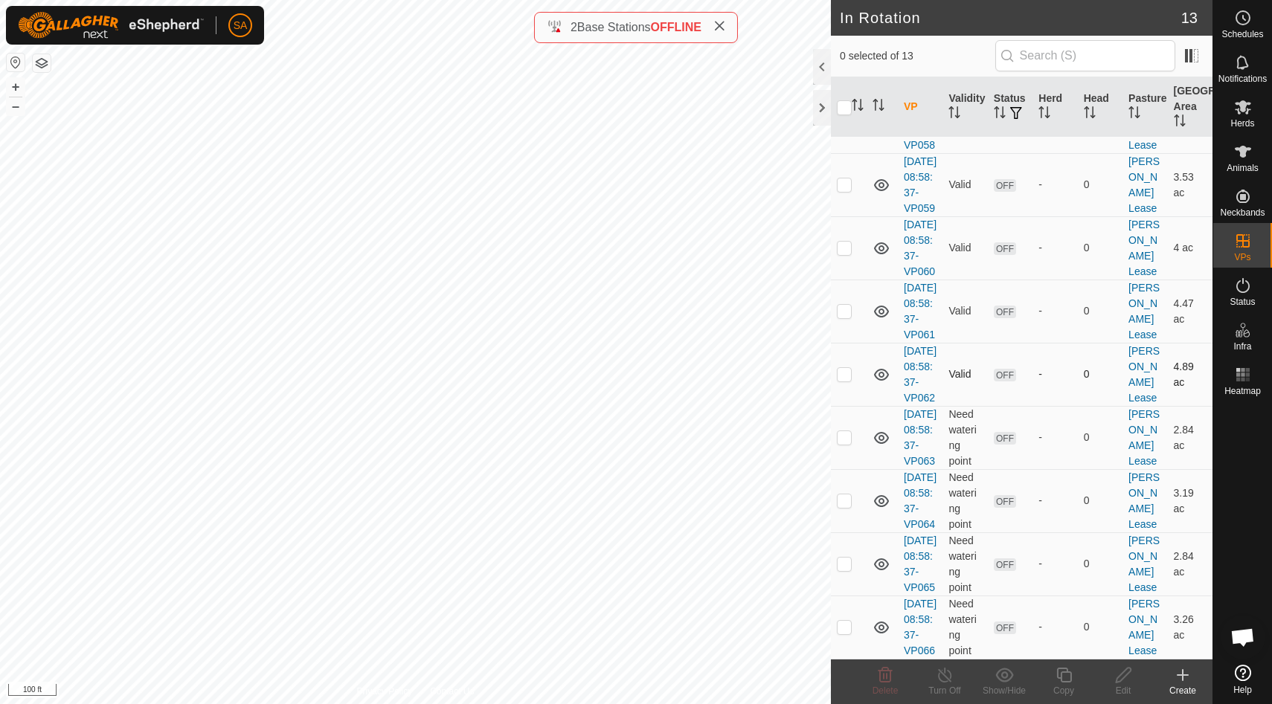
scroll to position [0, 0]
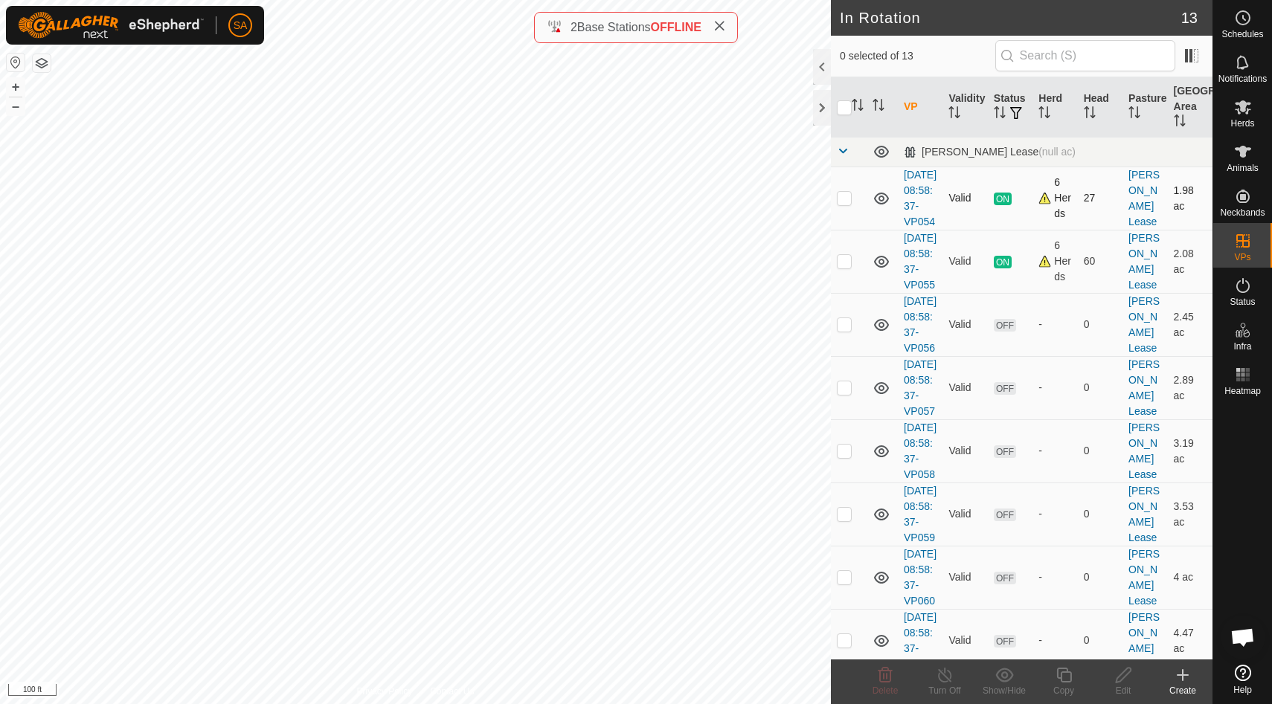
click at [843, 204] on p-checkbox at bounding box center [844, 198] width 15 height 12
checkbox input "false"
click at [845, 267] on p-checkbox at bounding box center [844, 261] width 15 height 12
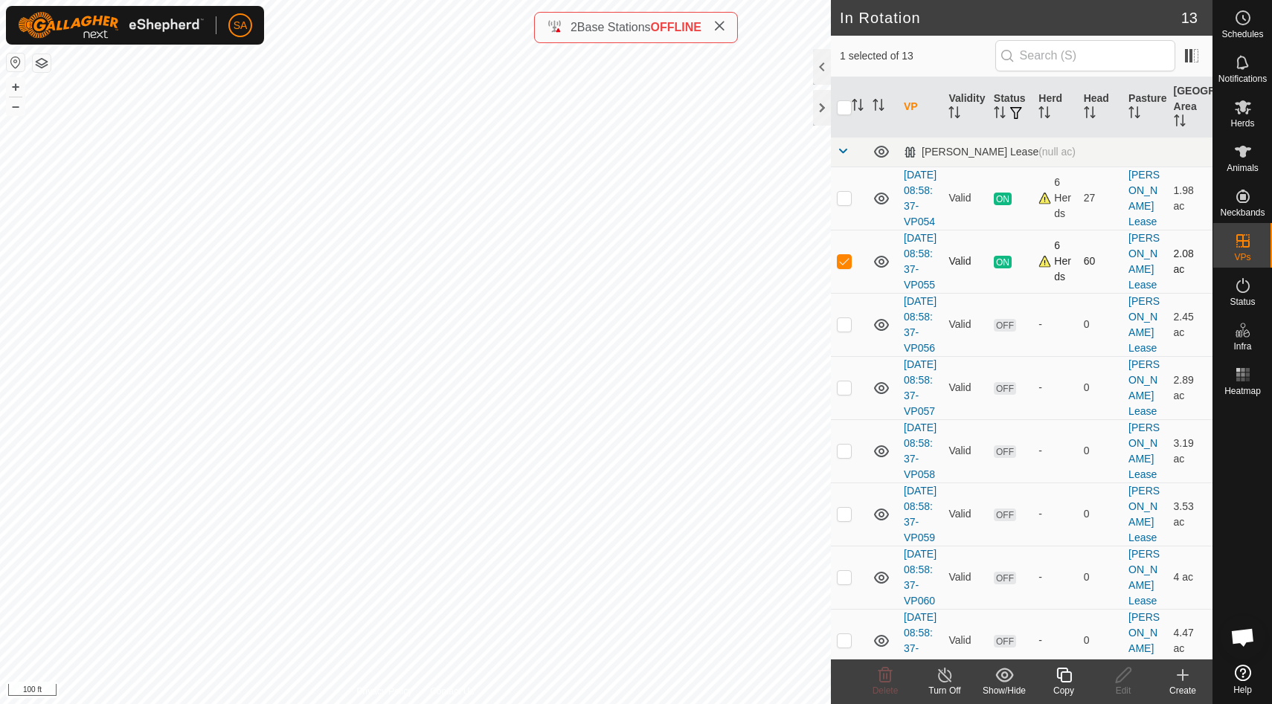
checkbox input "false"
click at [883, 334] on icon at bounding box center [881, 325] width 18 height 18
click at [880, 394] on icon at bounding box center [881, 388] width 15 height 12
click at [884, 460] on icon at bounding box center [881, 452] width 18 height 18
click at [880, 521] on icon at bounding box center [881, 515] width 15 height 12
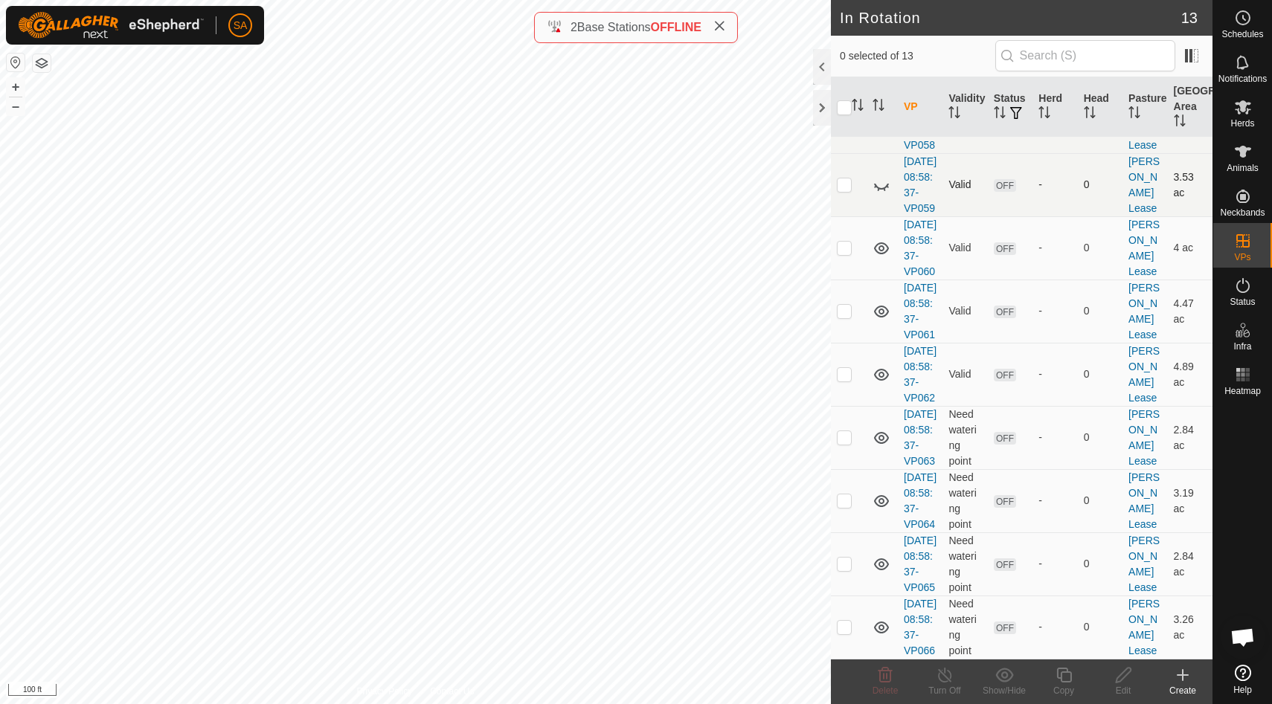
scroll to position [532, 0]
click at [881, 624] on icon at bounding box center [881, 628] width 15 height 12
click at [884, 556] on icon at bounding box center [881, 565] width 18 height 18
click at [881, 495] on icon at bounding box center [881, 501] width 15 height 12
click at [881, 429] on icon at bounding box center [881, 438] width 18 height 18
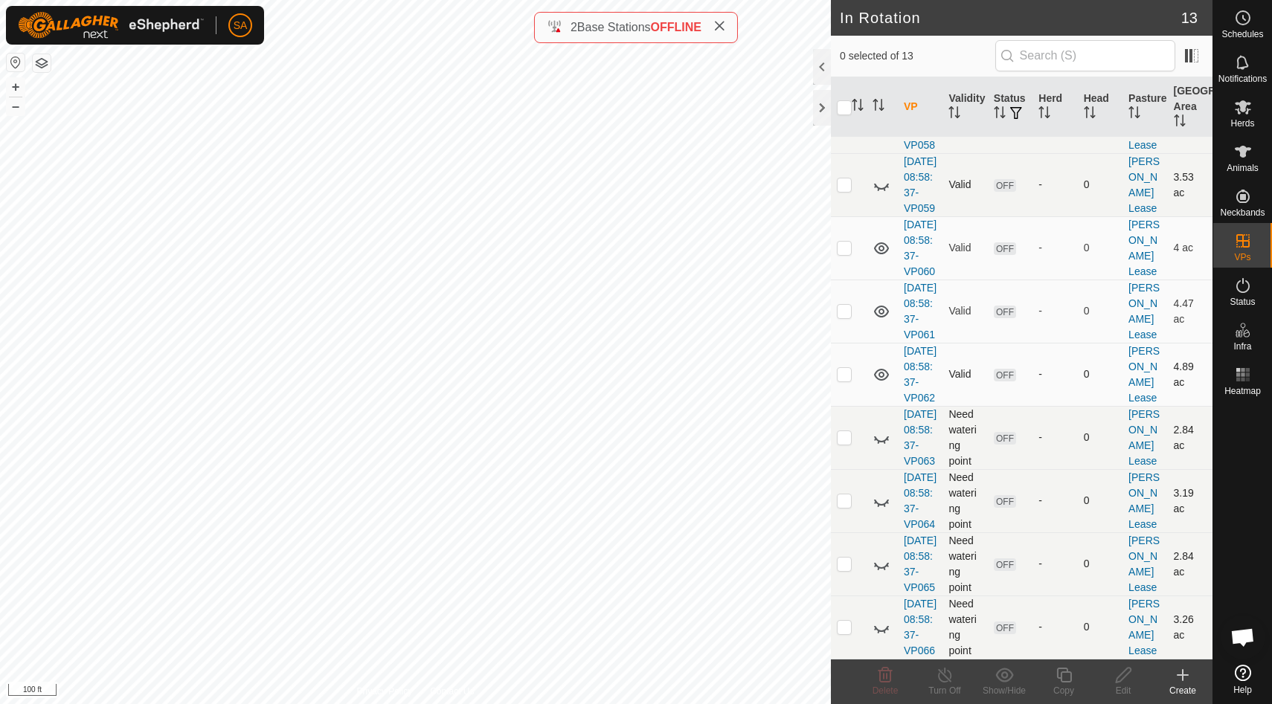
click at [880, 369] on icon at bounding box center [881, 375] width 15 height 12
click at [880, 280] on td at bounding box center [881, 311] width 31 height 63
click at [881, 303] on icon at bounding box center [881, 312] width 18 height 18
click at [881, 239] on icon at bounding box center [881, 248] width 18 height 18
click at [879, 492] on icon at bounding box center [881, 501] width 18 height 18
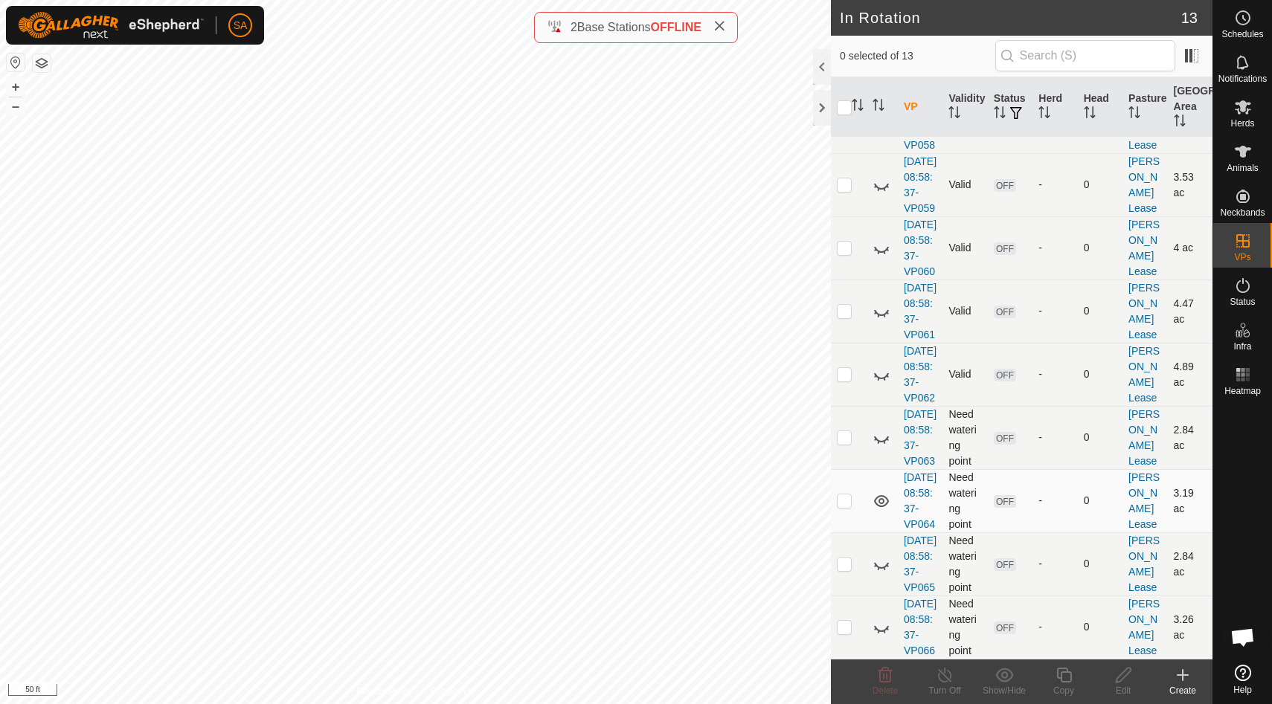
click at [881, 492] on icon at bounding box center [881, 501] width 18 height 18
click at [883, 556] on icon at bounding box center [881, 565] width 18 height 18
click at [847, 558] on p-checkbox at bounding box center [844, 564] width 15 height 12
checkbox input "true"
click at [1122, 679] on icon at bounding box center [1123, 675] width 15 height 15
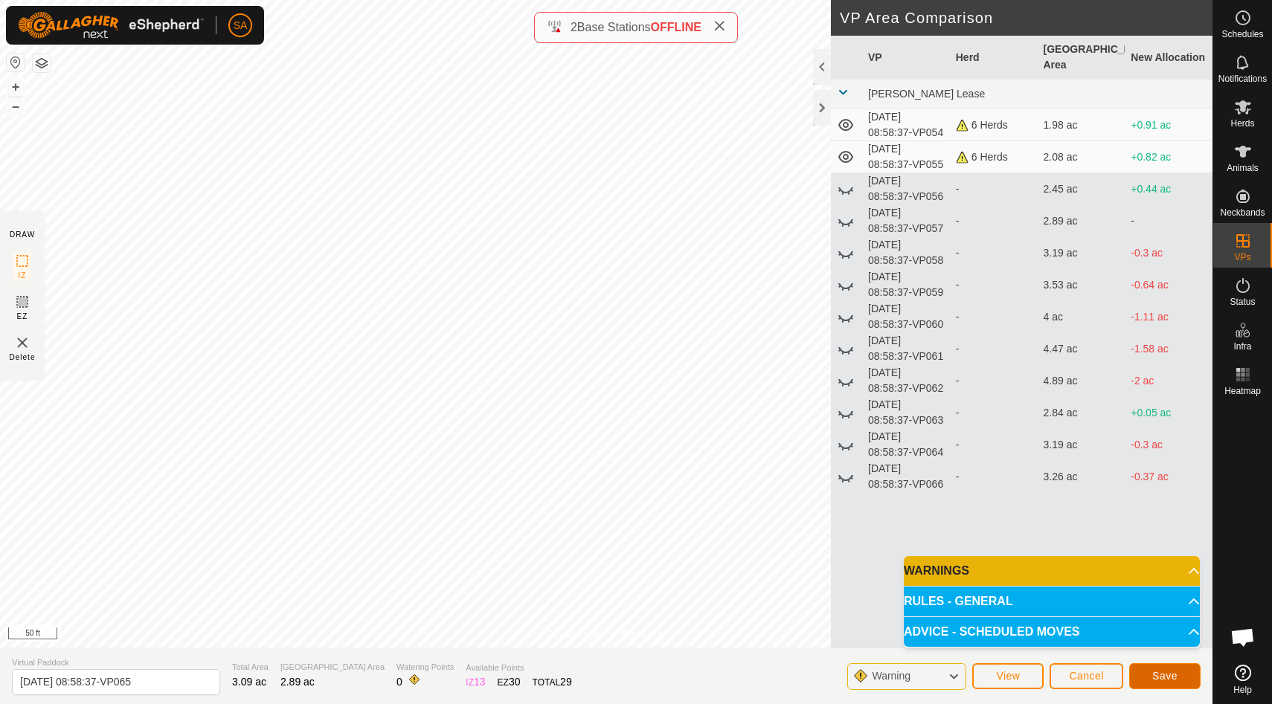
click at [1168, 678] on span "Save" at bounding box center [1164, 676] width 25 height 12
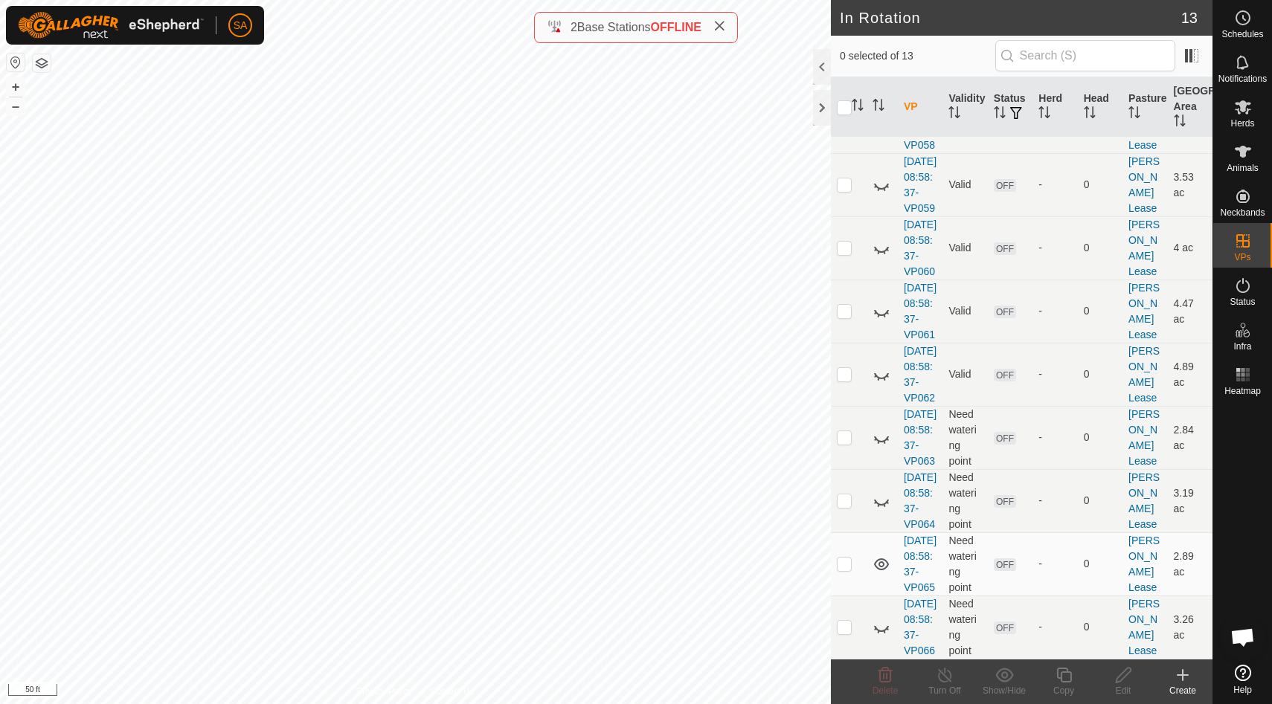
scroll to position [532, 0]
click at [885, 556] on icon at bounding box center [881, 565] width 18 height 18
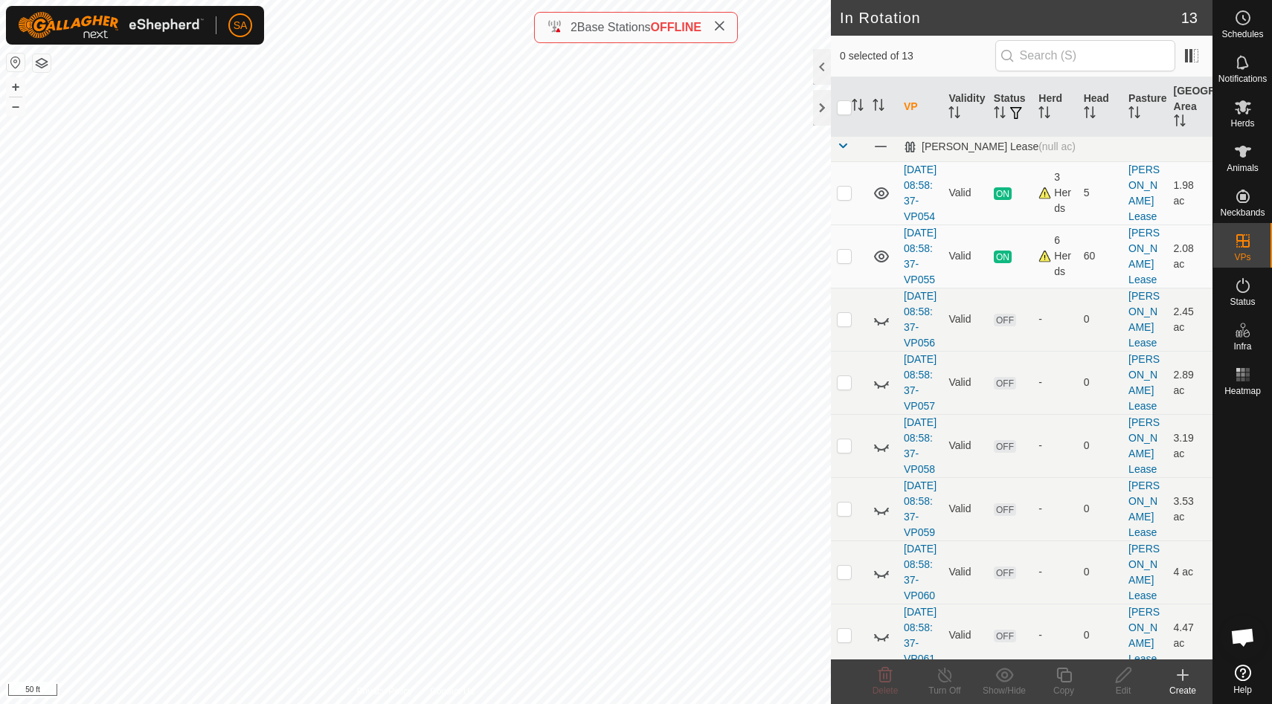
scroll to position [0, 0]
click at [818, 103] on div at bounding box center [822, 108] width 18 height 36
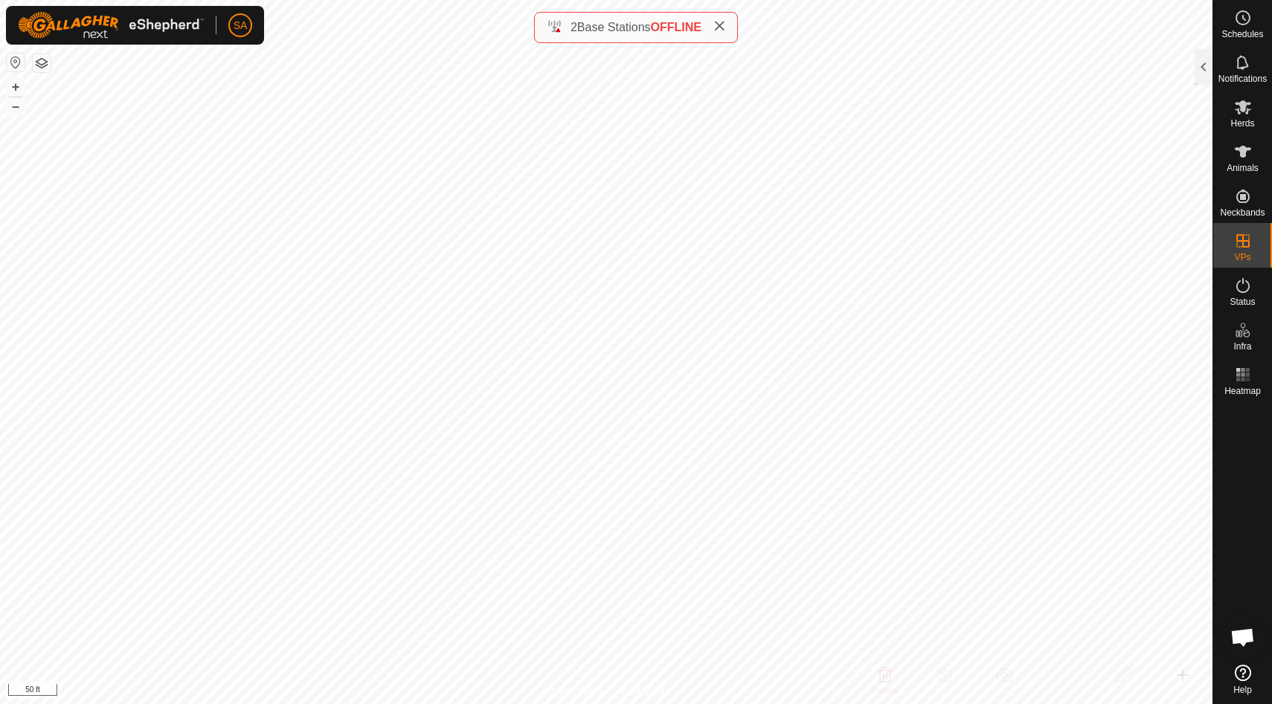
click at [42, 62] on button "button" at bounding box center [42, 63] width 18 height 18
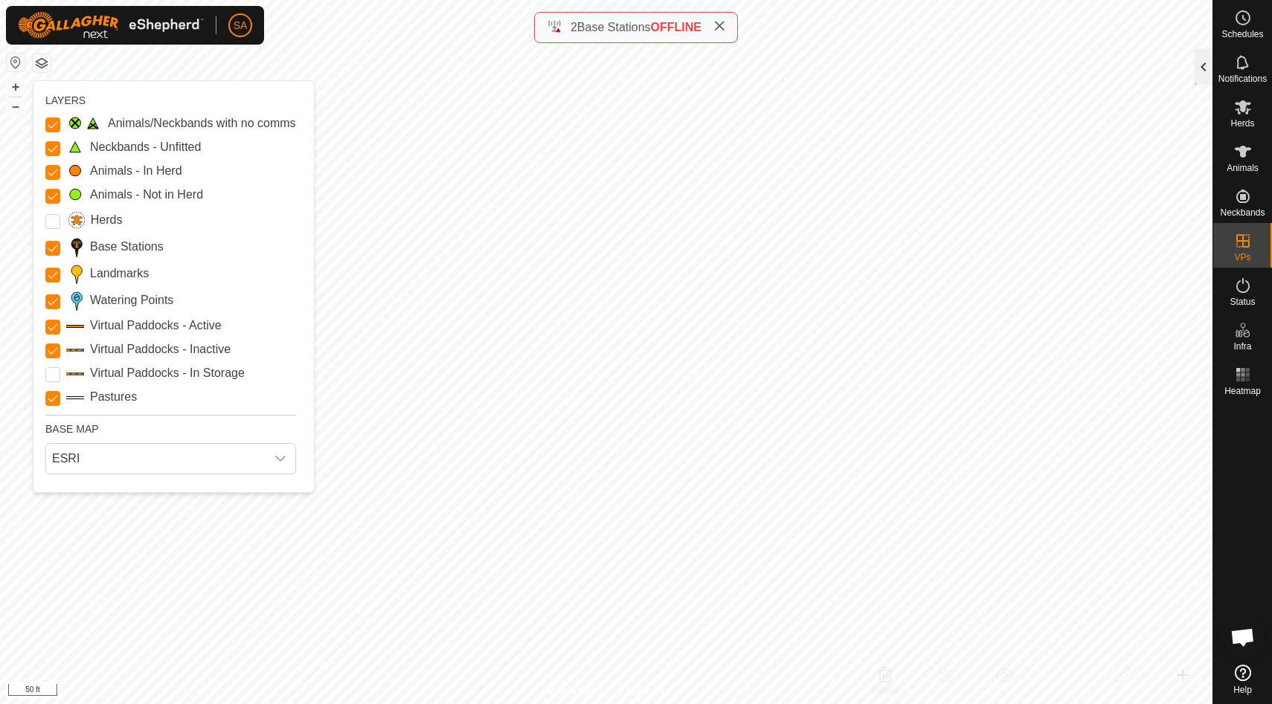
click at [1203, 74] on div at bounding box center [1203, 67] width 18 height 36
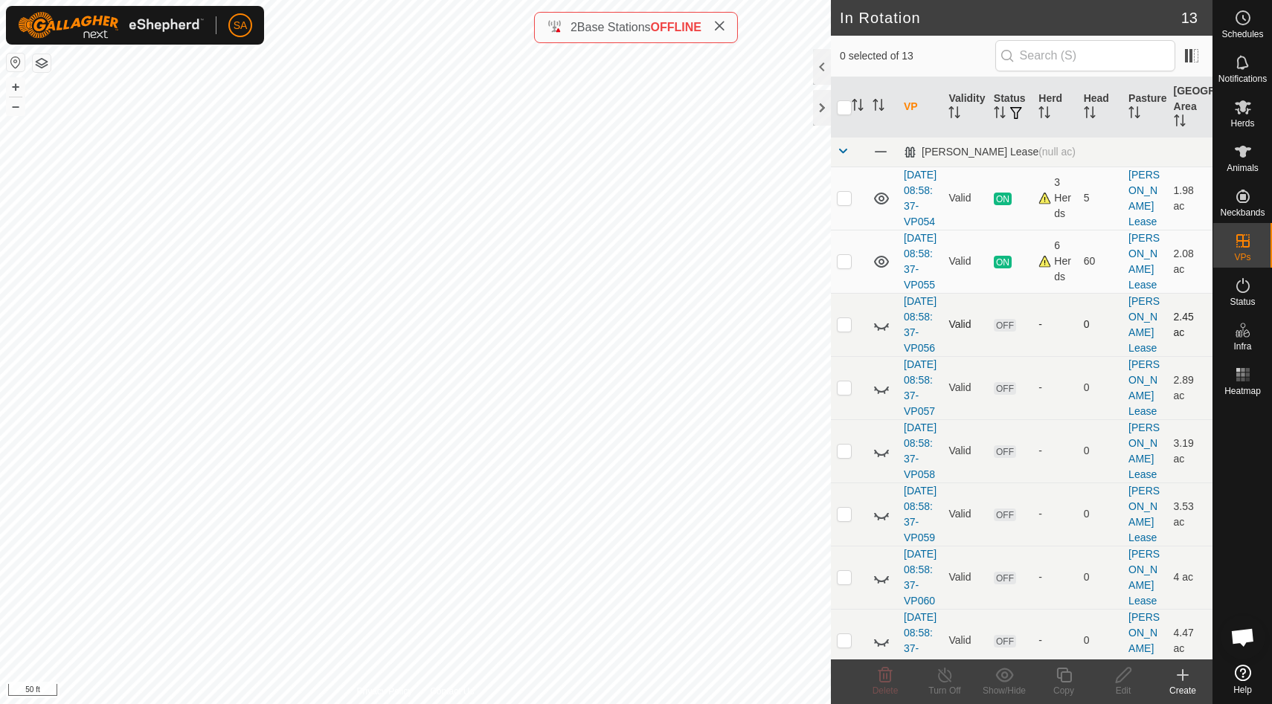
click at [880, 334] on icon at bounding box center [881, 325] width 18 height 18
click at [882, 397] on icon at bounding box center [881, 388] width 18 height 18
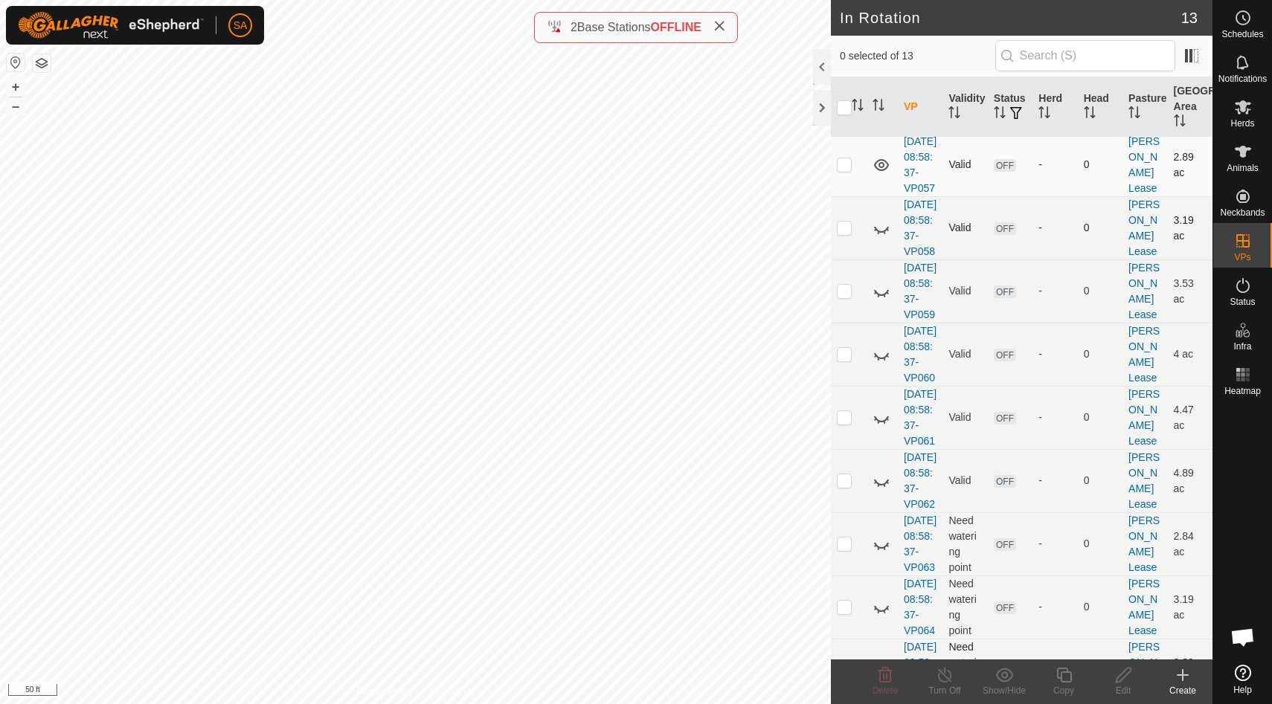
scroll to position [231, 0]
